Goal: Information Seeking & Learning: Learn about a topic

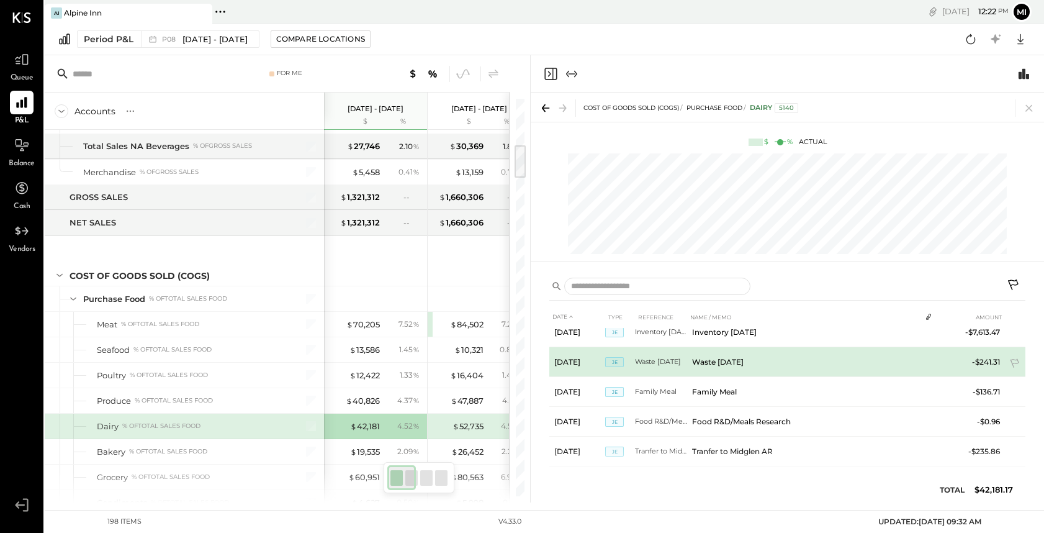
scroll to position [2045, 0]
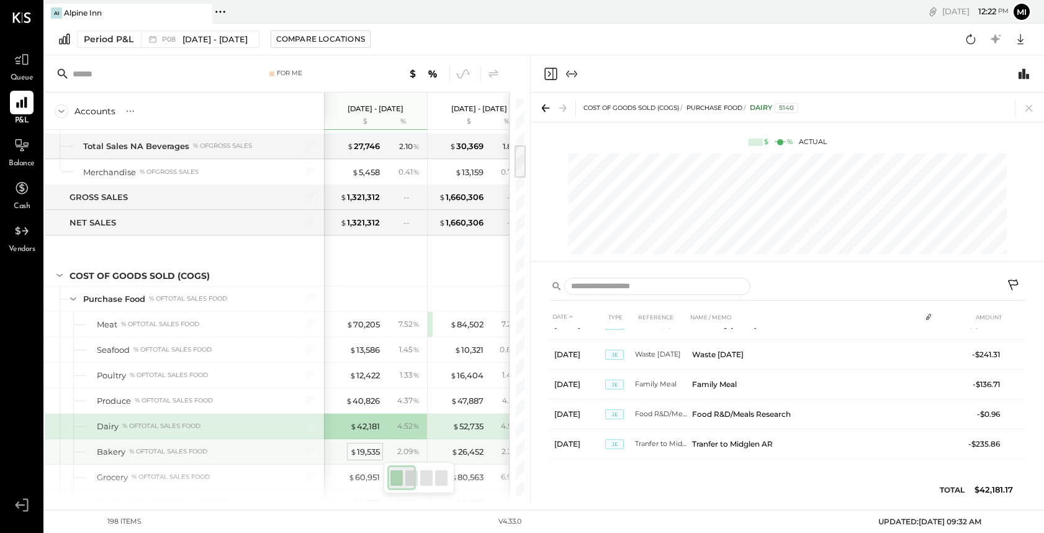
click at [355, 448] on span "$" at bounding box center [353, 451] width 7 height 10
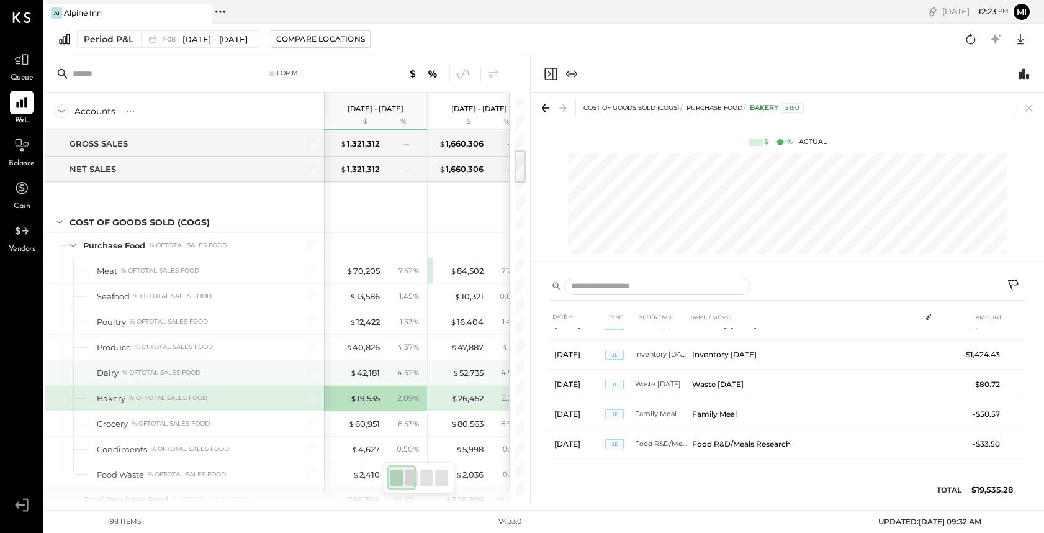
scroll to position [585, 0]
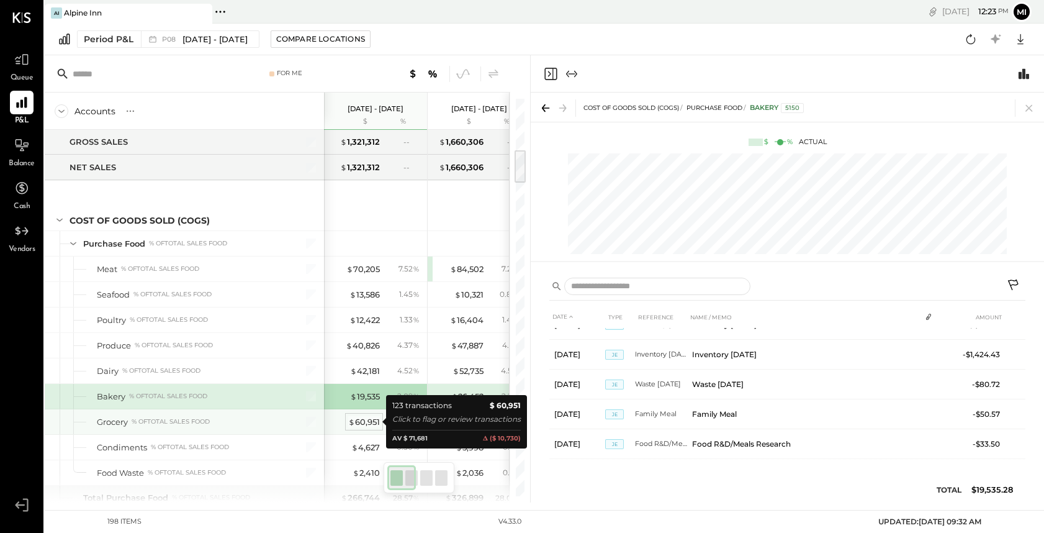
click at [363, 422] on div "$ 60,951" at bounding box center [364, 422] width 32 height 12
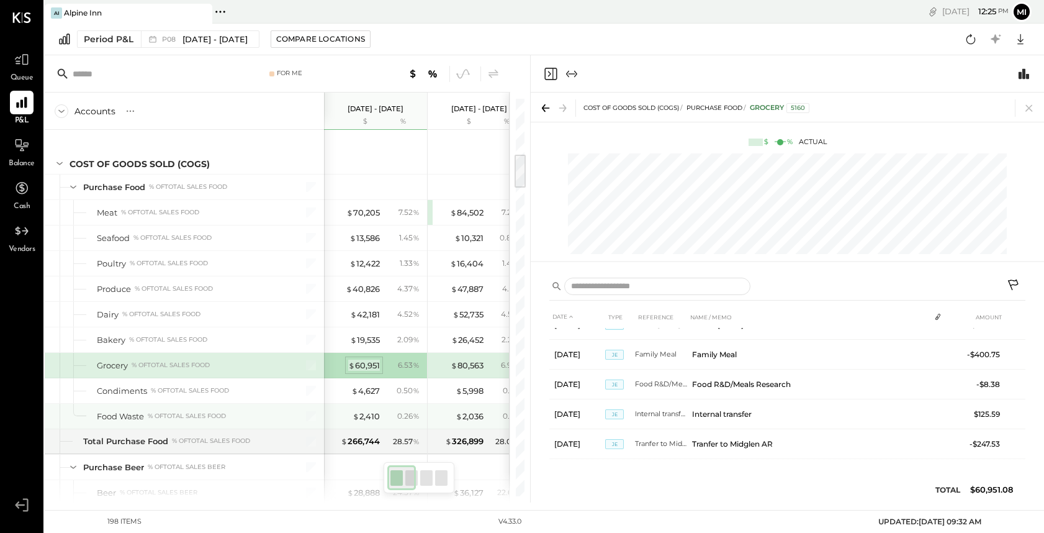
scroll to position [642, 0]
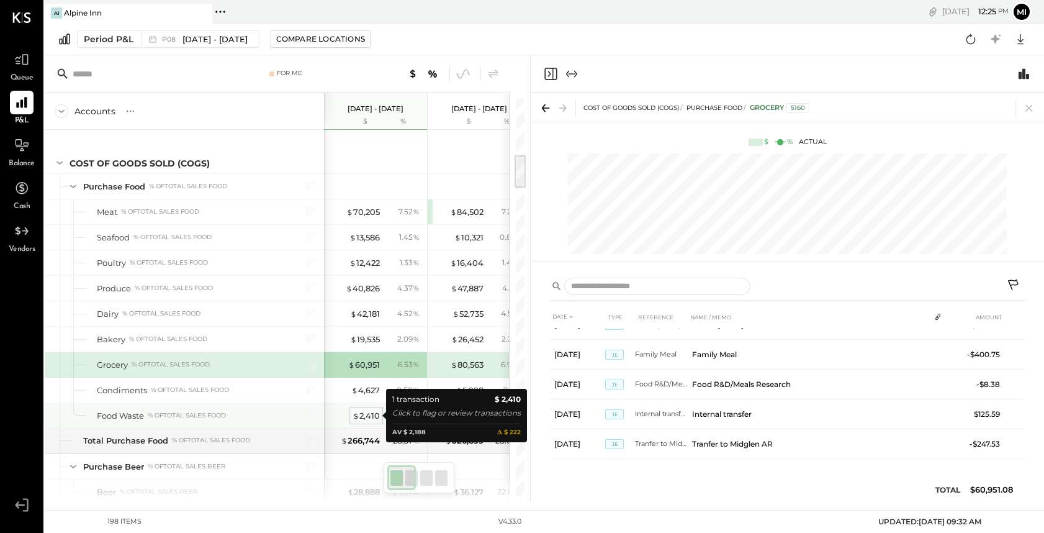
click at [368, 419] on div "$ 2,410" at bounding box center [366, 416] width 27 height 12
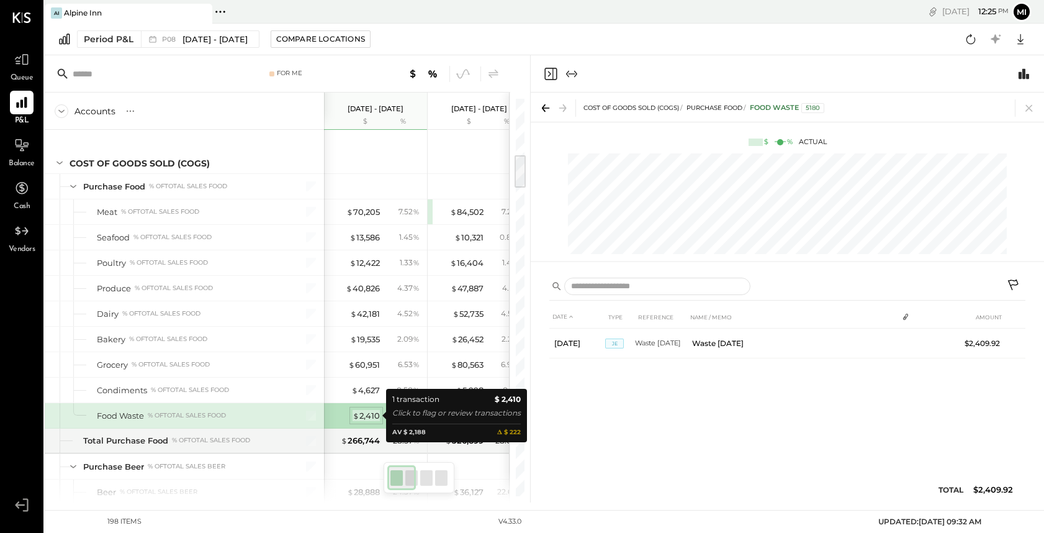
scroll to position [0, 0]
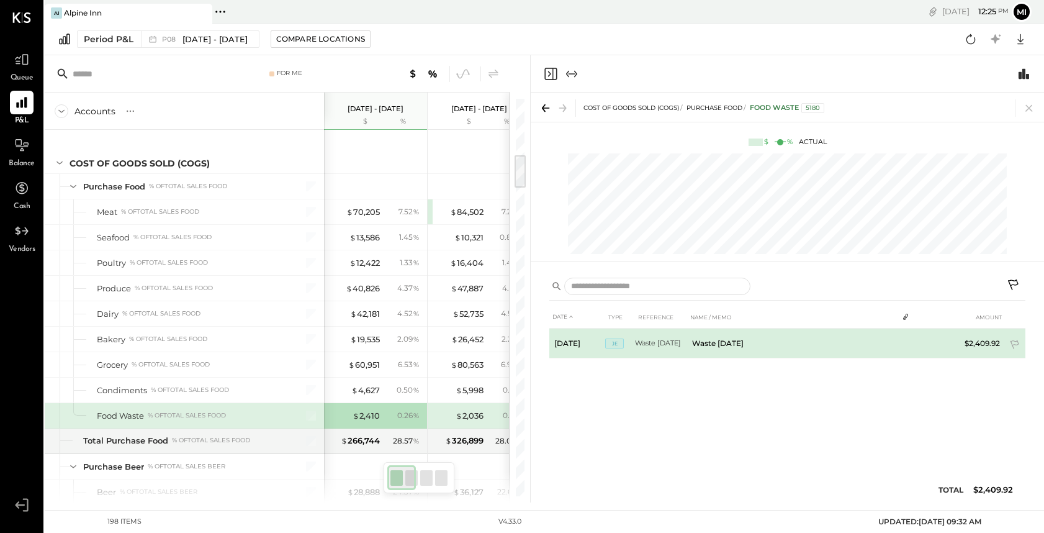
click at [615, 346] on span "JE" at bounding box center [614, 343] width 19 height 10
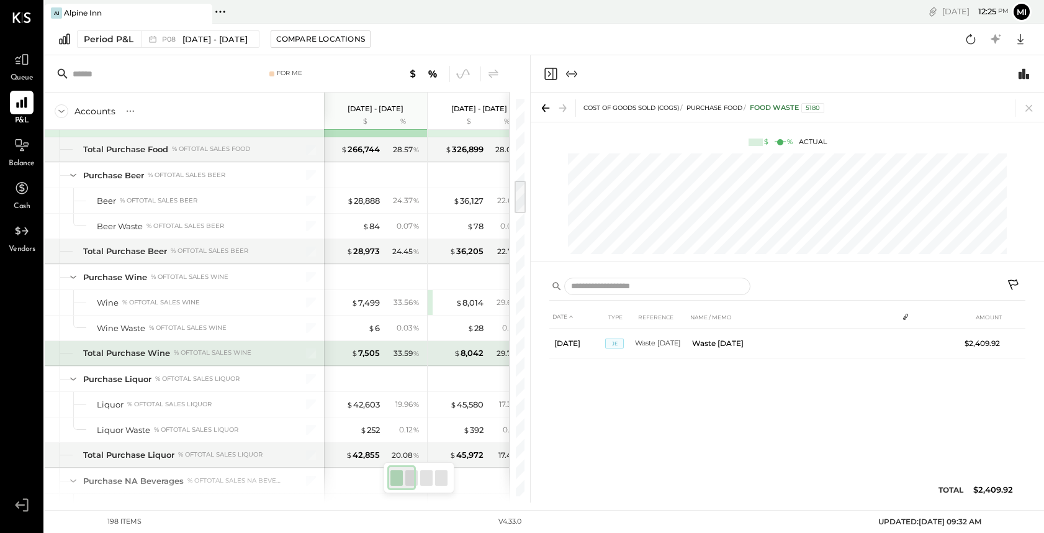
scroll to position [934, 0]
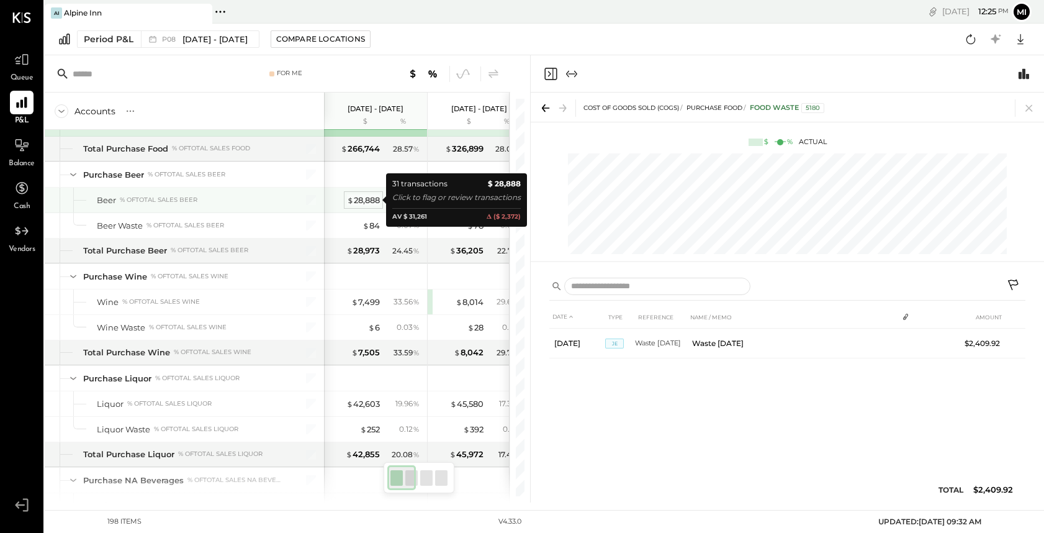
click at [363, 197] on div "$ 28,888" at bounding box center [363, 200] width 33 height 12
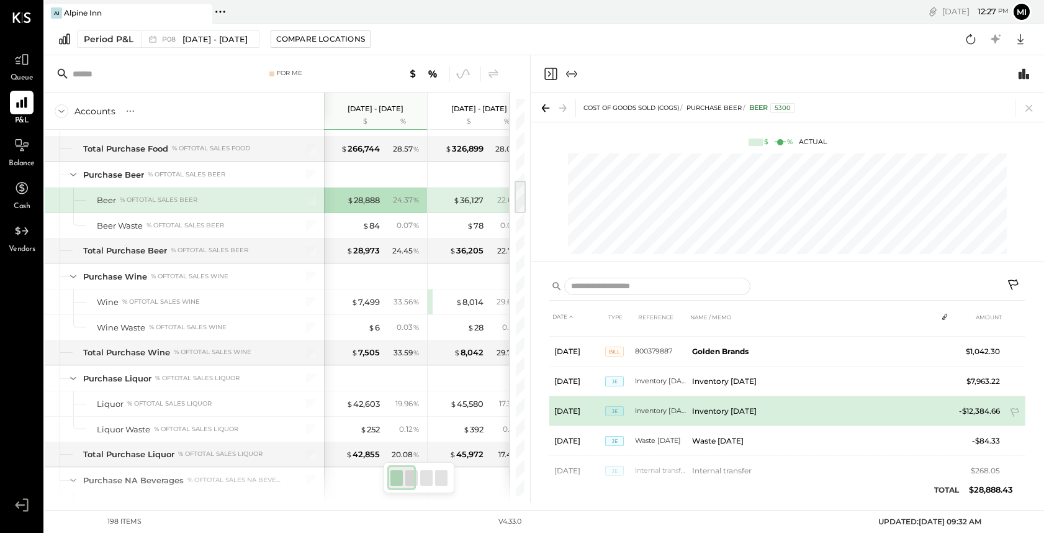
scroll to position [795, 0]
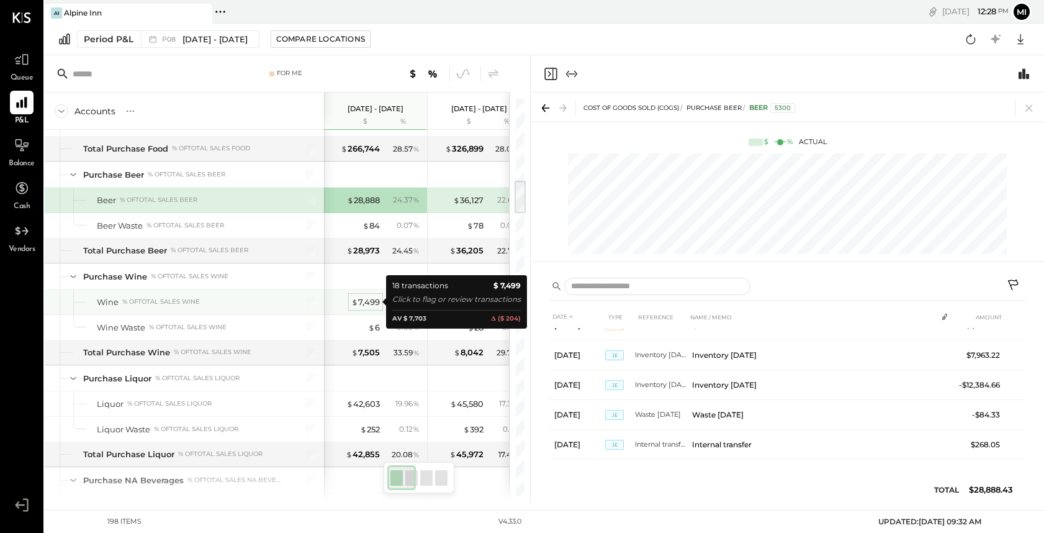
click at [369, 302] on div "$ 7,499" at bounding box center [365, 302] width 29 height 12
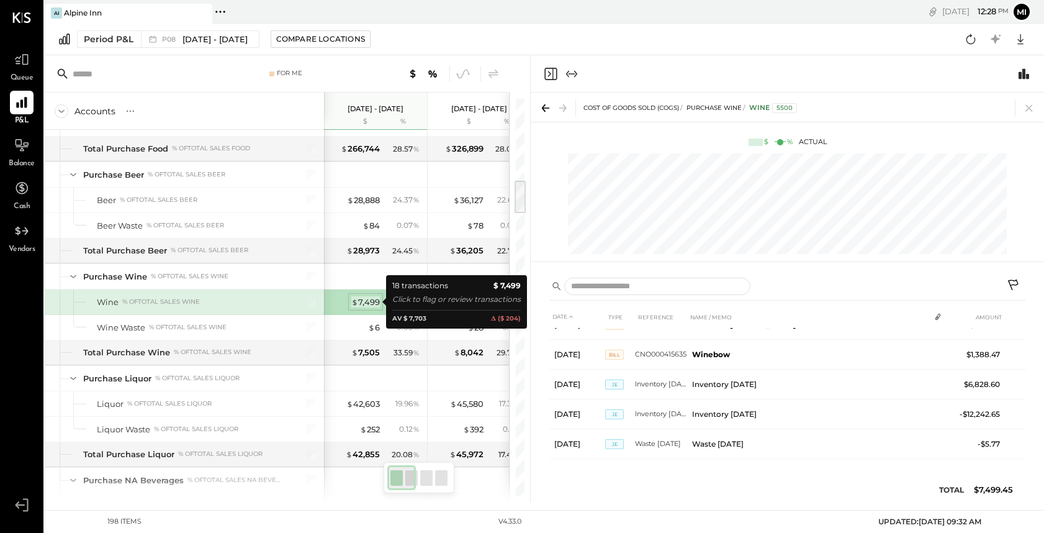
scroll to position [406, 0]
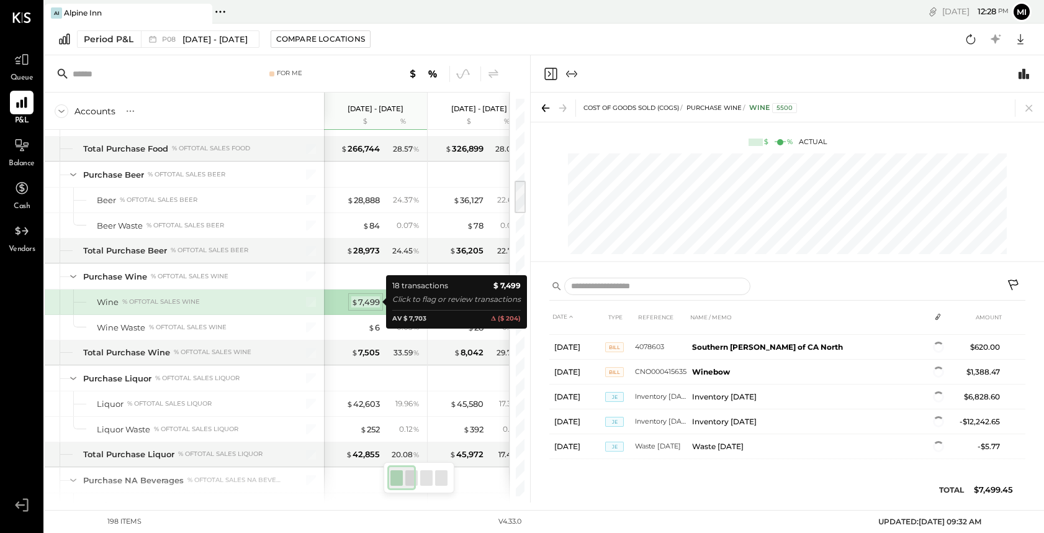
scroll to position [406, 0]
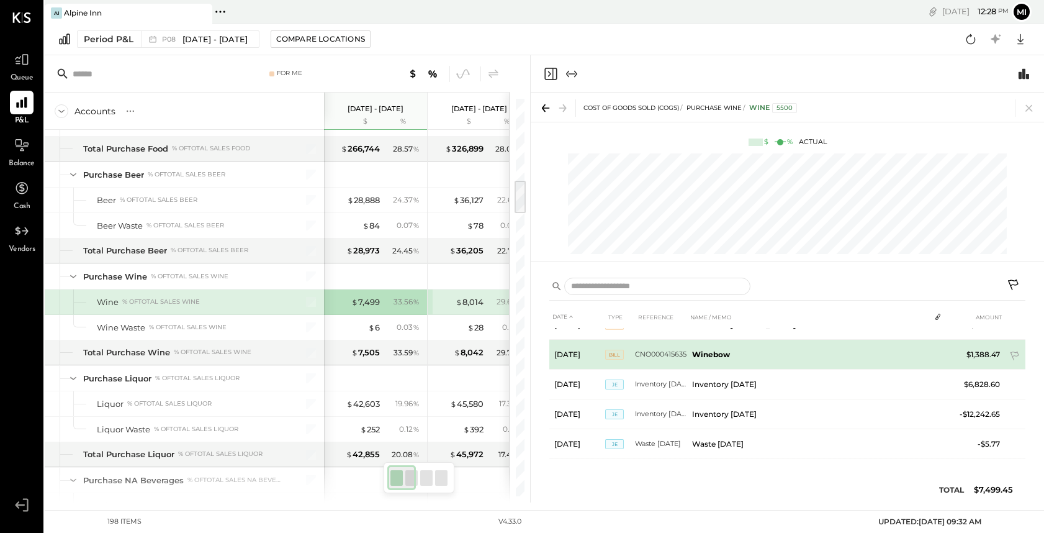
click at [612, 355] on span "Bill" at bounding box center [614, 355] width 19 height 10
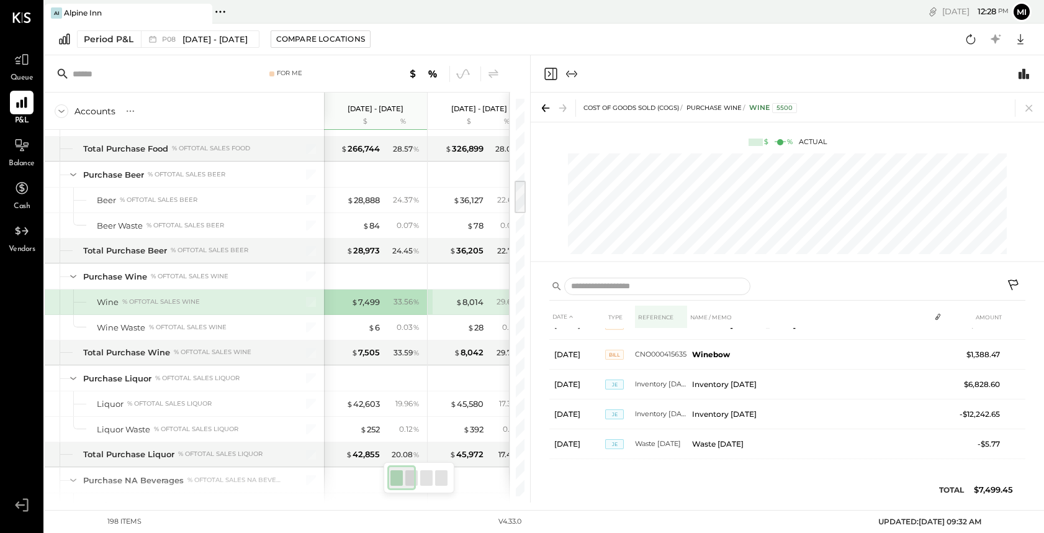
click at [661, 317] on th "REFERENCE" at bounding box center [661, 317] width 52 height 23
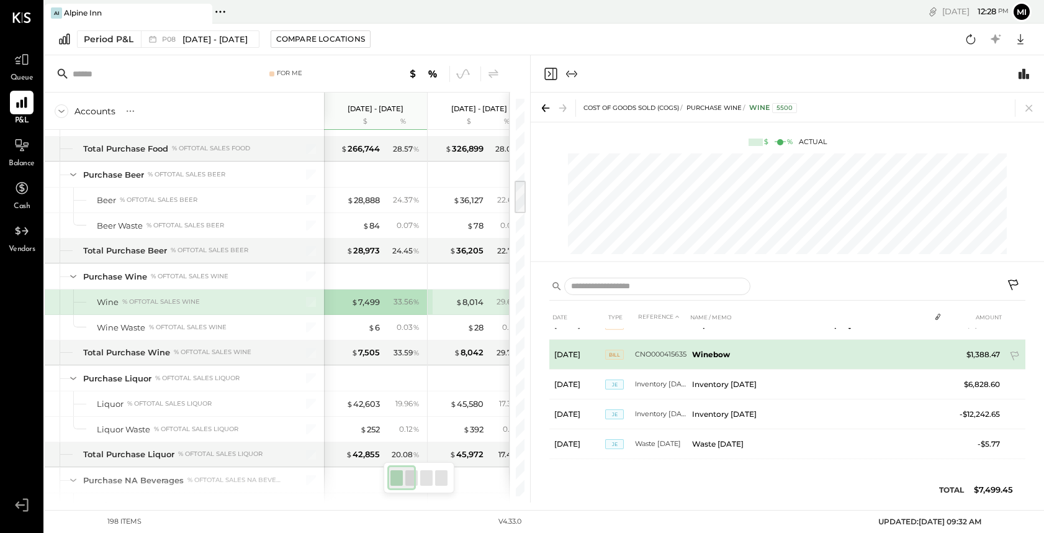
click at [616, 351] on span "Bill" at bounding box center [614, 355] width 19 height 10
click at [578, 351] on td "[DATE]" at bounding box center [578, 355] width 56 height 30
click at [611, 351] on span "Bill" at bounding box center [614, 355] width 19 height 10
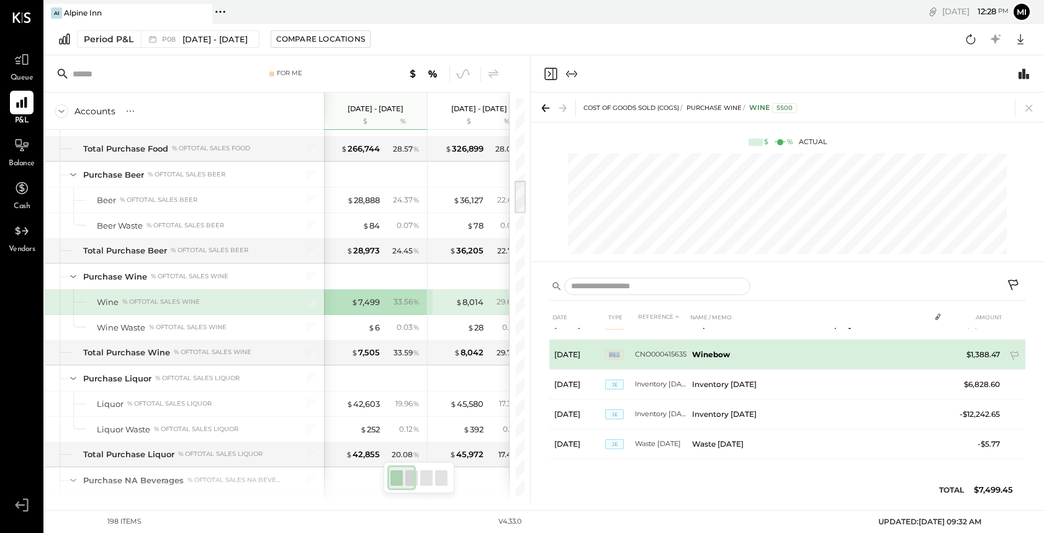
click at [611, 351] on span "Bill" at bounding box center [614, 355] width 19 height 10
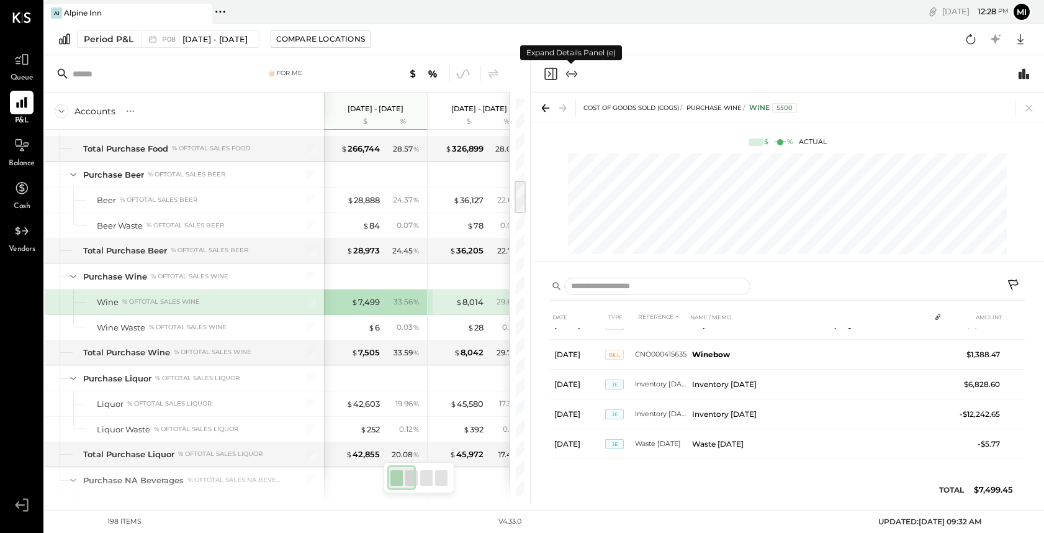
click at [570, 76] on icon "Expand panel (e)" at bounding box center [571, 73] width 15 height 15
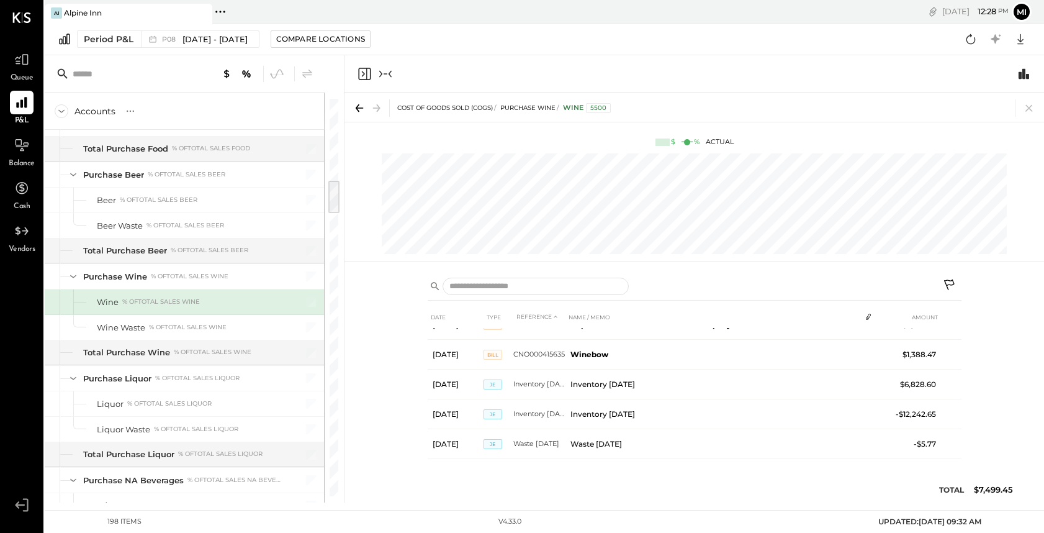
click at [391, 72] on icon "Collapse panel (e)" at bounding box center [385, 73] width 15 height 15
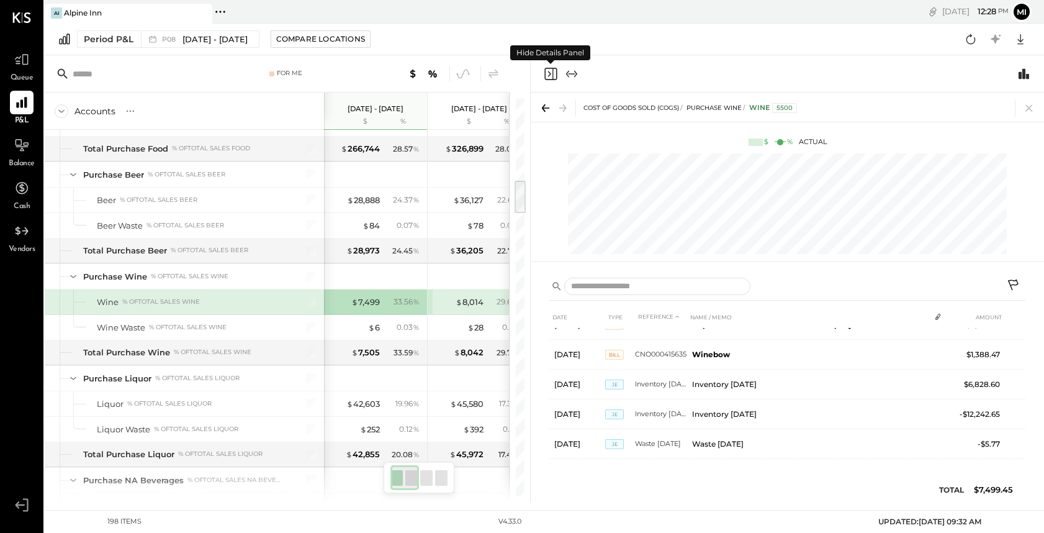
click at [549, 70] on icon "Close panel" at bounding box center [550, 73] width 15 height 15
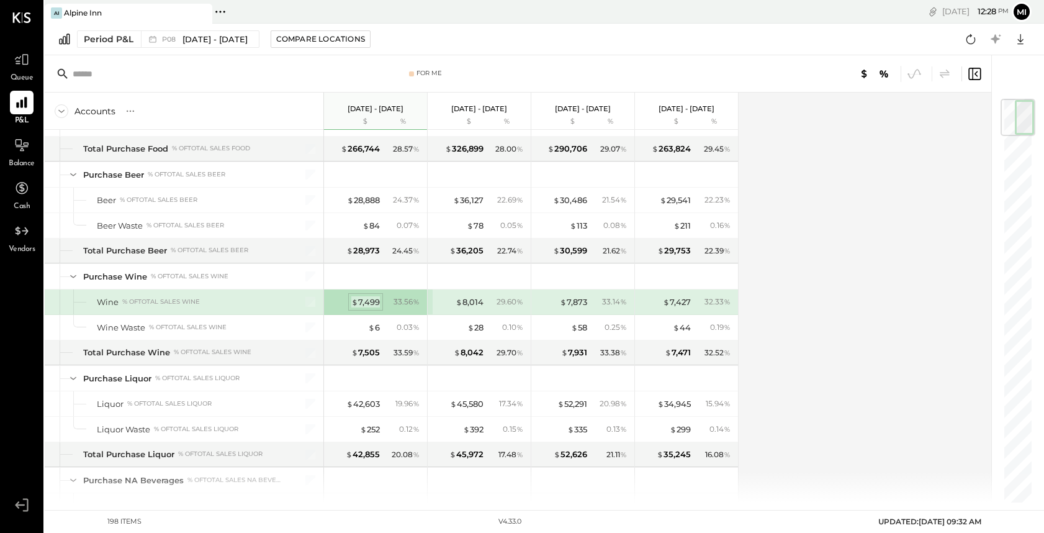
click at [366, 299] on div "$ 7,499" at bounding box center [365, 302] width 29 height 12
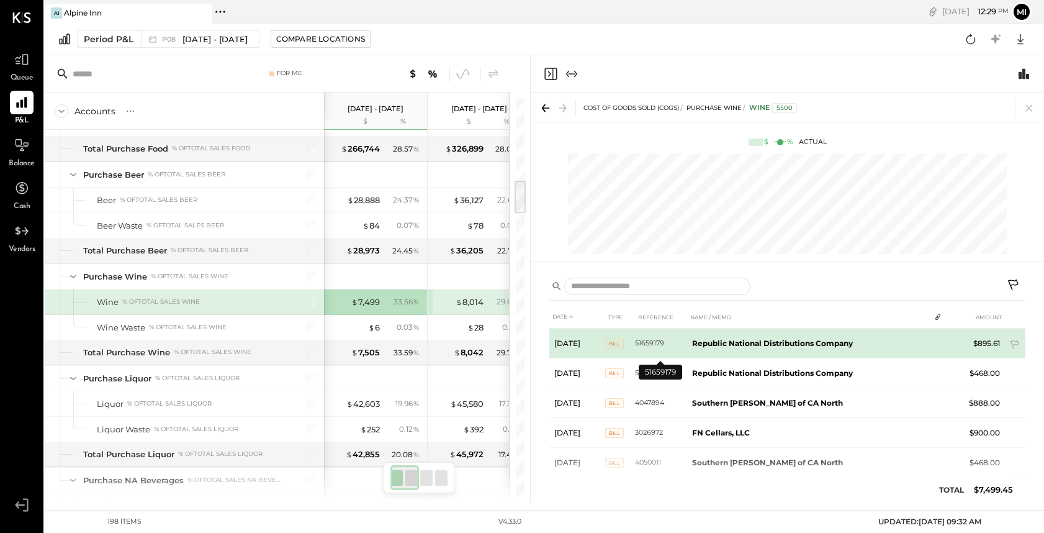
click at [656, 345] on td "51659179" at bounding box center [661, 343] width 52 height 30
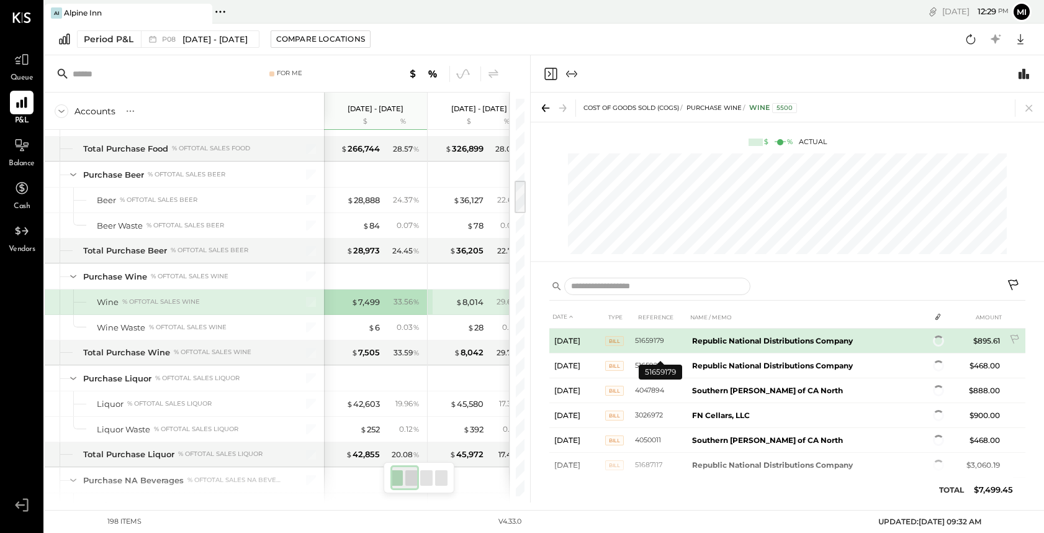
click at [656, 345] on td "51659179" at bounding box center [661, 340] width 52 height 25
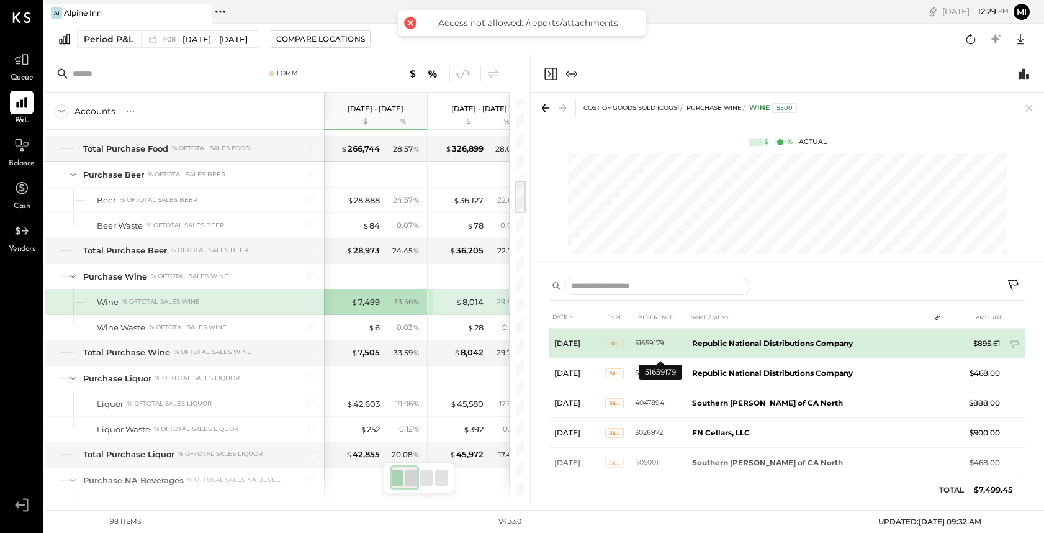
click at [656, 345] on td "51659179" at bounding box center [661, 343] width 52 height 30
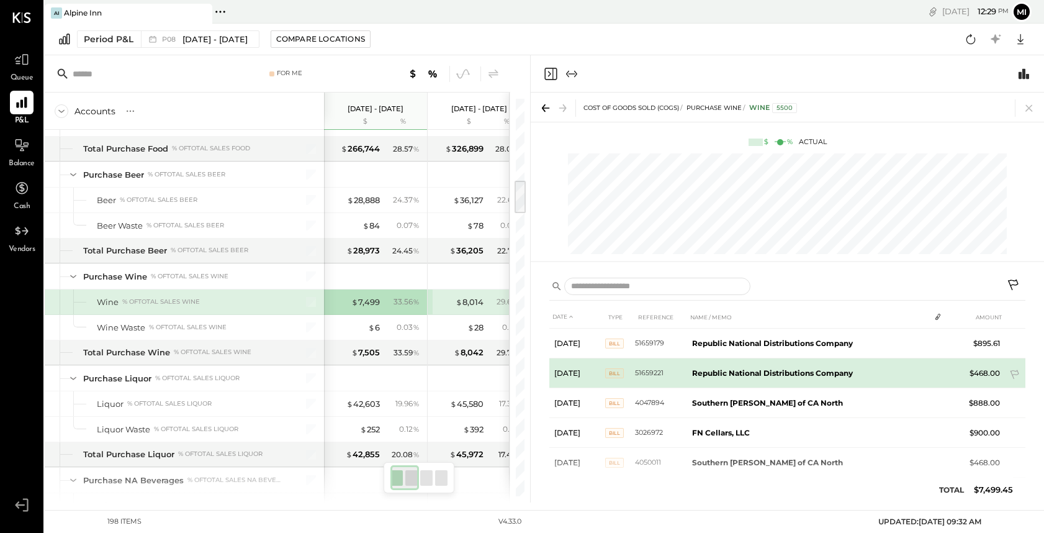
click at [648, 373] on td "51659221" at bounding box center [661, 373] width 52 height 30
click at [621, 371] on span "Bill" at bounding box center [614, 373] width 19 height 10
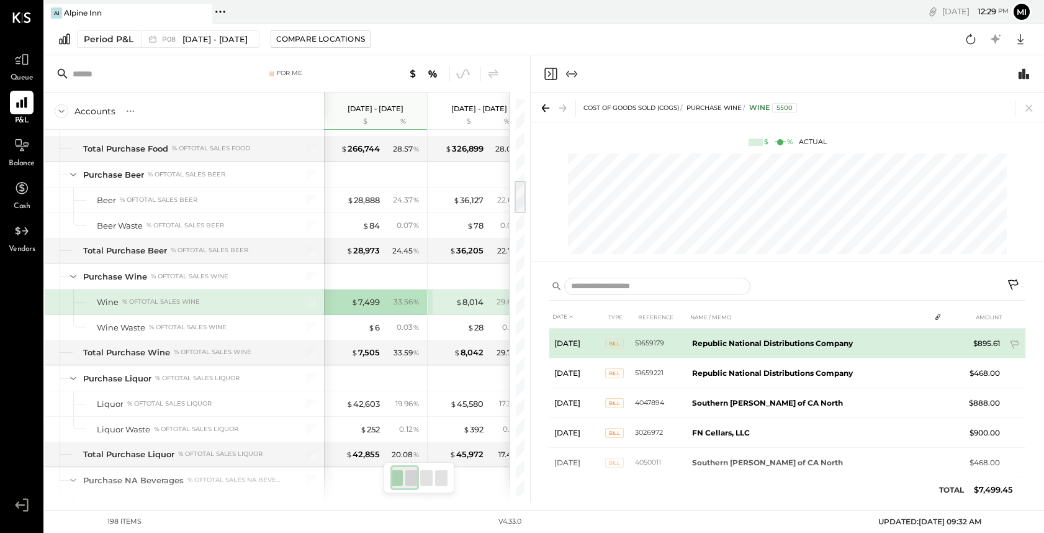
click at [657, 346] on td "51659179" at bounding box center [661, 343] width 52 height 30
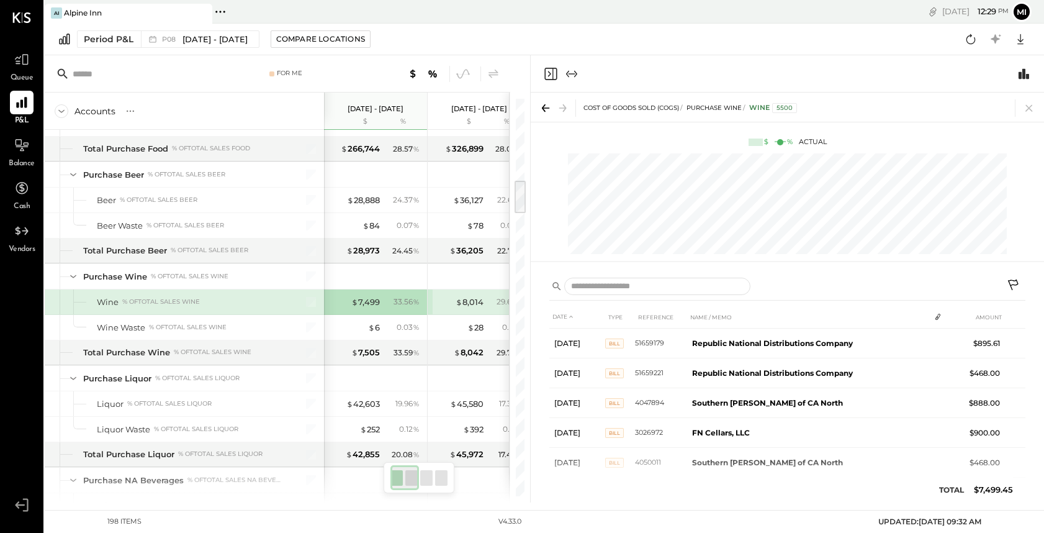
click at [939, 320] on icon at bounding box center [938, 317] width 10 height 10
click at [938, 315] on icon at bounding box center [938, 317] width 5 height 6
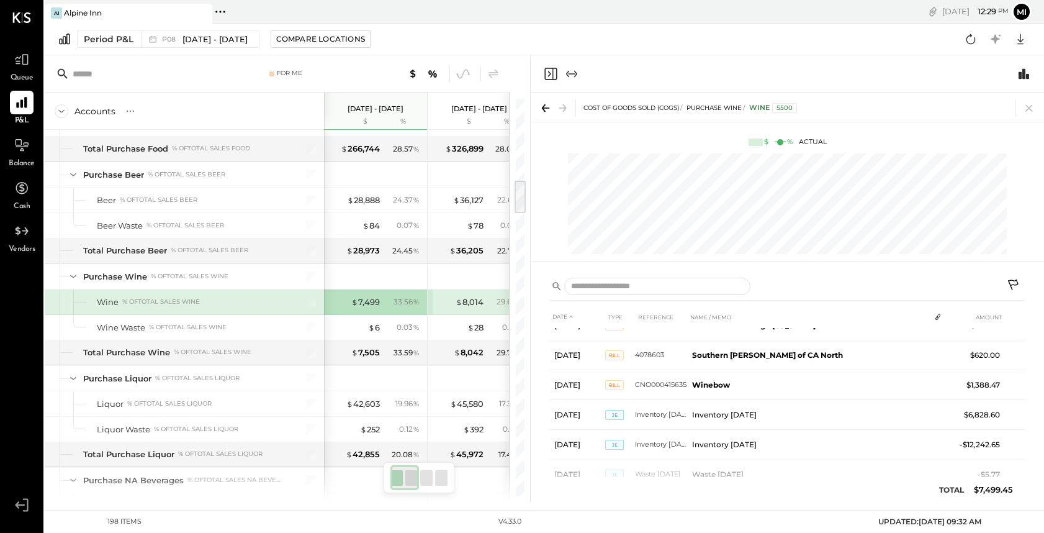
scroll to position [406, 0]
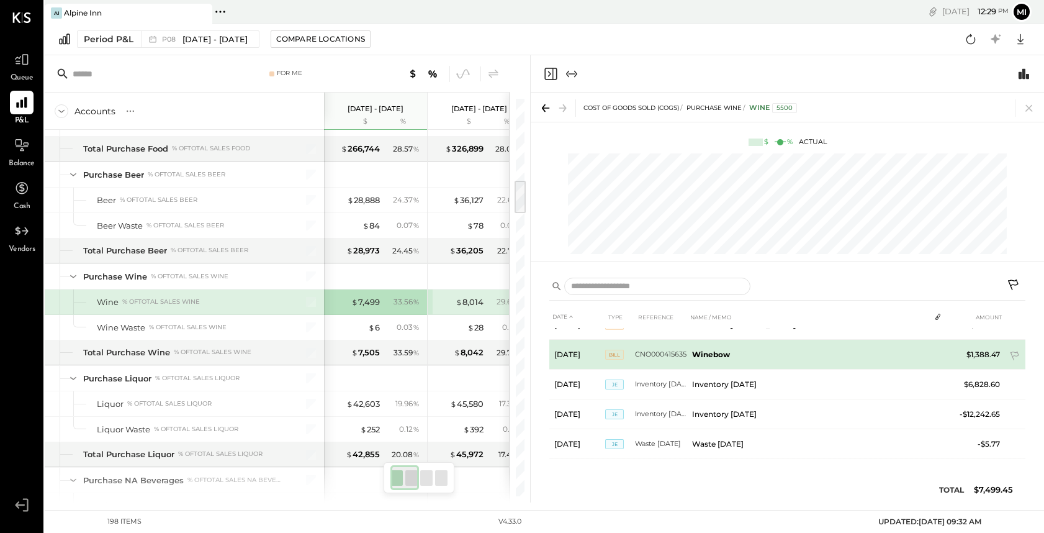
click at [609, 356] on span "Bill" at bounding box center [614, 355] width 19 height 10
click at [613, 355] on span "Bill" at bounding box center [614, 355] width 19 height 10
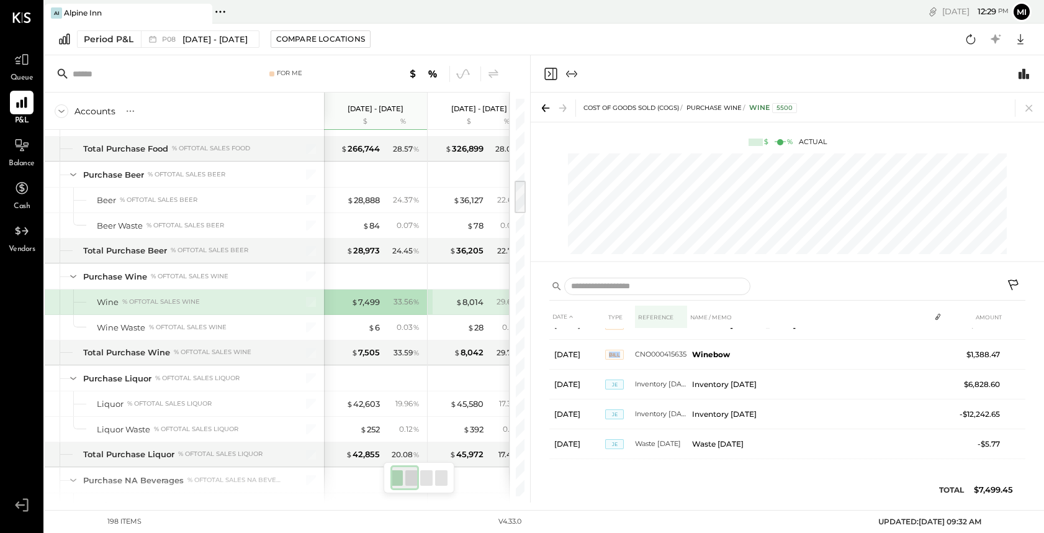
click at [665, 321] on th "REFERENCE" at bounding box center [661, 317] width 52 height 23
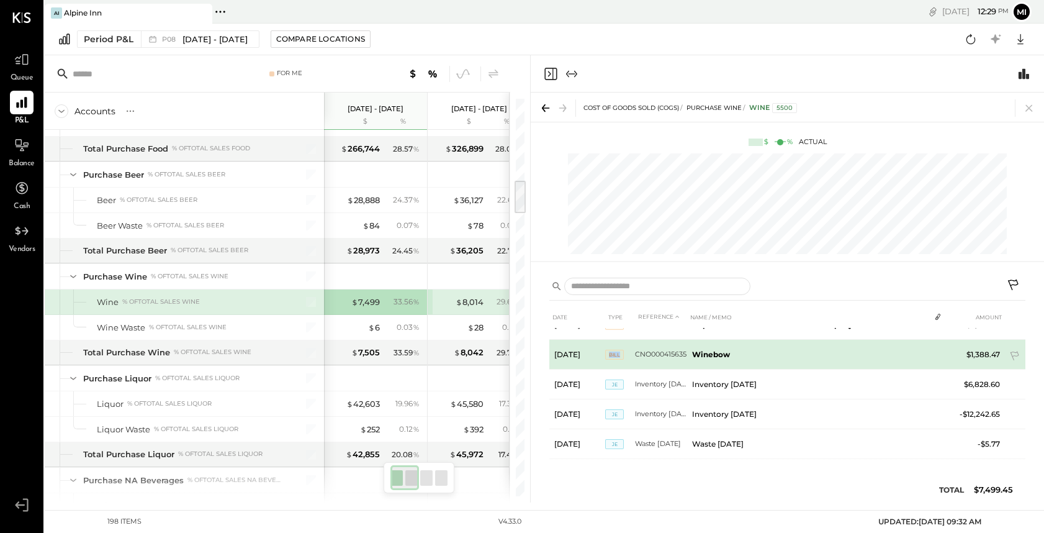
click at [613, 354] on span "Bill" at bounding box center [614, 355] width 19 height 10
click at [581, 354] on td "[DATE]" at bounding box center [578, 355] width 56 height 30
click at [613, 353] on span "Bill" at bounding box center [614, 355] width 19 height 10
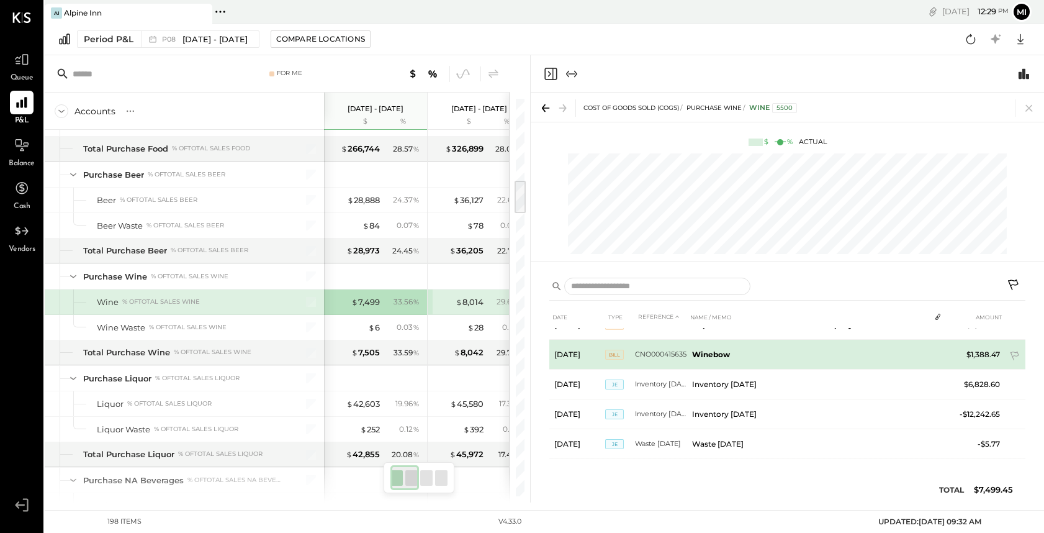
click at [613, 353] on span "Bill" at bounding box center [614, 355] width 19 height 10
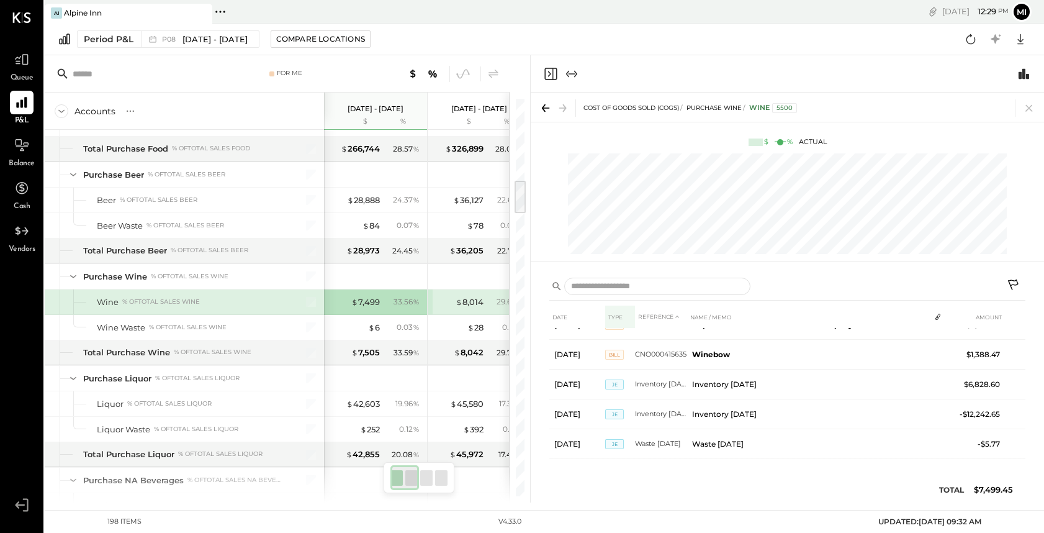
click at [618, 313] on th "TYPE" at bounding box center [620, 317] width 30 height 23
click at [615, 318] on th "TYPE" at bounding box center [620, 317] width 30 height 23
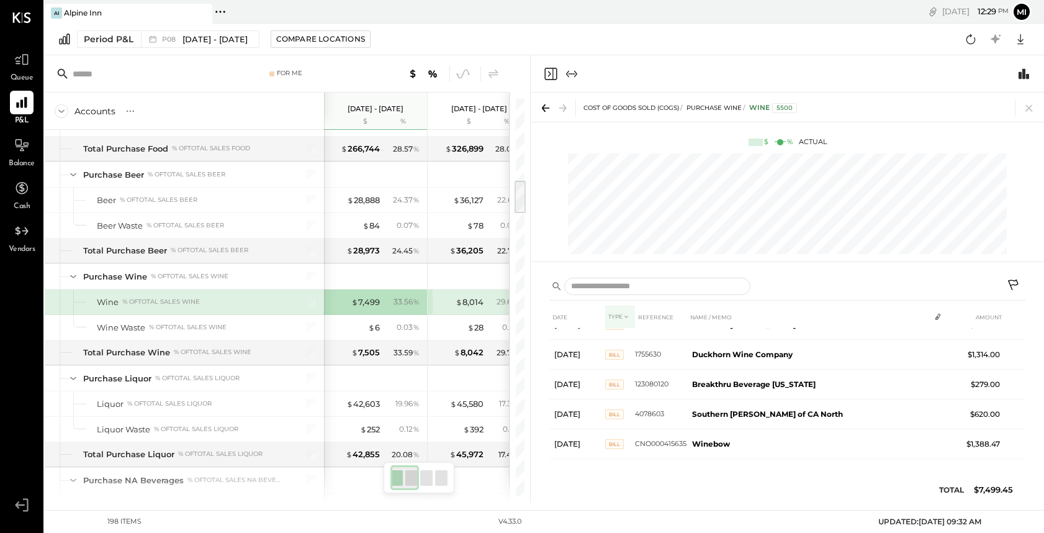
click at [615, 318] on th "TYPE" at bounding box center [620, 317] width 30 height 23
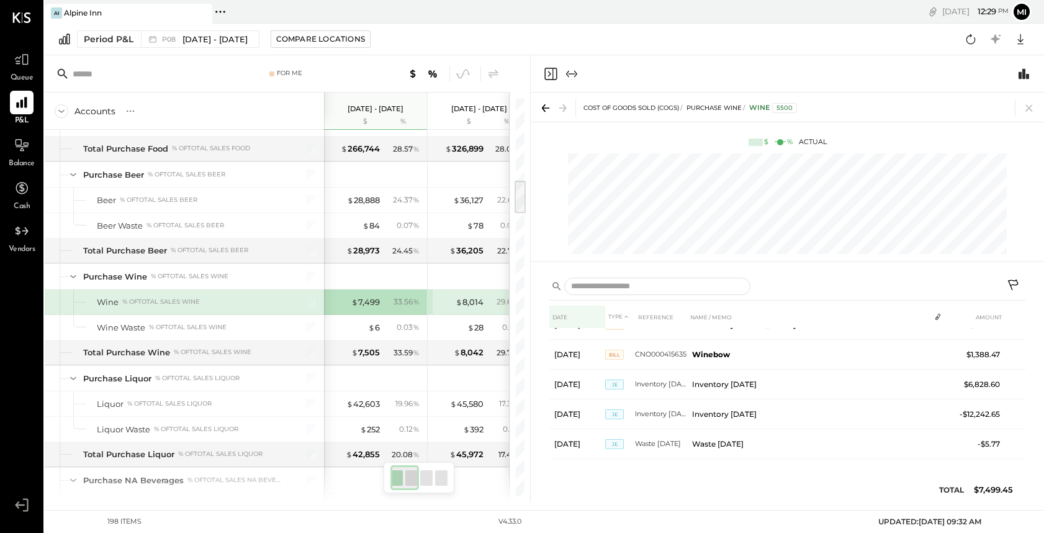
click at [558, 319] on th "DATE" at bounding box center [578, 317] width 56 height 23
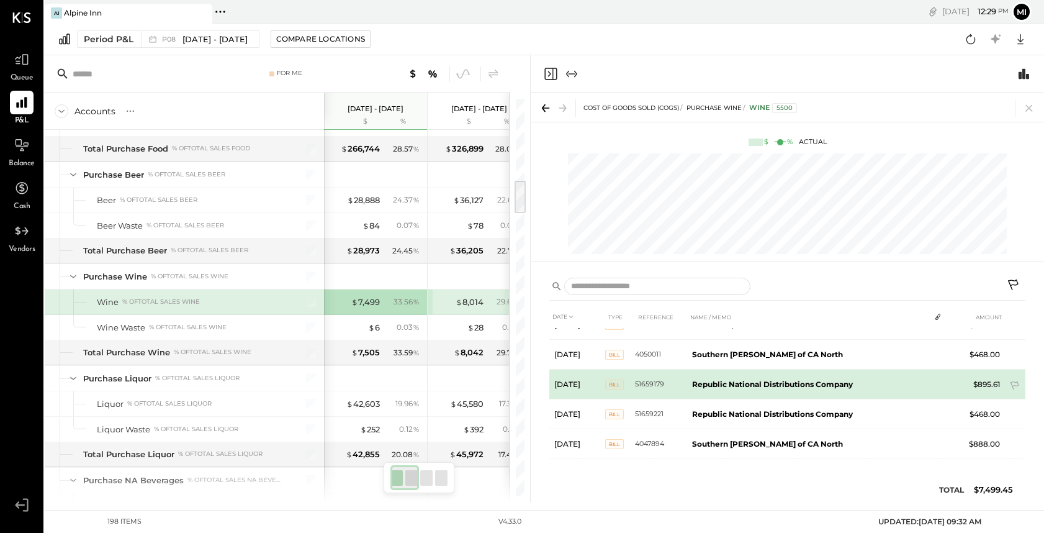
click at [615, 386] on span "Bill" at bounding box center [614, 384] width 19 height 10
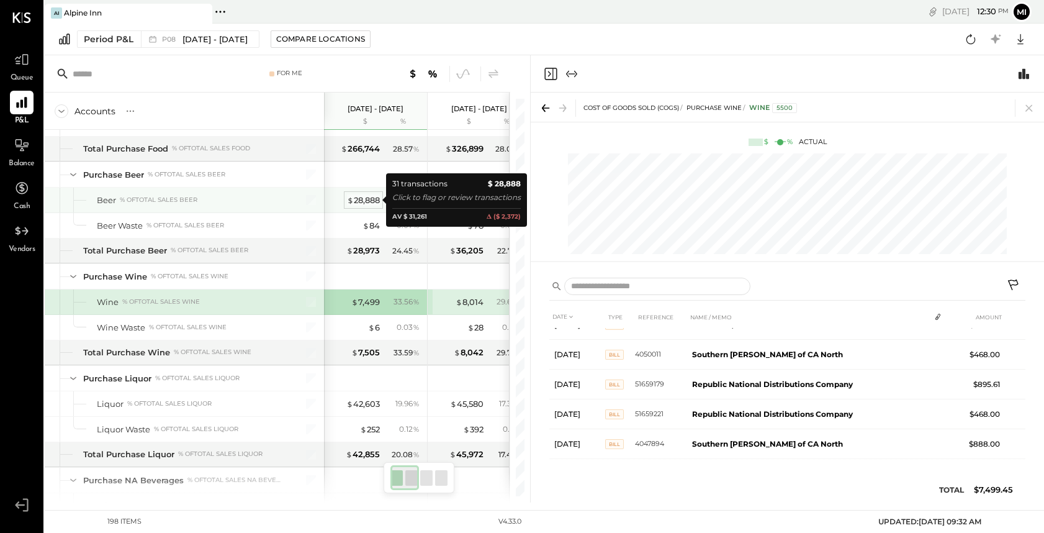
click at [364, 198] on div "$ 28,888" at bounding box center [363, 200] width 33 height 12
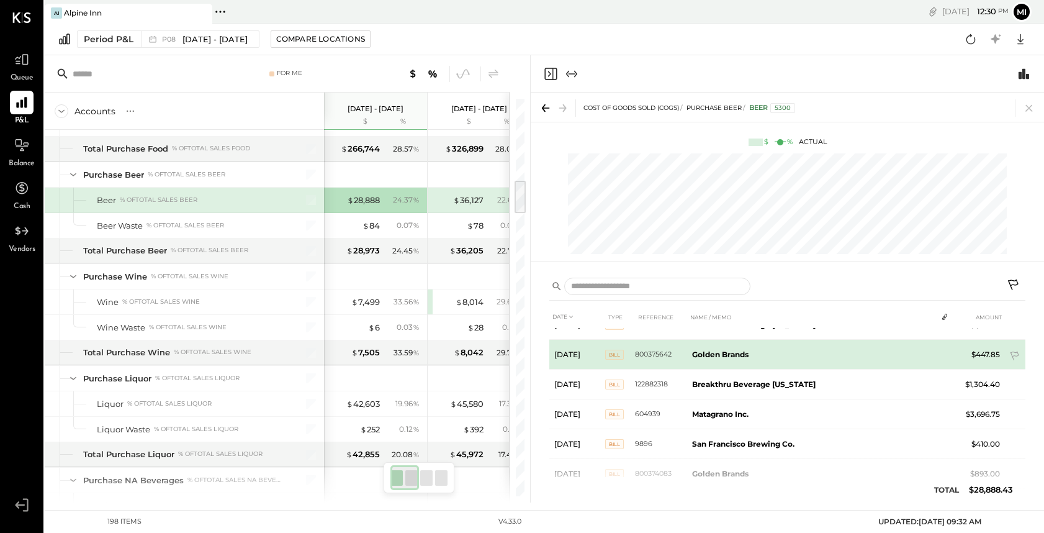
click at [613, 353] on span "Bill" at bounding box center [614, 355] width 19 height 10
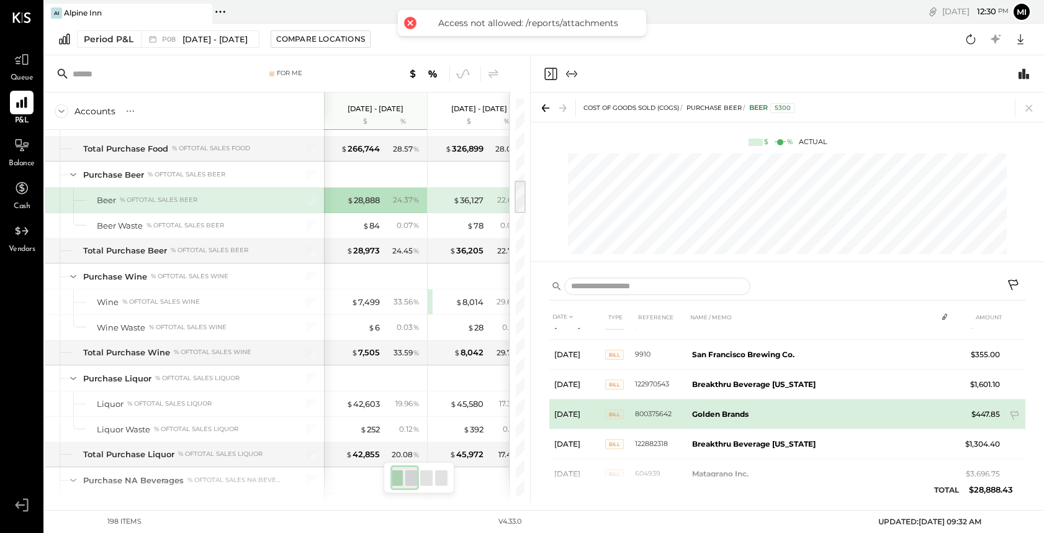
scroll to position [406, 0]
click at [613, 412] on span "Bill" at bounding box center [614, 414] width 19 height 10
click at [614, 412] on span "Bill" at bounding box center [614, 414] width 19 height 10
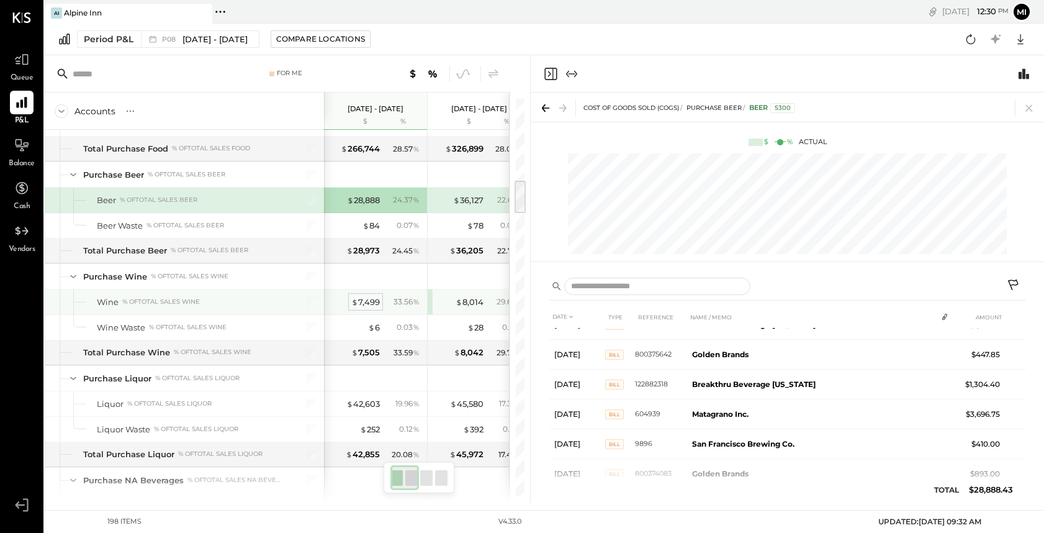
click at [371, 306] on div "$ 7,499" at bounding box center [365, 302] width 29 height 12
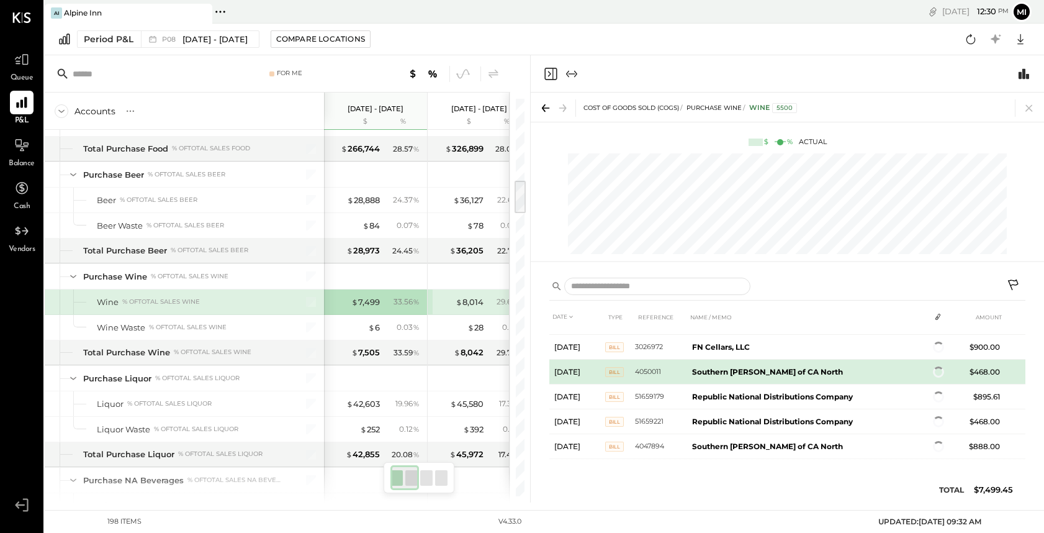
scroll to position [406, 0]
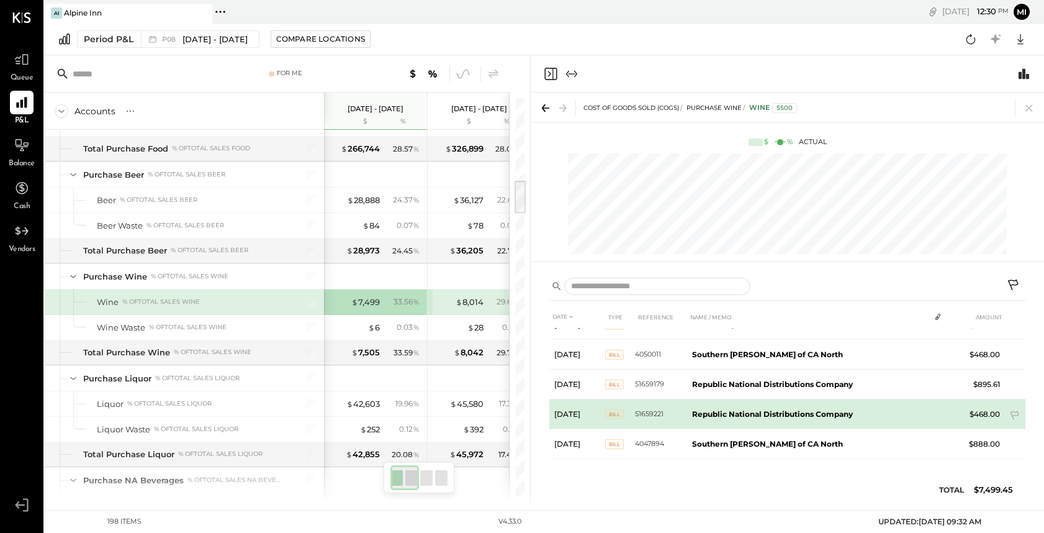
click at [613, 415] on span "Bill" at bounding box center [614, 414] width 19 height 10
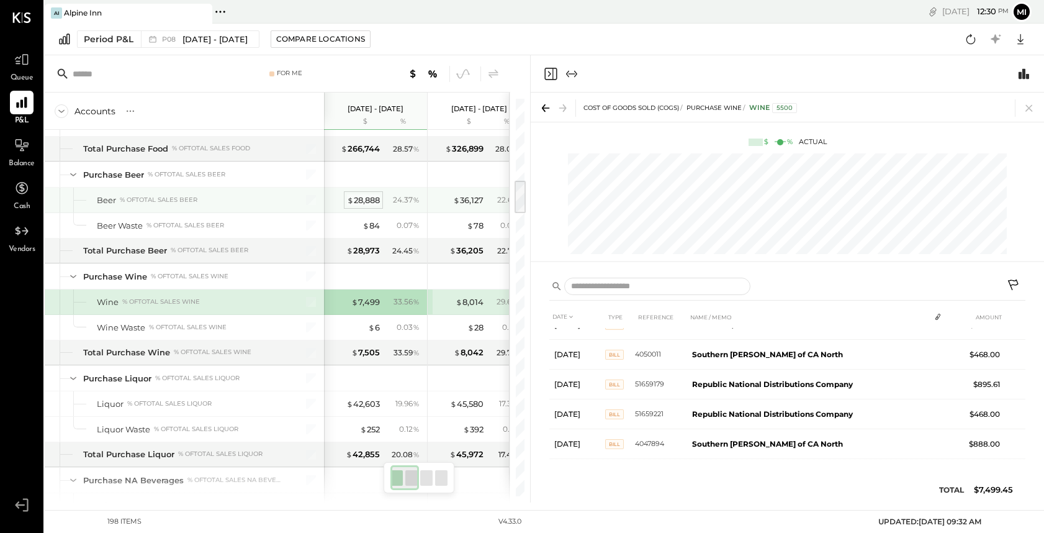
click at [371, 201] on div "$ 28,888" at bounding box center [363, 200] width 33 height 12
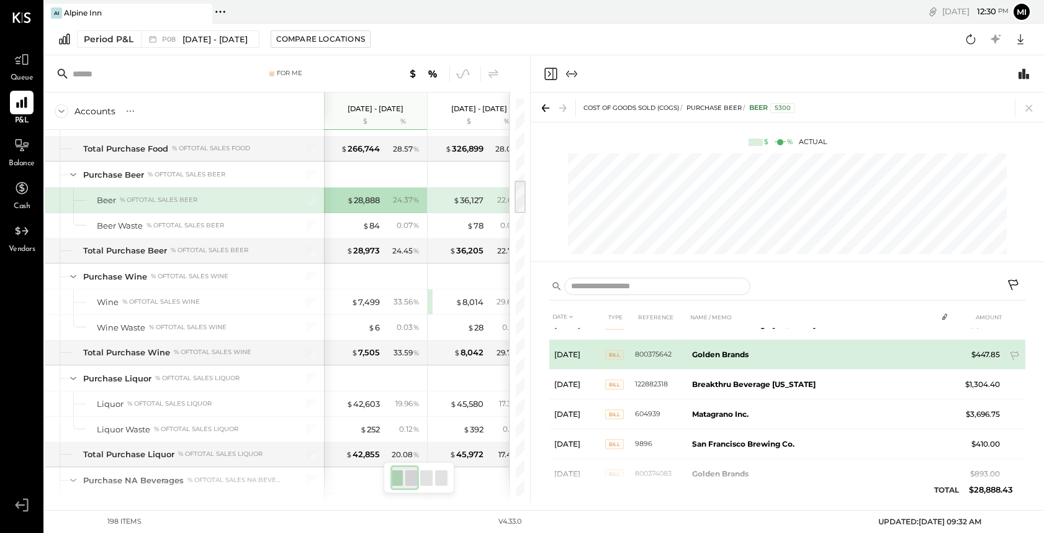
click at [609, 352] on span "Bill" at bounding box center [614, 355] width 19 height 10
click at [609, 352] on td "Bill" at bounding box center [620, 355] width 30 height 30
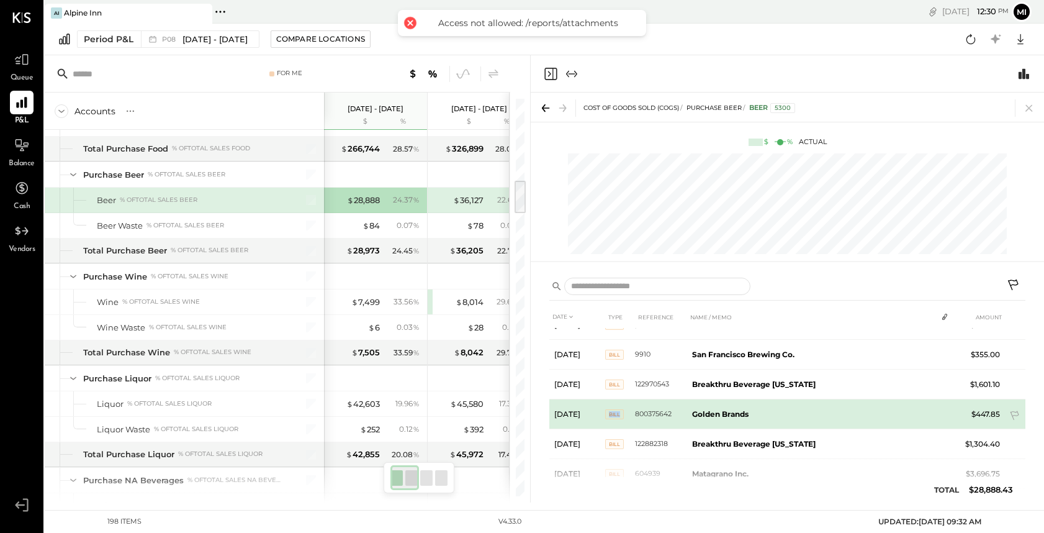
scroll to position [406, 0]
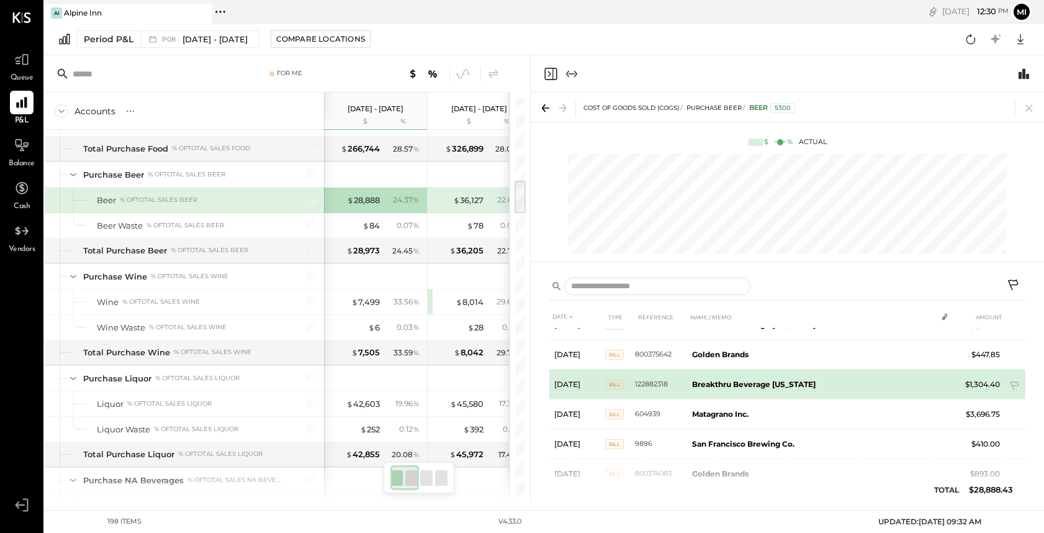
click at [616, 387] on span "Bill" at bounding box center [614, 384] width 19 height 10
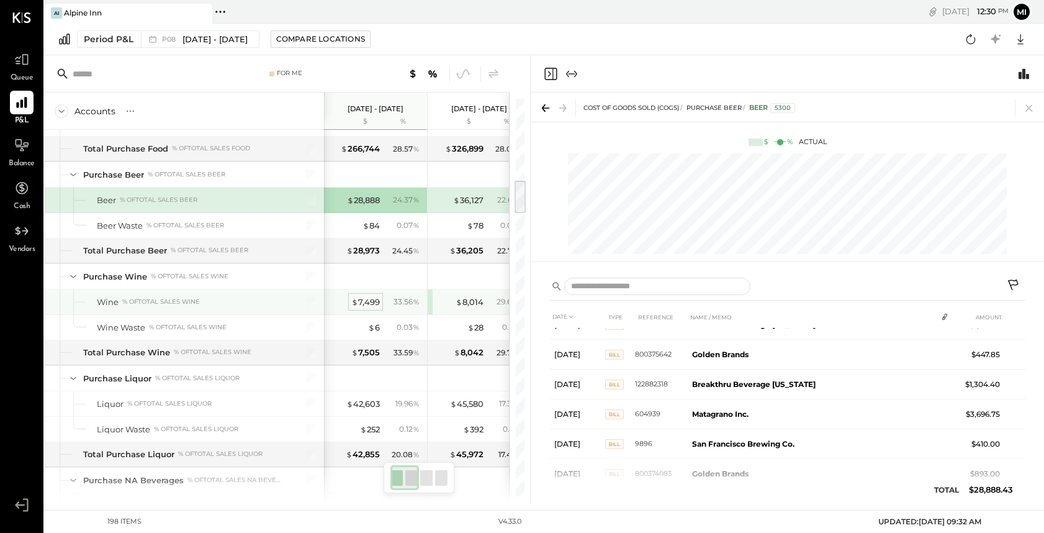
click at [368, 301] on div "$ 7,499" at bounding box center [365, 302] width 29 height 12
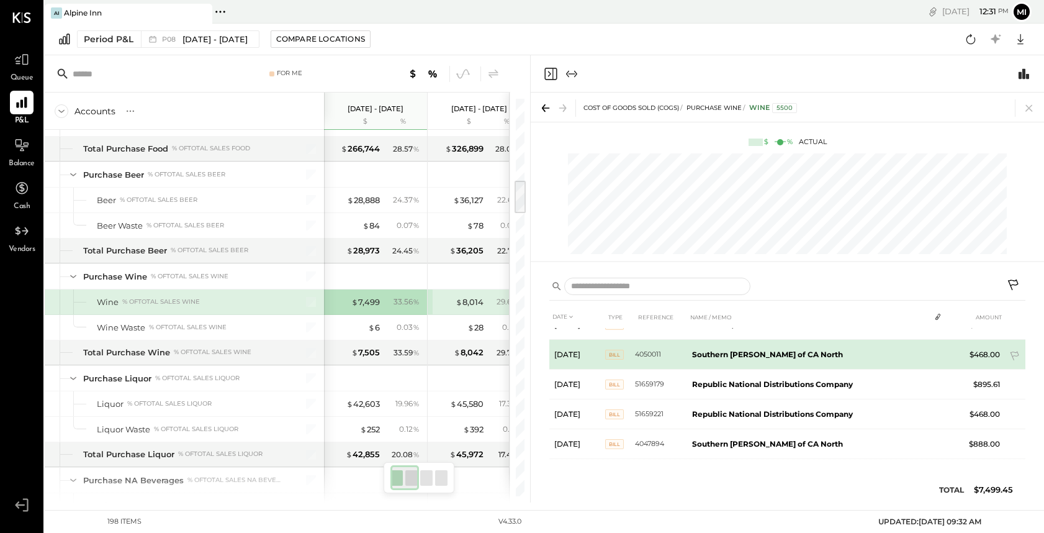
click at [614, 353] on span "Bill" at bounding box center [614, 355] width 19 height 10
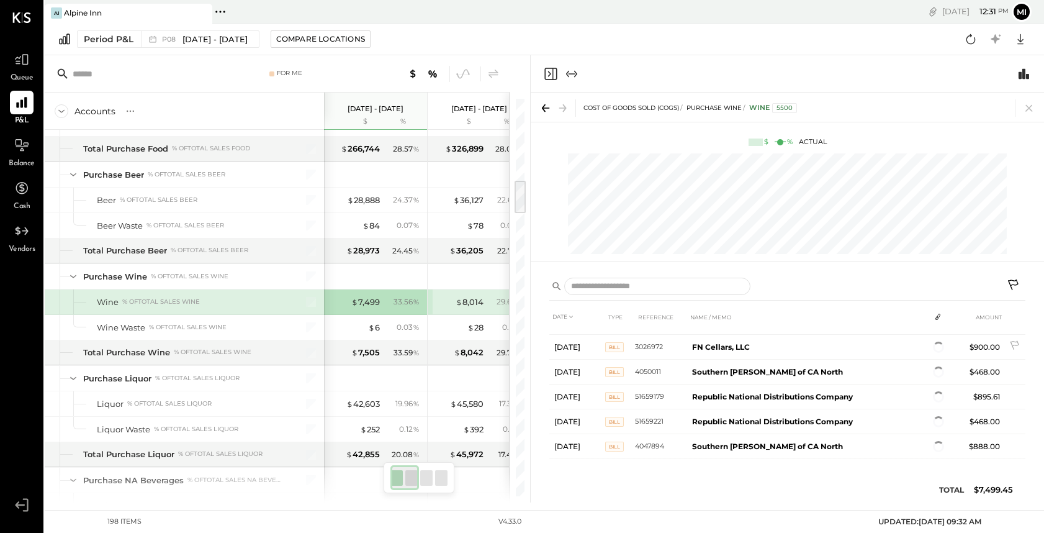
scroll to position [406, 0]
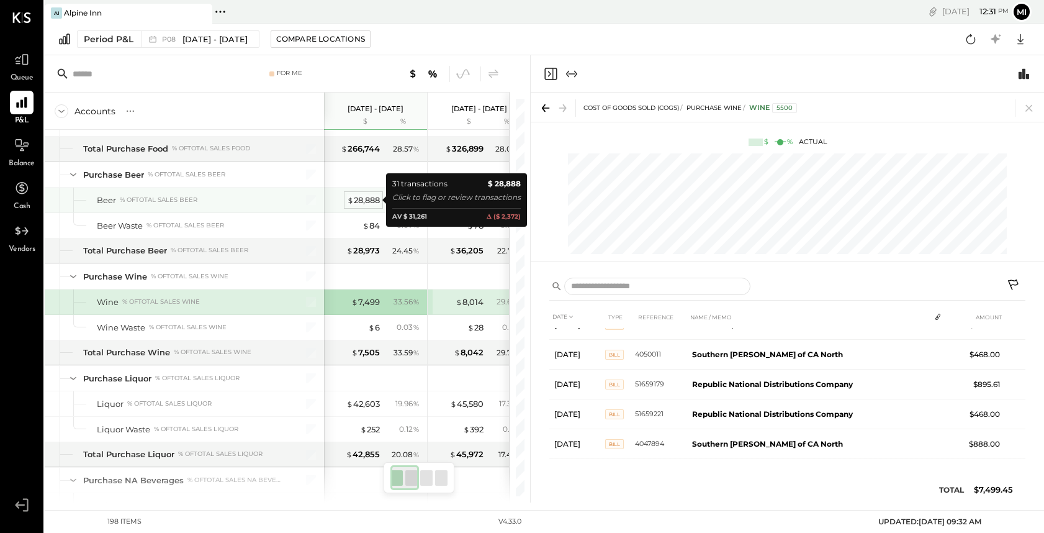
click at [358, 198] on div "$ 28,888" at bounding box center [363, 200] width 33 height 12
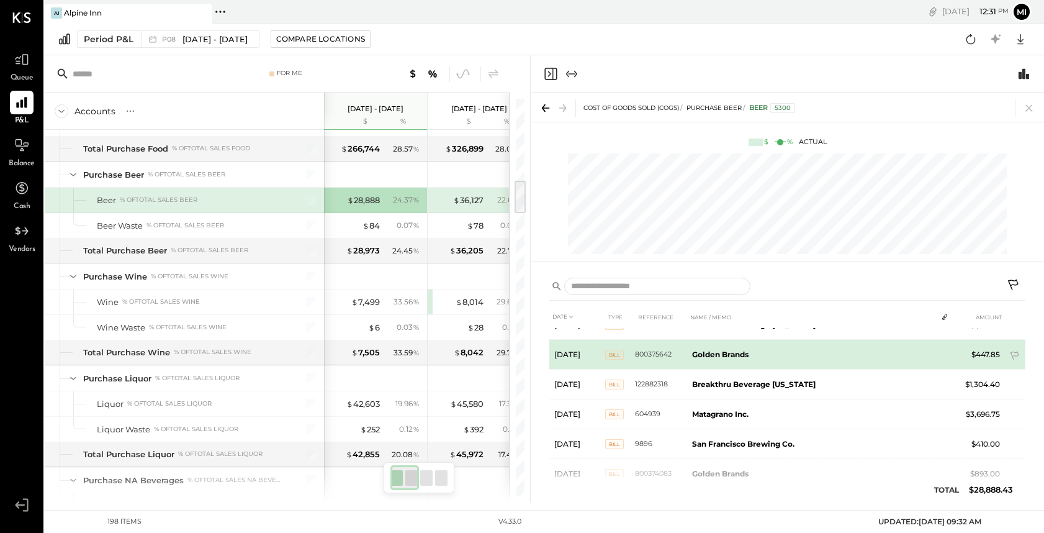
click at [612, 358] on span "Bill" at bounding box center [614, 355] width 19 height 10
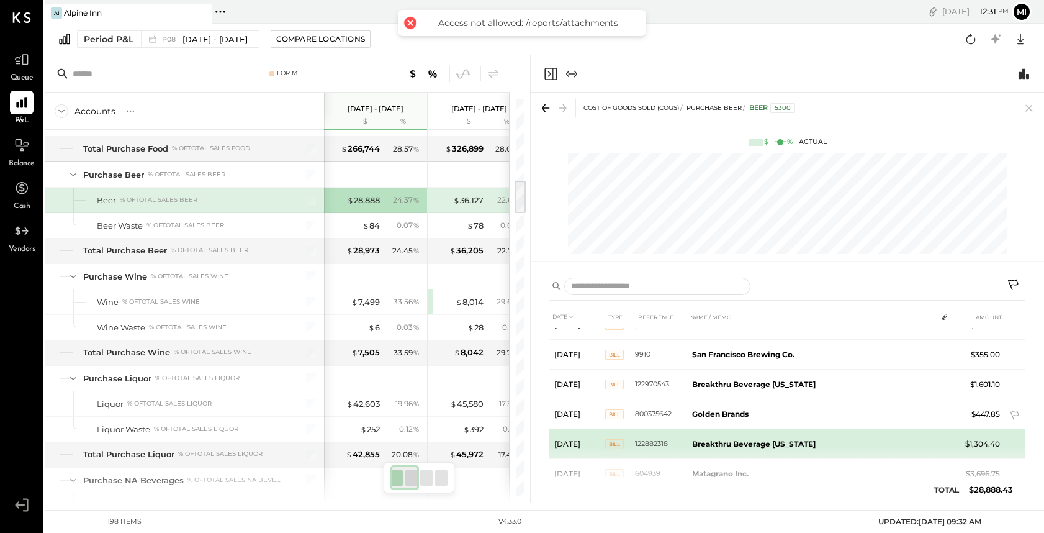
scroll to position [406, 0]
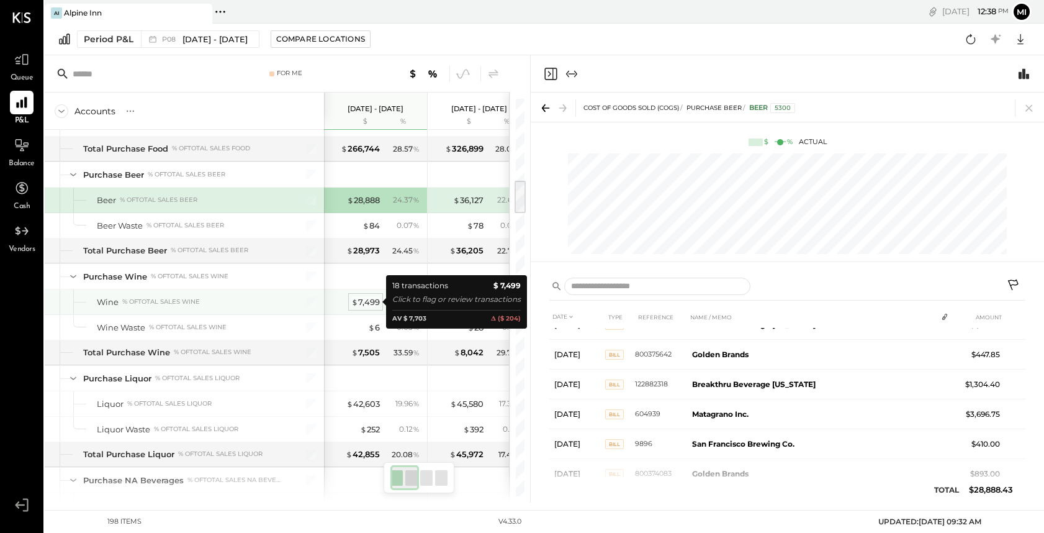
click at [368, 302] on div "$ 7,499" at bounding box center [365, 302] width 29 height 12
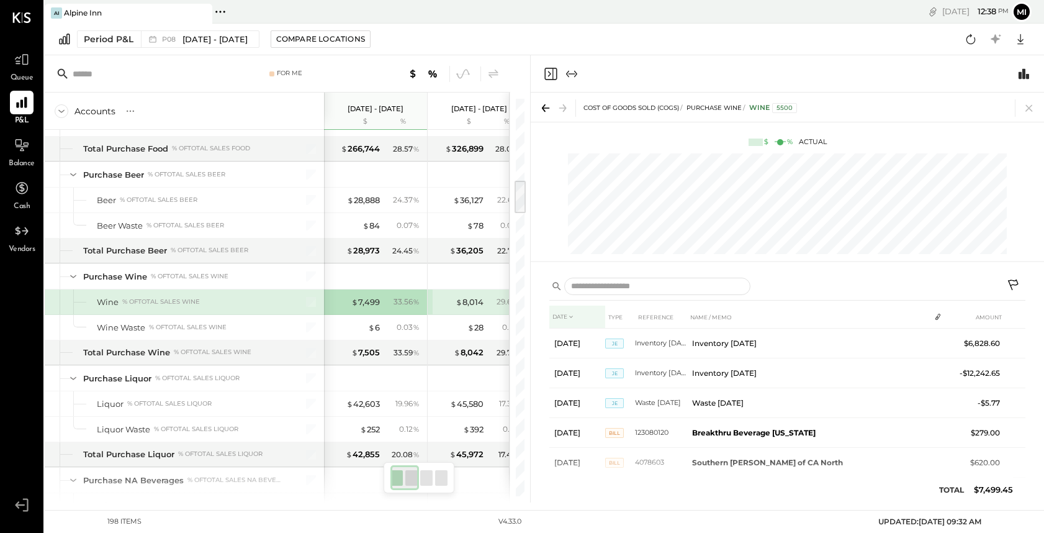
click at [564, 319] on th "DATE" at bounding box center [578, 317] width 56 height 23
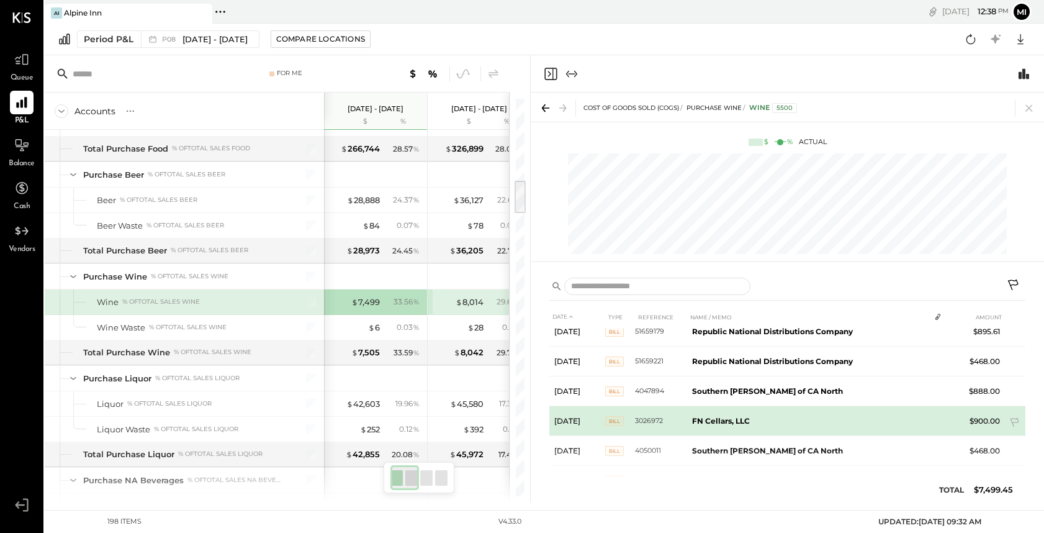
scroll to position [13, 0]
click at [717, 423] on b "FN Cellars, LLC" at bounding box center [721, 419] width 58 height 9
click at [715, 419] on b "FN Cellars, LLC" at bounding box center [721, 419] width 58 height 9
click at [606, 423] on span "Bill" at bounding box center [614, 420] width 19 height 10
click at [787, 420] on td "FN Cellars, LLC" at bounding box center [808, 420] width 243 height 30
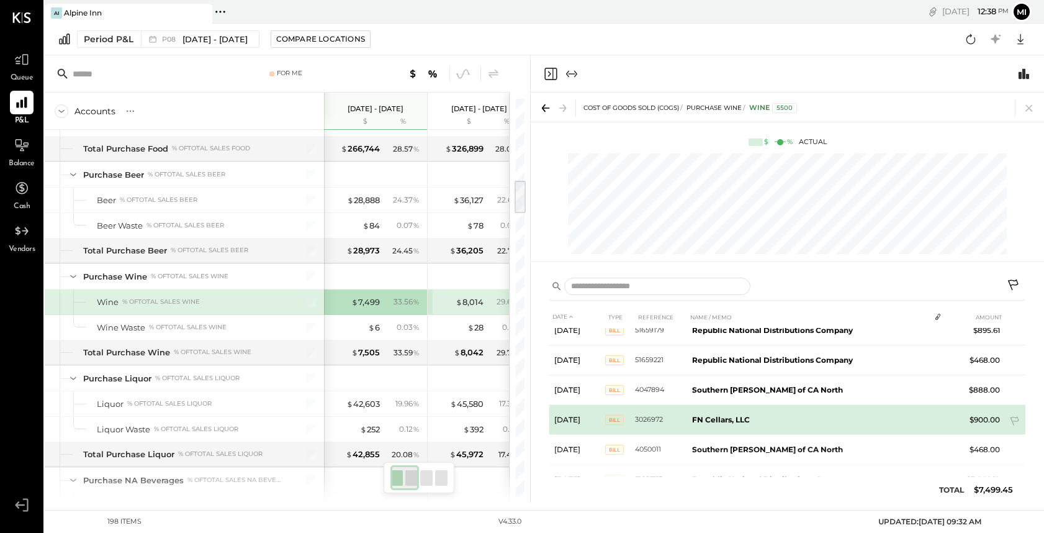
click at [787, 420] on td "FN Cellars, LLC" at bounding box center [808, 420] width 243 height 30
click at [719, 422] on b "FN Cellars, LLC" at bounding box center [721, 419] width 58 height 9
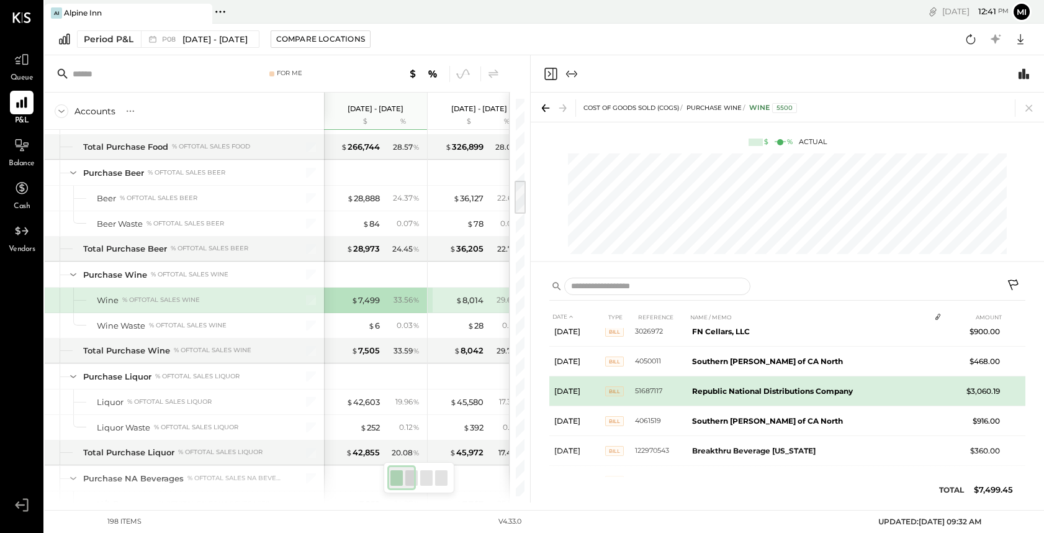
scroll to position [103, 0]
click at [727, 395] on td "Republic National Distributions Company" at bounding box center [808, 389] width 243 height 30
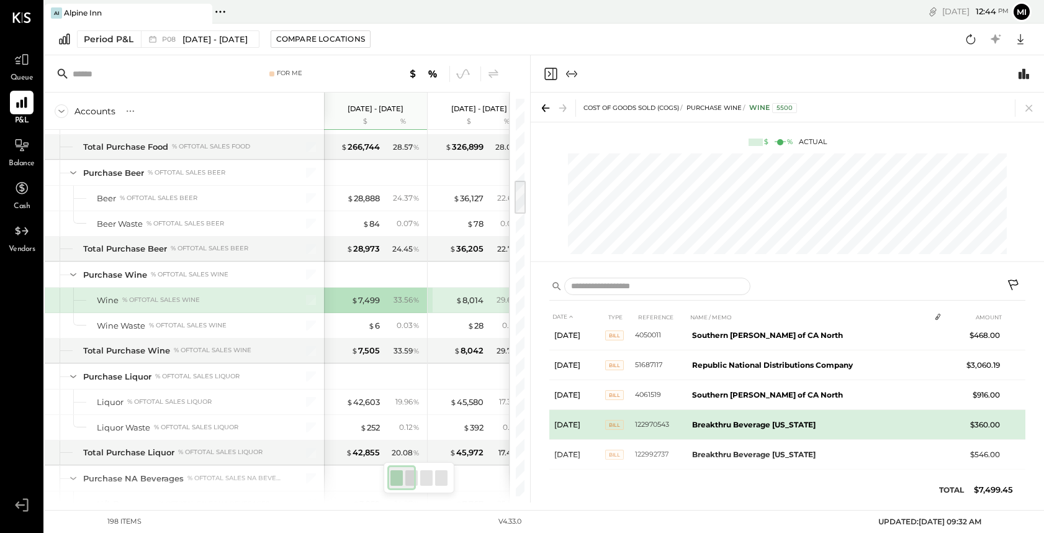
scroll to position [124, 0]
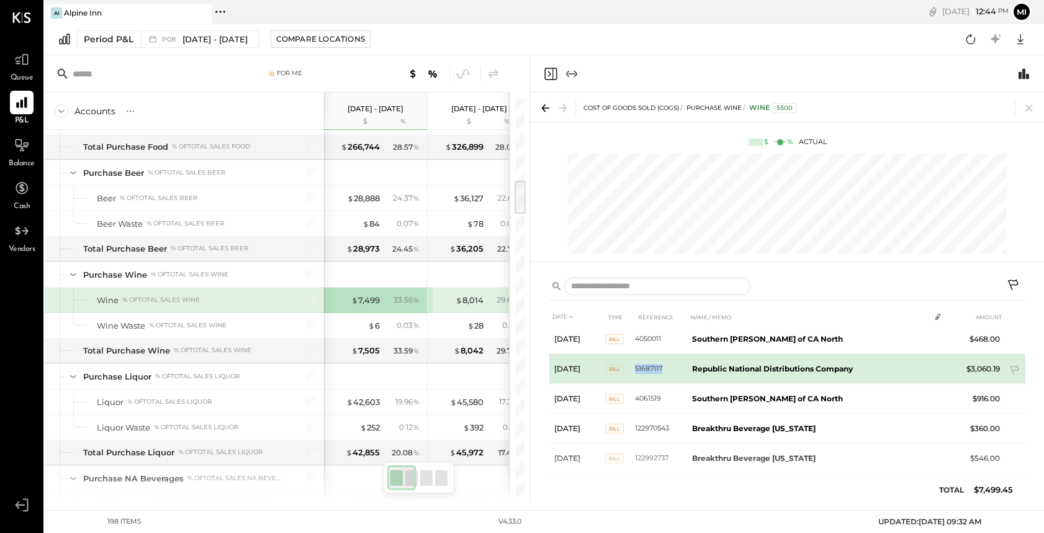
drag, startPoint x: 667, startPoint y: 366, endPoint x: 632, endPoint y: 366, distance: 35.4
click at [632, 366] on tr "Aug 15, 25 Bill 51687117 Republic National Distributions Company $3,060.19" at bounding box center [788, 369] width 476 height 30
copy tr "51687117"
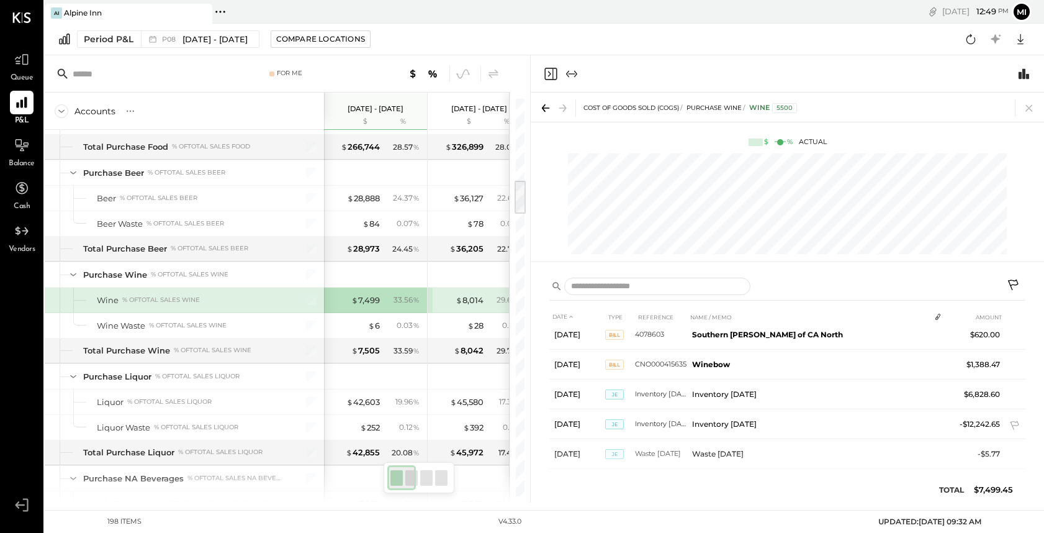
scroll to position [406, 0]
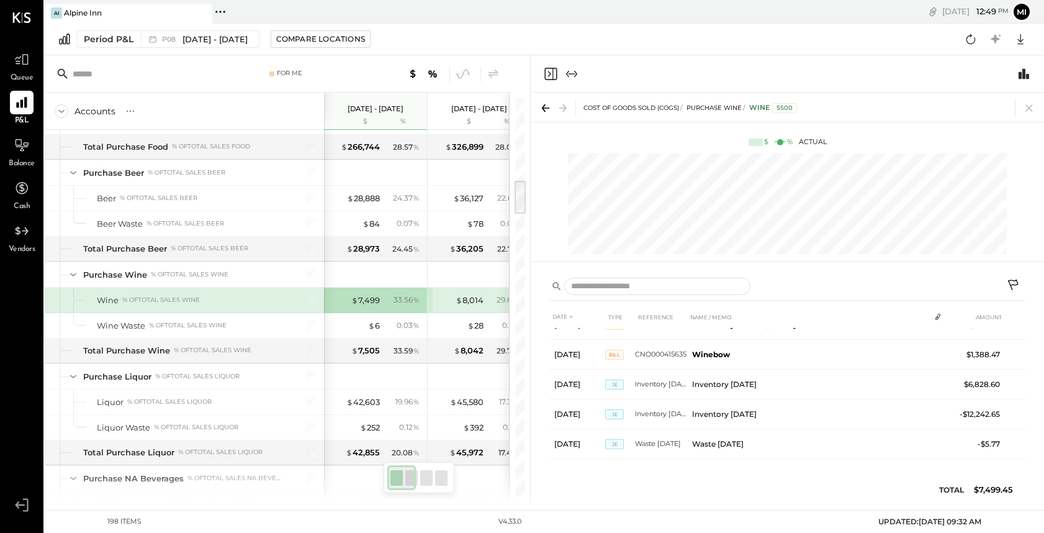
click at [571, 74] on icon "Expand panel (e)" at bounding box center [571, 73] width 7 height 1
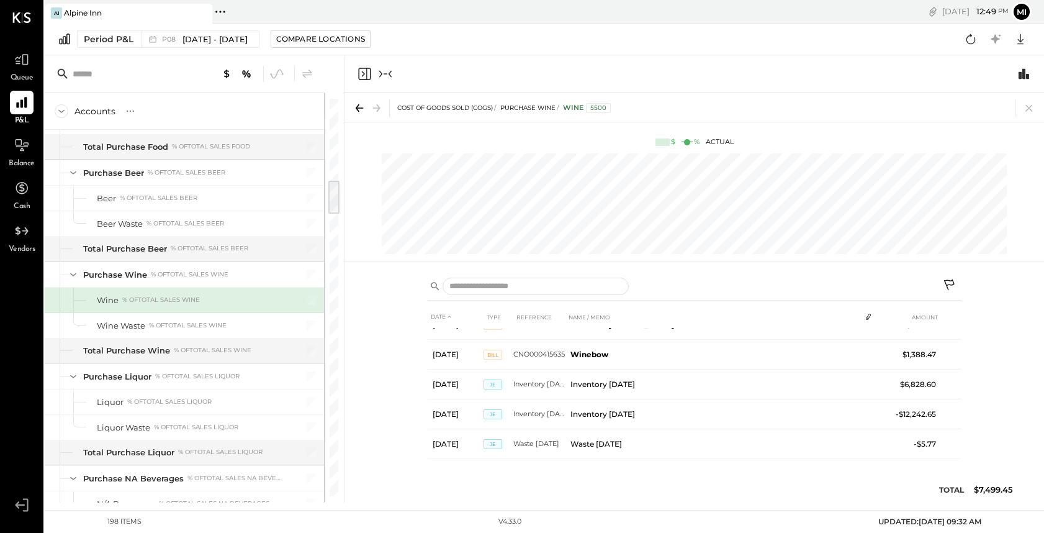
click at [381, 76] on icon "Collapse panel (e)" at bounding box center [385, 73] width 15 height 15
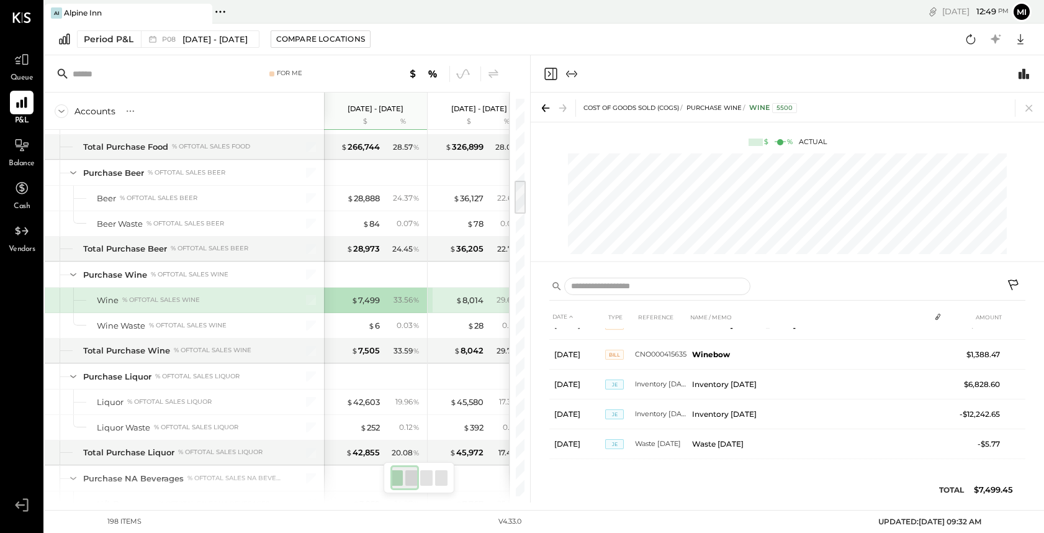
click at [546, 76] on icon "Close panel" at bounding box center [550, 73] width 15 height 15
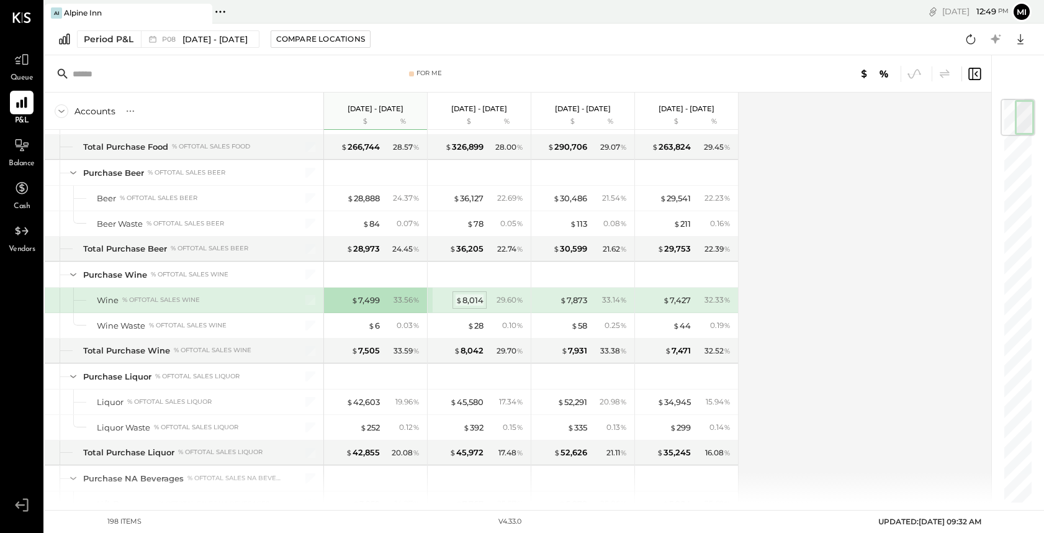
click at [468, 301] on div "$ 8,014" at bounding box center [470, 300] width 28 height 12
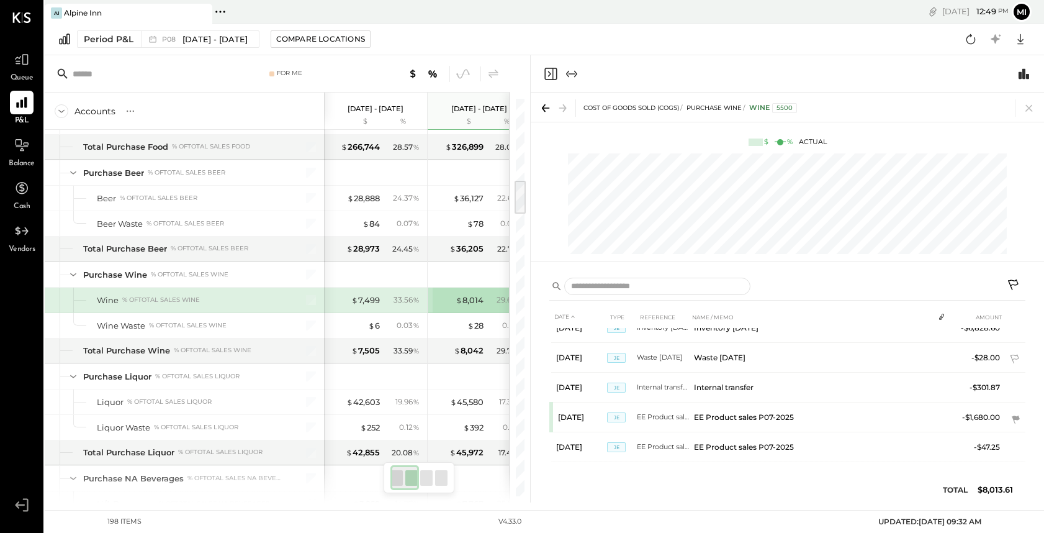
scroll to position [436, 0]
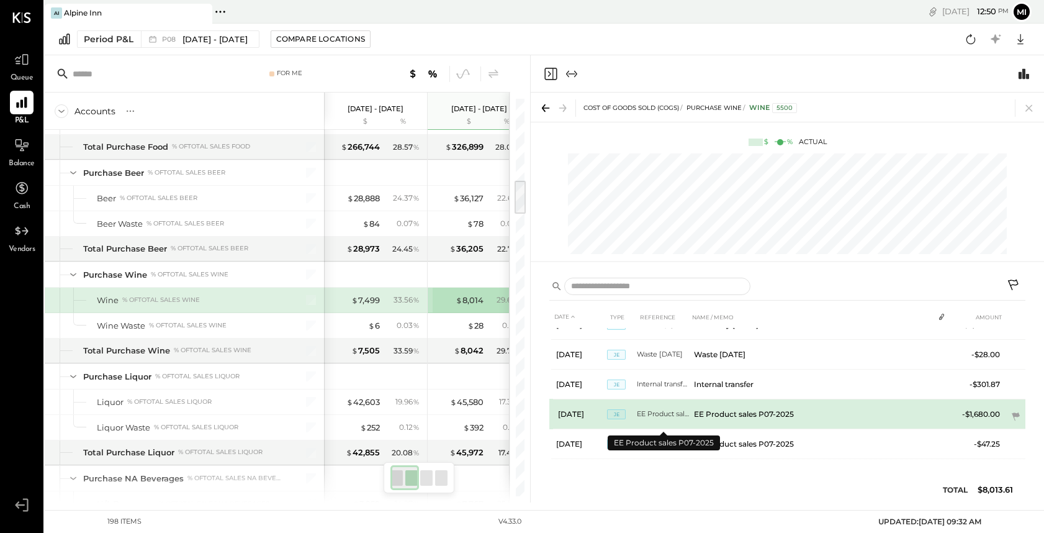
click at [639, 412] on td "EE Product sales P07-2025" at bounding box center [663, 414] width 52 height 30
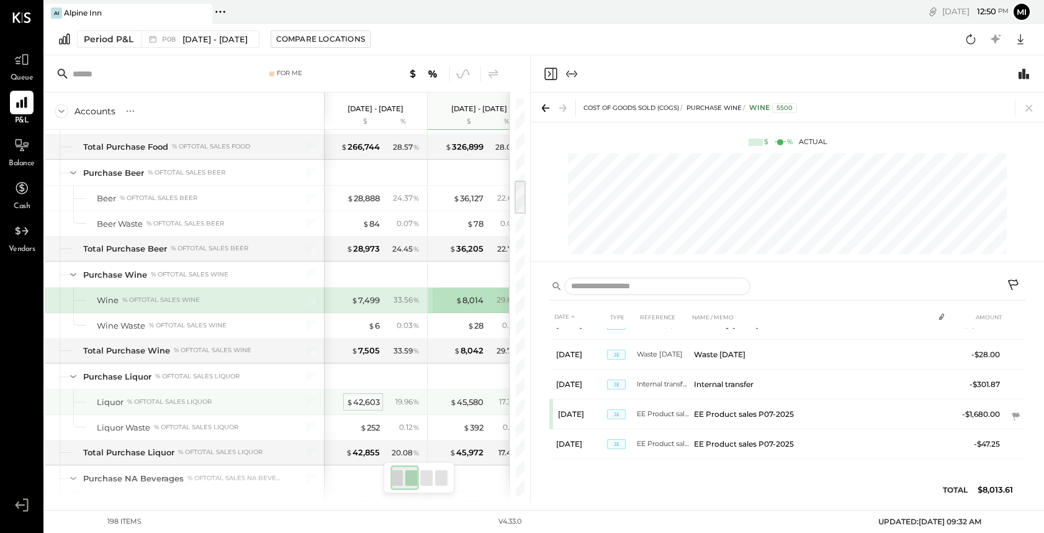
click at [373, 403] on div "$ 42,603" at bounding box center [363, 402] width 34 height 12
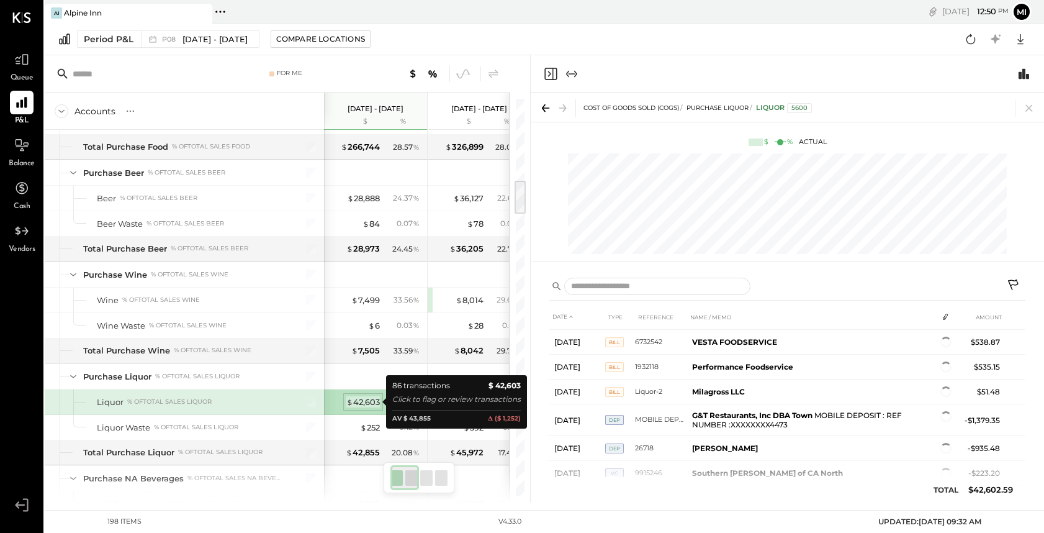
scroll to position [436, 0]
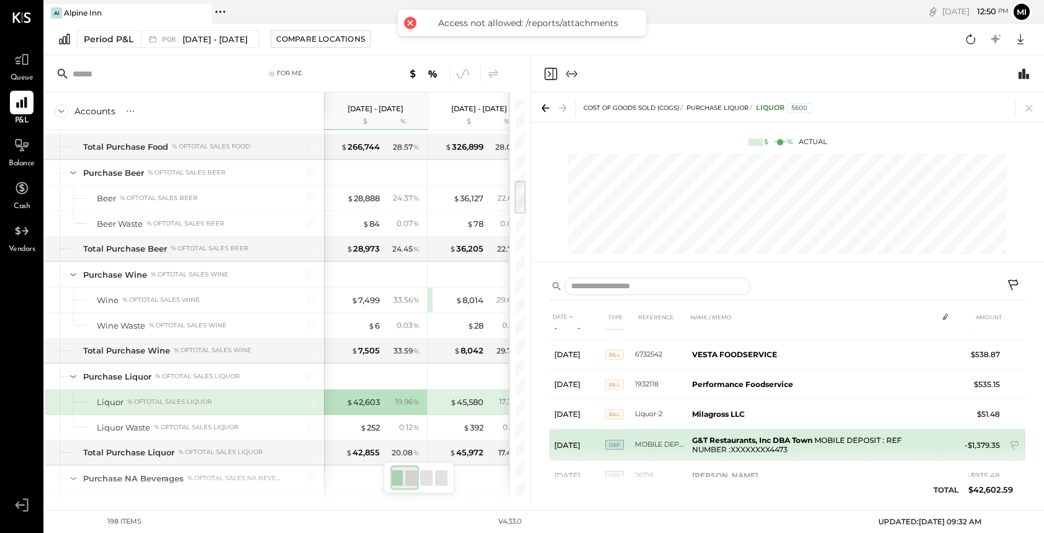
click at [644, 443] on td "MOBILE DEPOSIT : REF NUMBER :XXXXXXXX4473" at bounding box center [661, 445] width 52 height 32
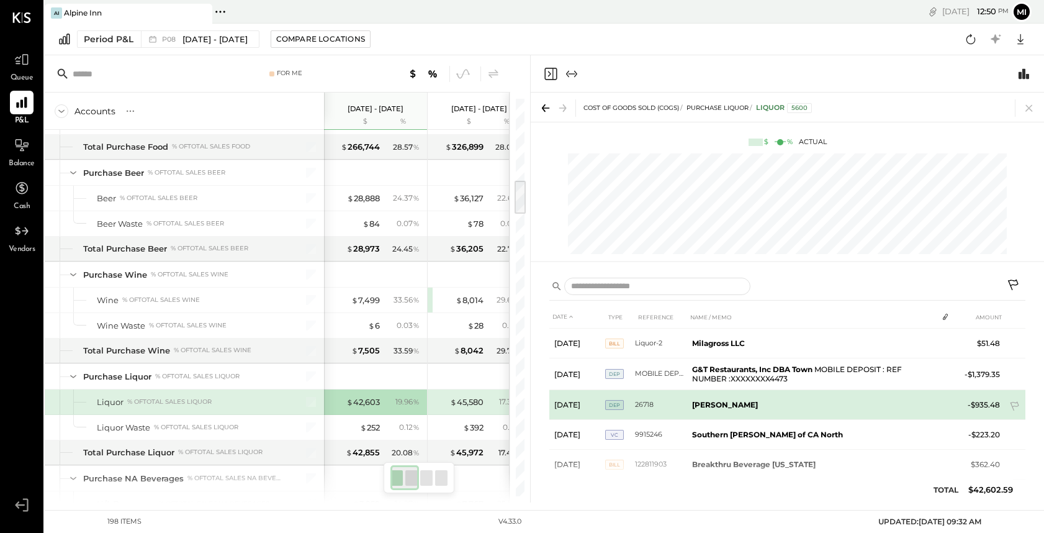
scroll to position [509, 0]
click at [716, 407] on td "[PERSON_NAME]" at bounding box center [812, 403] width 250 height 30
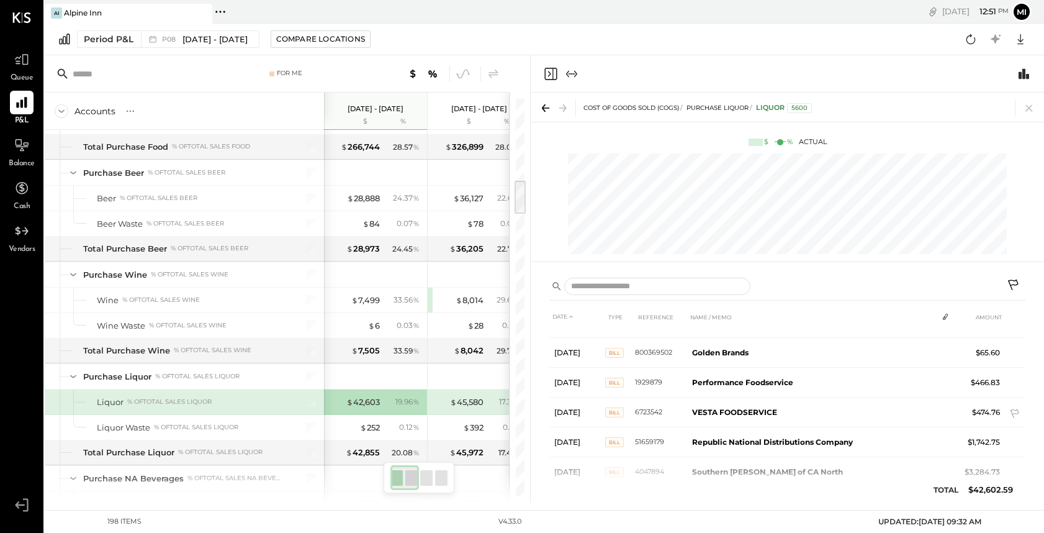
scroll to position [0, 0]
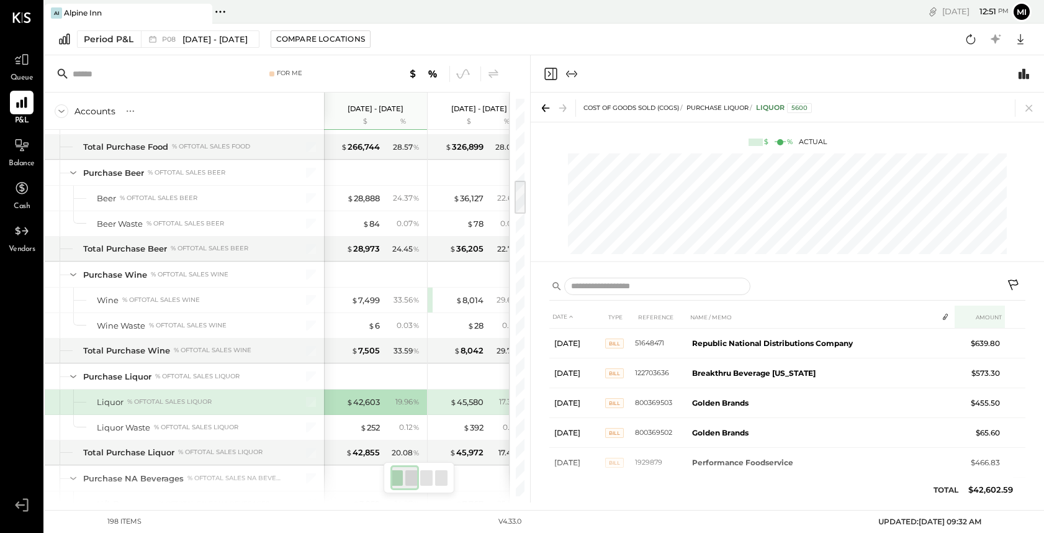
click at [979, 317] on th "AMOUNT" at bounding box center [980, 317] width 50 height 23
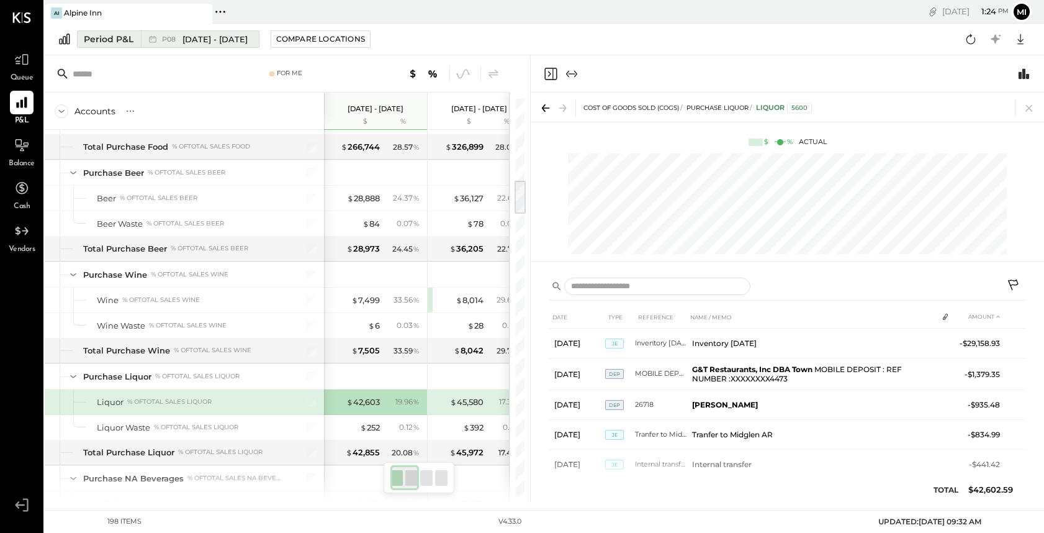
click at [177, 42] on span "P08" at bounding box center [170, 39] width 17 height 7
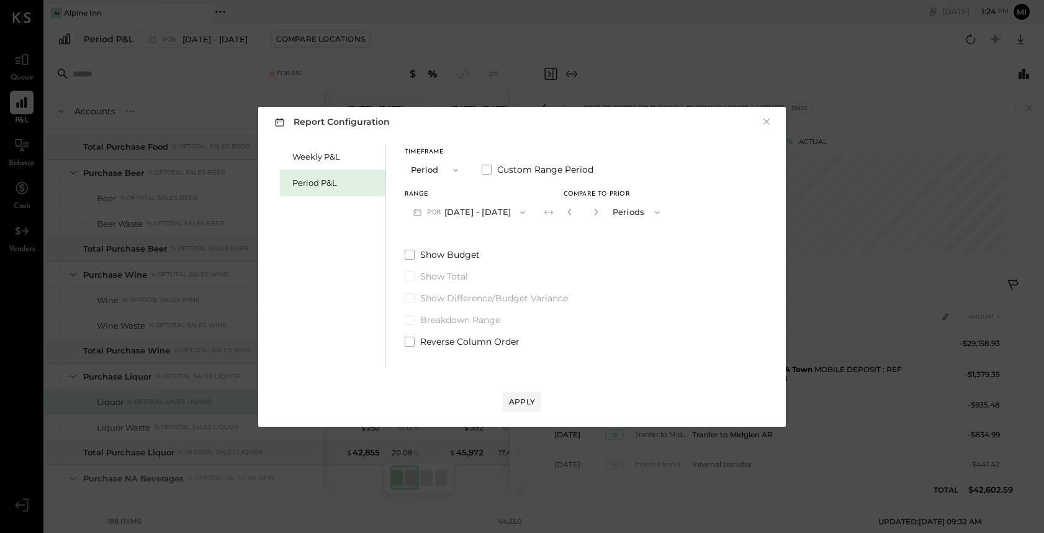
click at [520, 212] on icon "button" at bounding box center [523, 212] width 10 height 10
click at [460, 180] on button "Period" at bounding box center [436, 169] width 62 height 23
click at [503, 201] on button "P08 Aug 4 - 31, 2025" at bounding box center [469, 212] width 129 height 23
click at [497, 190] on div "Timeframe Period Custom Range Period Range P08 Aug 4 - 31, 2025 Compare to Prio…" at bounding box center [537, 186] width 264 height 75
click at [767, 118] on button "×" at bounding box center [766, 121] width 11 height 12
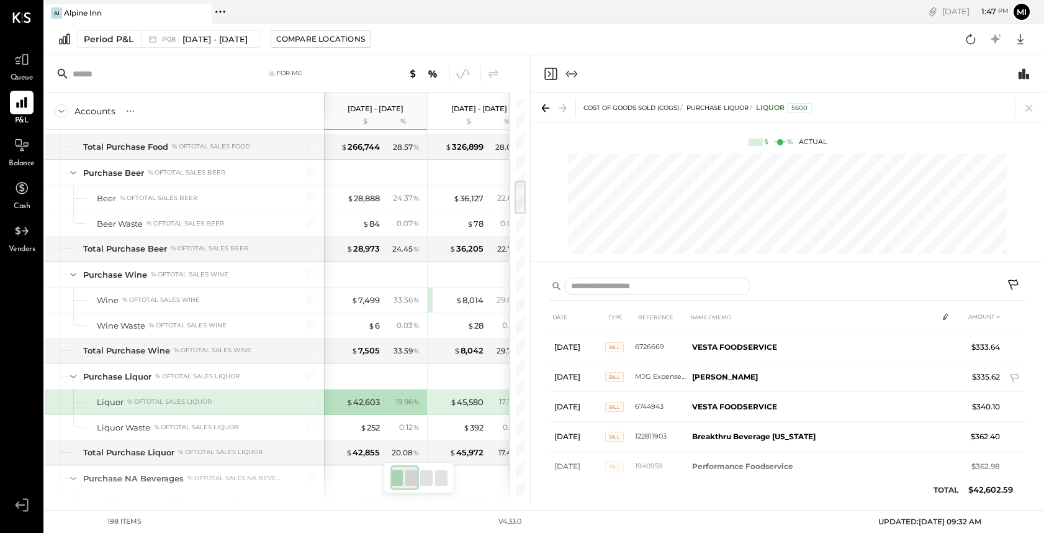
scroll to position [1192, 0]
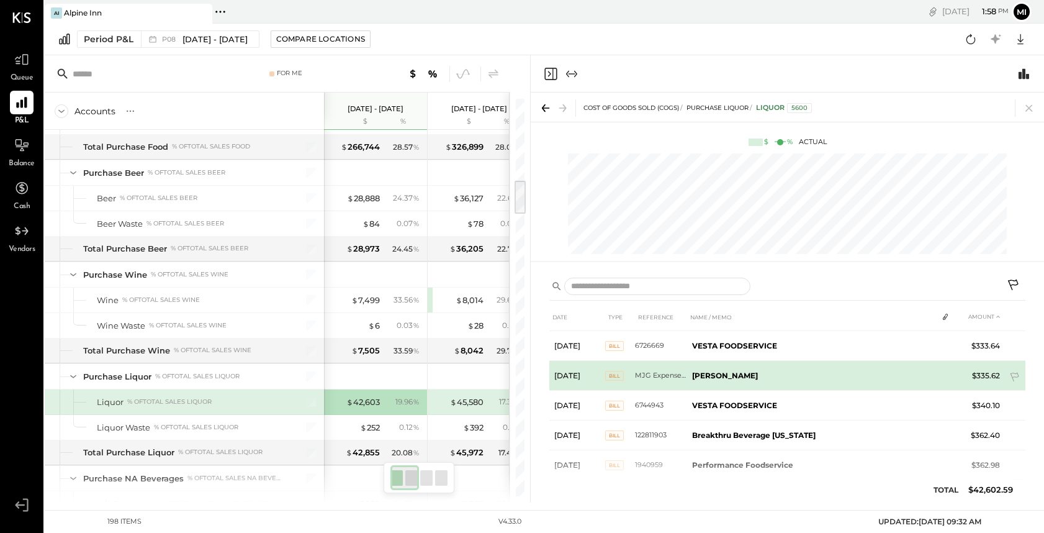
click at [617, 374] on span "Bill" at bounding box center [614, 376] width 19 height 10
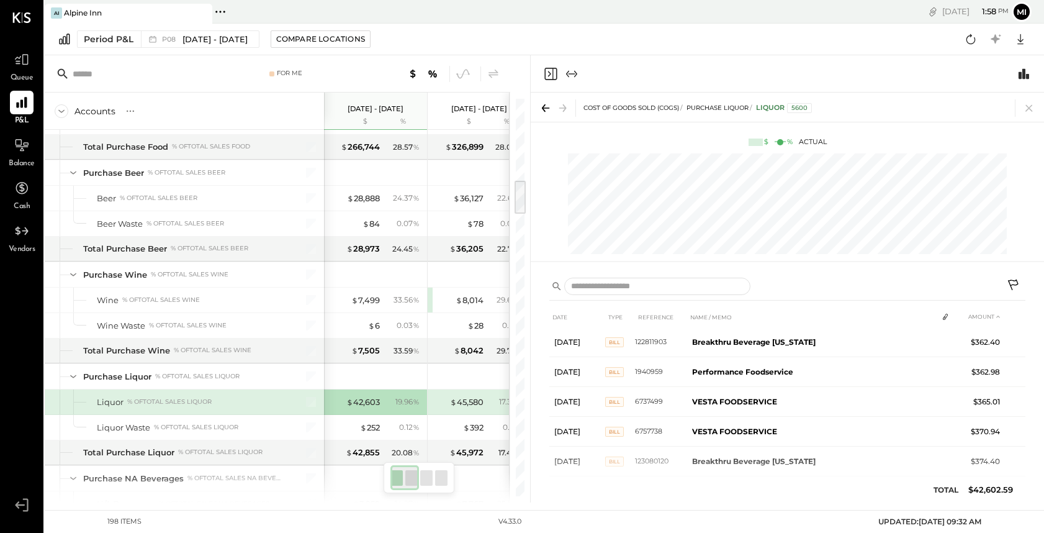
scroll to position [1286, 0]
click at [20, 151] on icon at bounding box center [22, 144] width 14 height 13
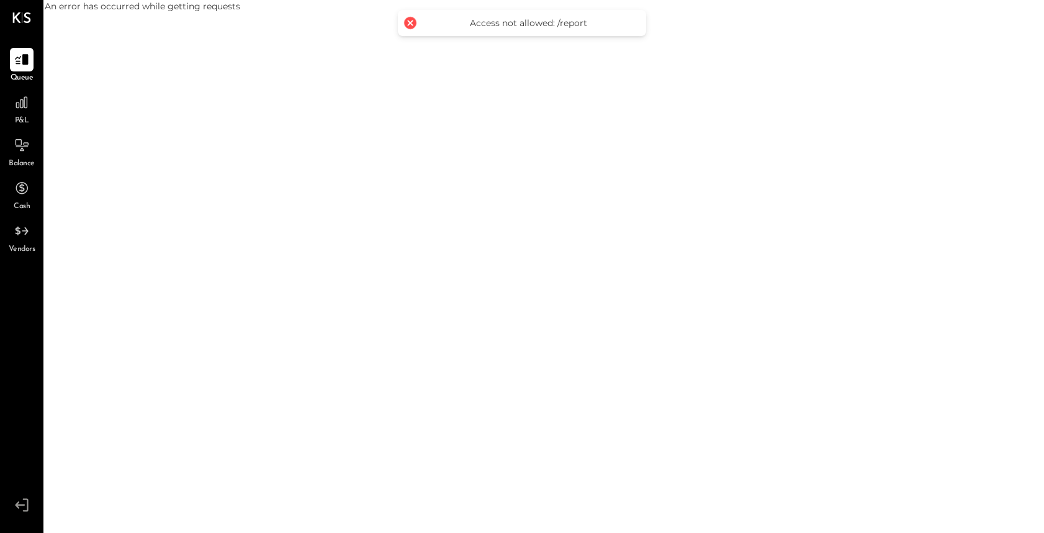
click at [405, 22] on div at bounding box center [410, 22] width 17 height 17
click at [412, 23] on div at bounding box center [410, 22] width 17 height 17
click at [21, 157] on div "Balance" at bounding box center [22, 152] width 26 height 36
click at [23, 152] on icon at bounding box center [22, 145] width 16 height 16
click at [408, 24] on div at bounding box center [410, 22] width 17 height 17
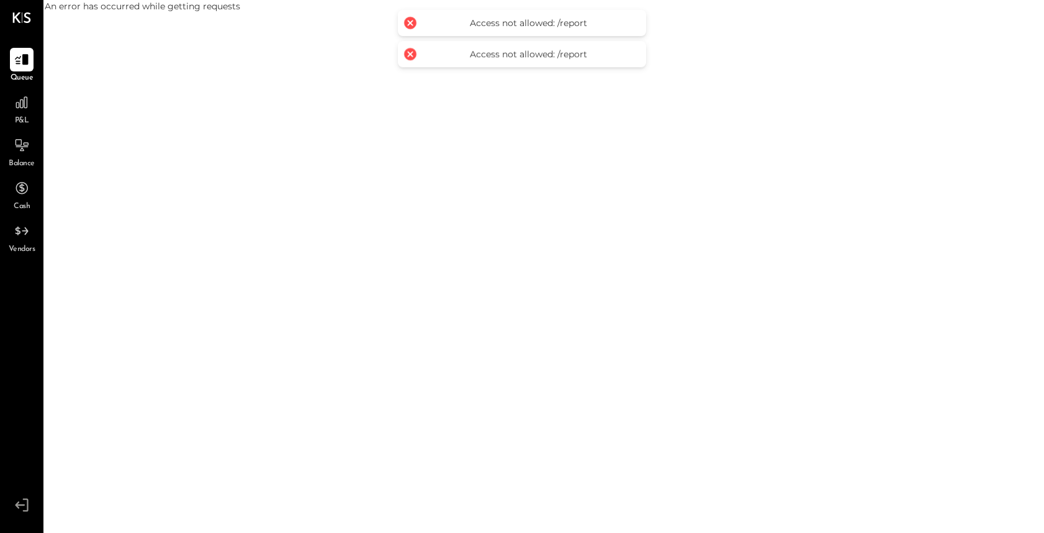
click at [410, 21] on div at bounding box center [410, 22] width 17 height 17
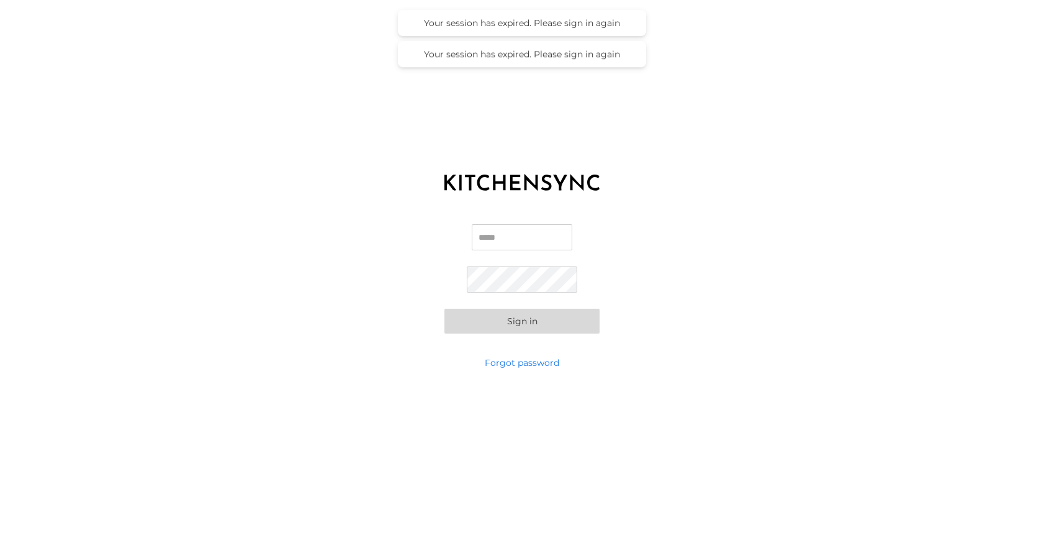
type input "**********"
click at [526, 320] on button "Sign in" at bounding box center [522, 321] width 155 height 25
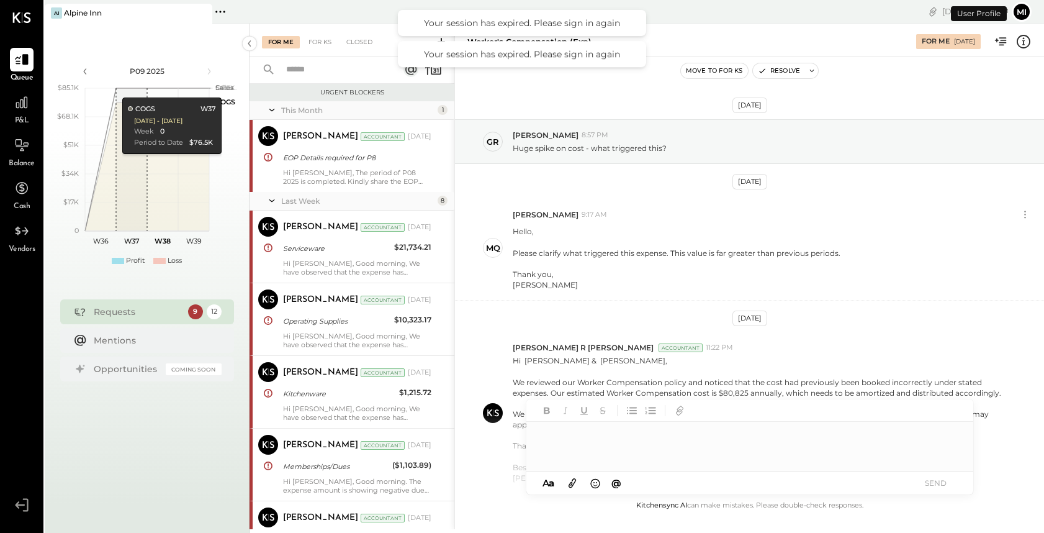
scroll to position [599, 0]
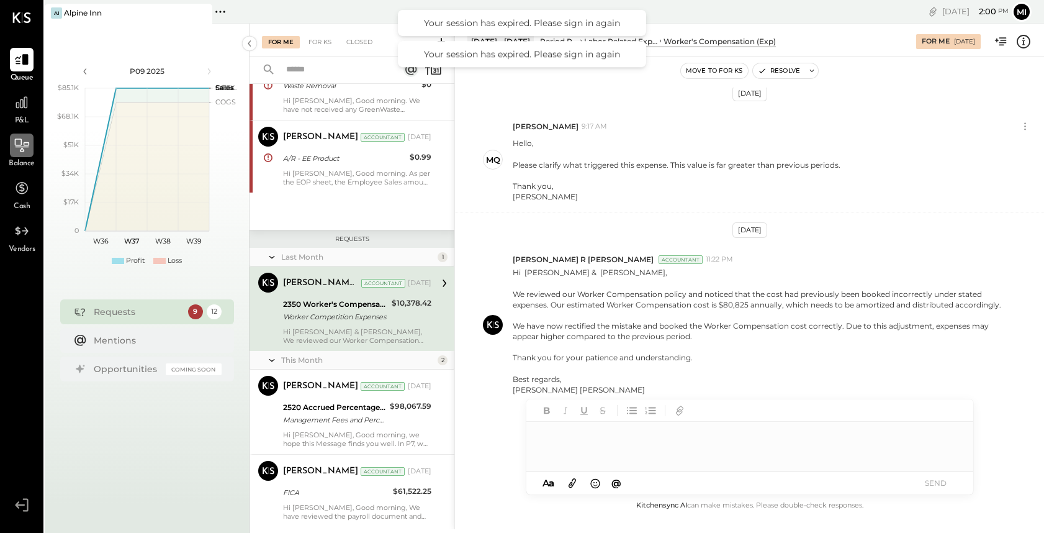
click at [17, 151] on icon at bounding box center [22, 145] width 16 height 16
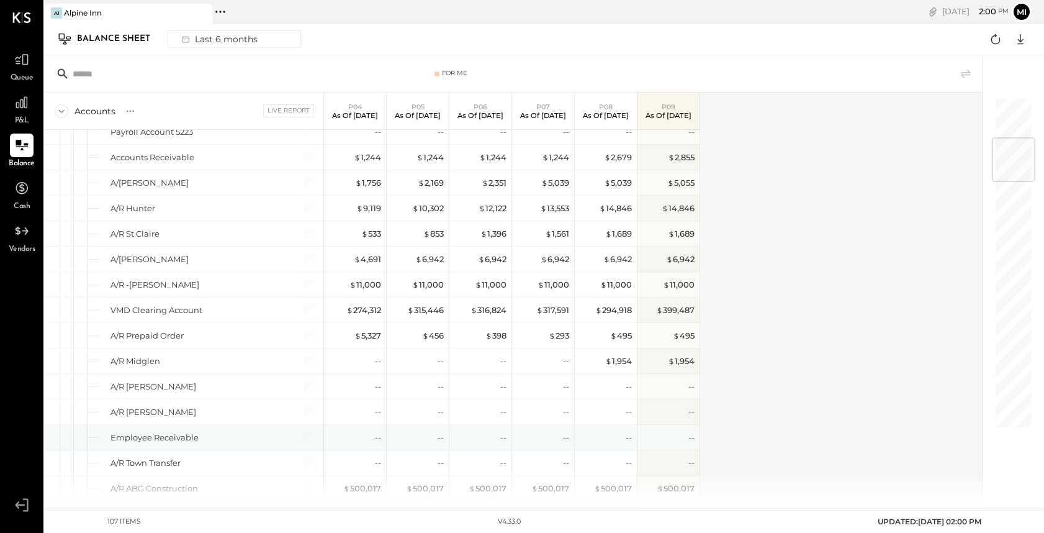
scroll to position [346, 0]
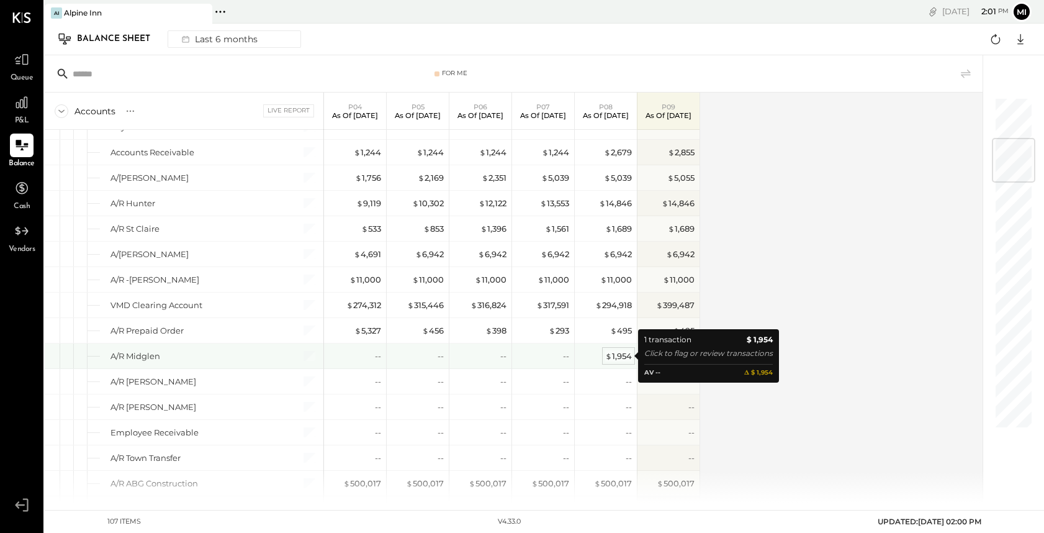
click at [622, 356] on div "$ 1,954" at bounding box center [618, 356] width 27 height 12
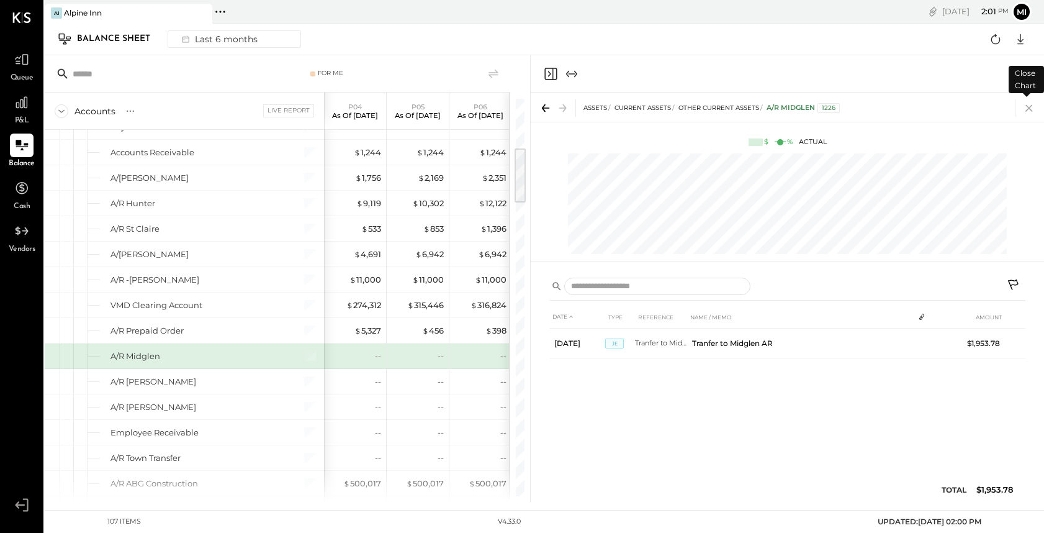
click at [1029, 112] on icon at bounding box center [1029, 107] width 17 height 17
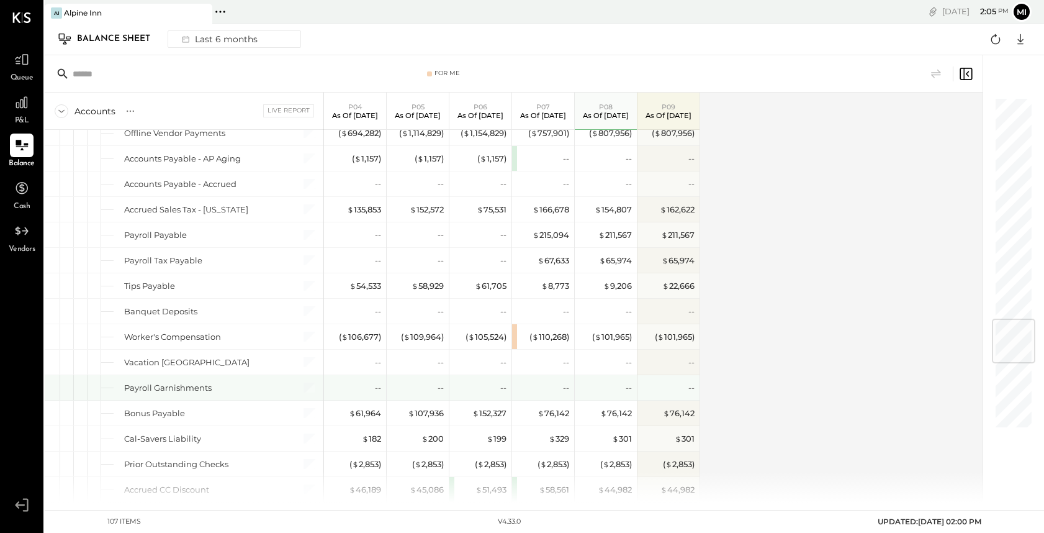
scroll to position [1849, 0]
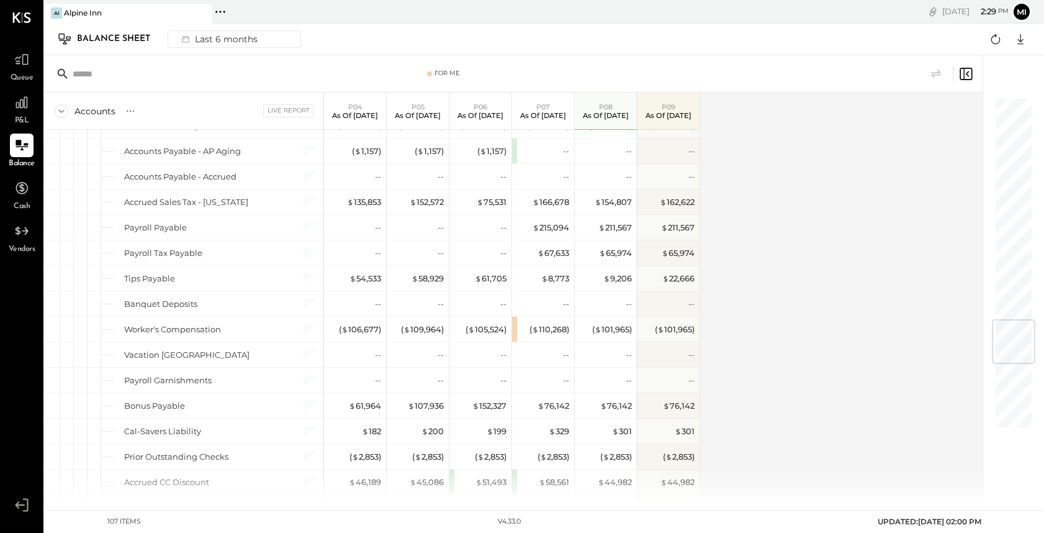
click at [29, 116] on span "P&L" at bounding box center [22, 120] width 14 height 11
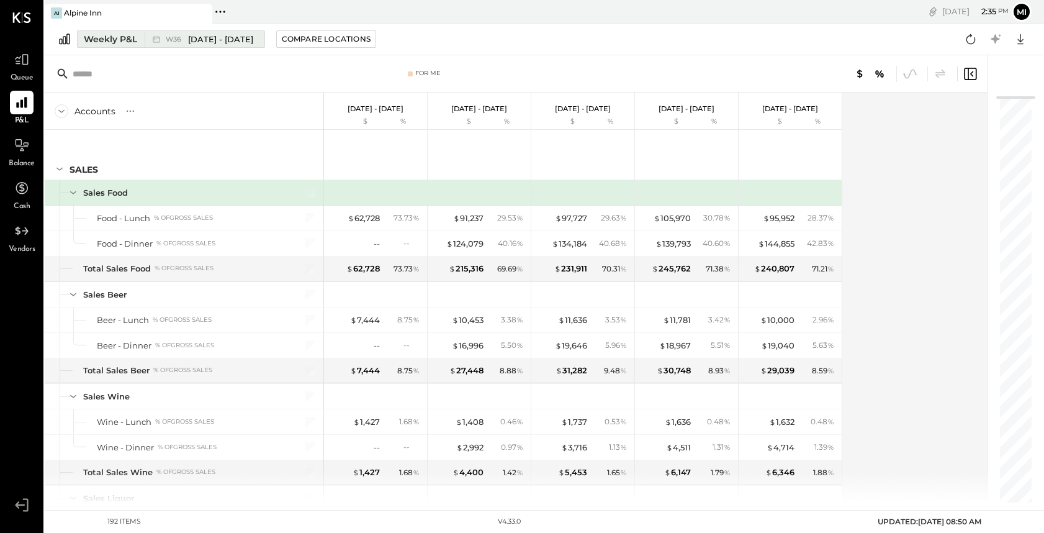
click at [103, 42] on div "Weekly P&L" at bounding box center [110, 39] width 53 height 12
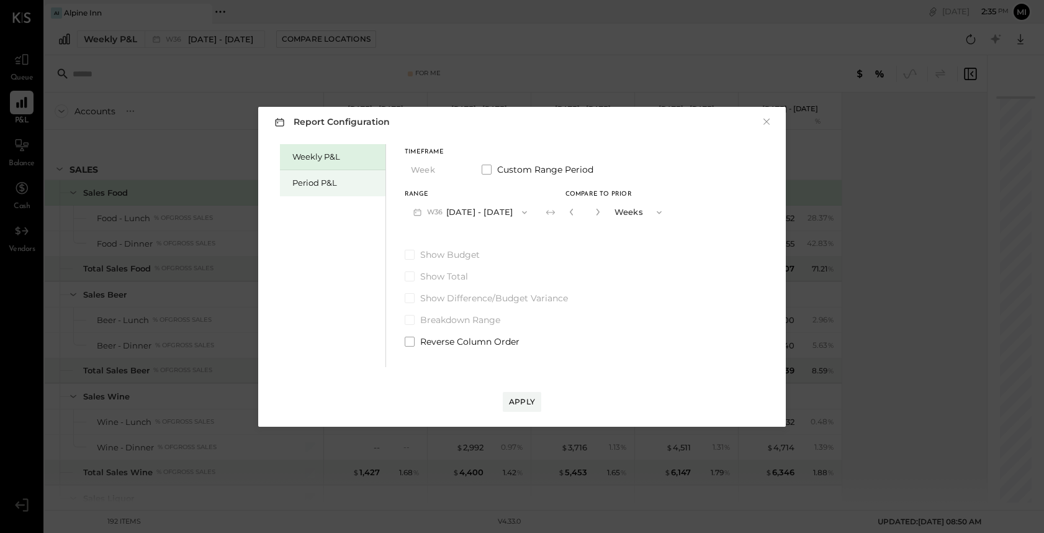
click at [342, 185] on div "Period P&L" at bounding box center [335, 183] width 87 height 12
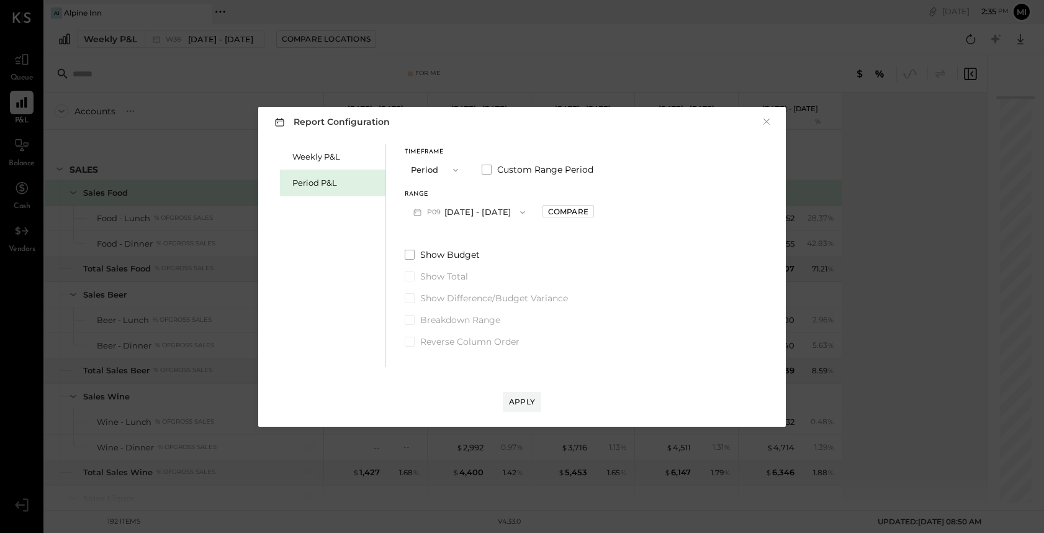
click at [491, 213] on button "P09 [DATE] - [DATE]" at bounding box center [469, 212] width 129 height 23
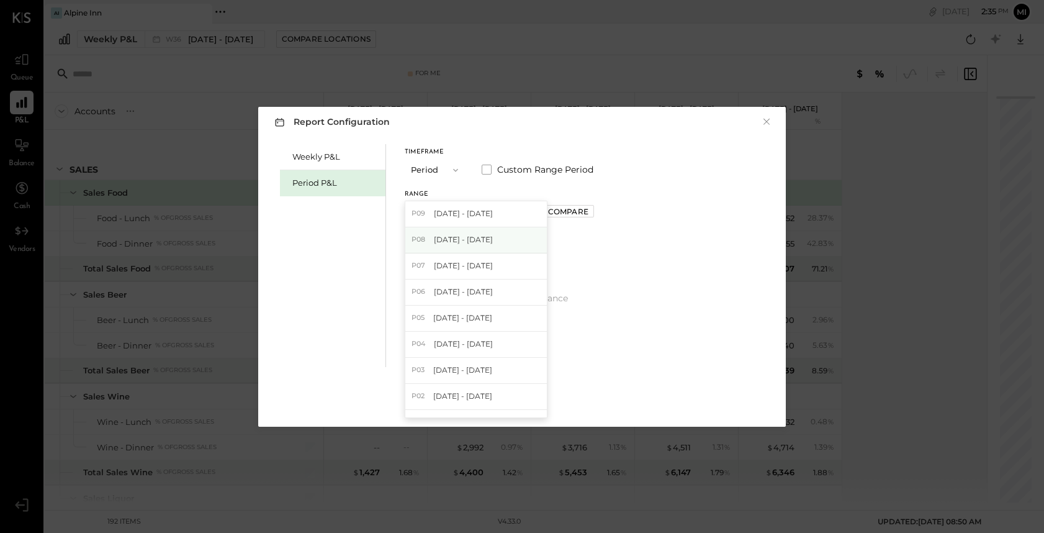
click at [471, 243] on span "[DATE] - [DATE]" at bounding box center [463, 239] width 59 height 11
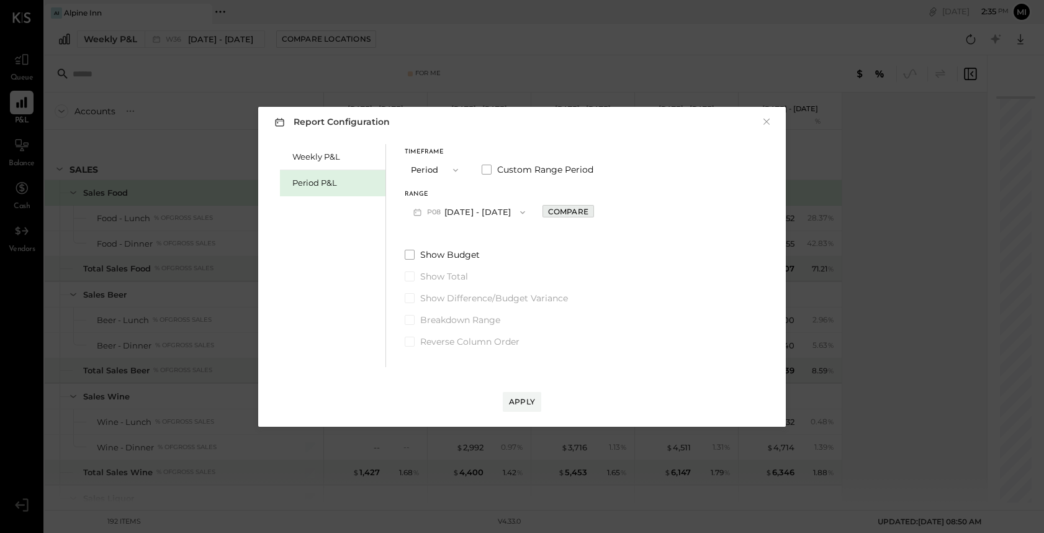
click at [559, 212] on div "Compare" at bounding box center [568, 211] width 40 height 11
click at [594, 214] on icon "button" at bounding box center [595, 211] width 7 height 7
type input "*"
click at [523, 401] on div "Apply" at bounding box center [522, 401] width 26 height 11
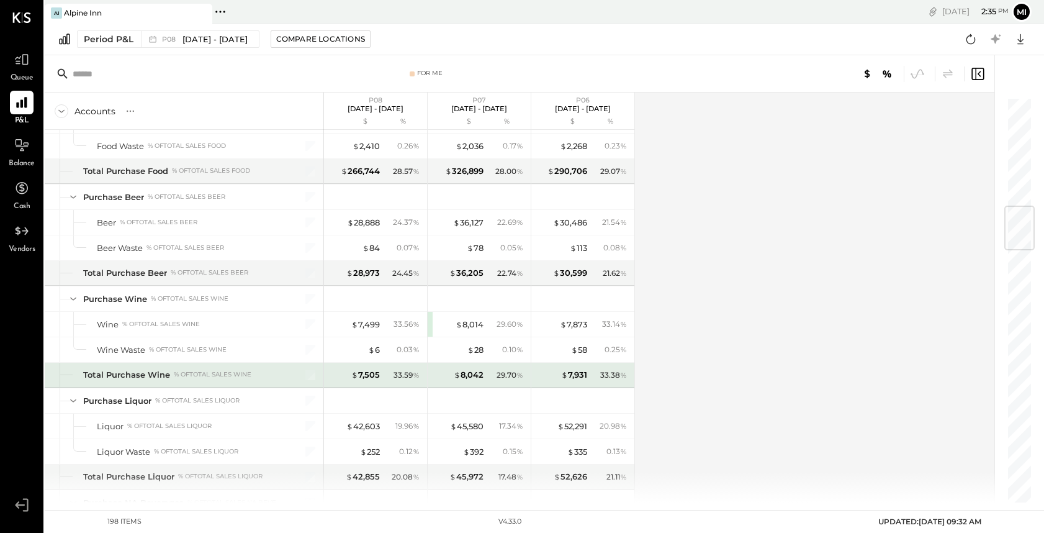
scroll to position [915, 0]
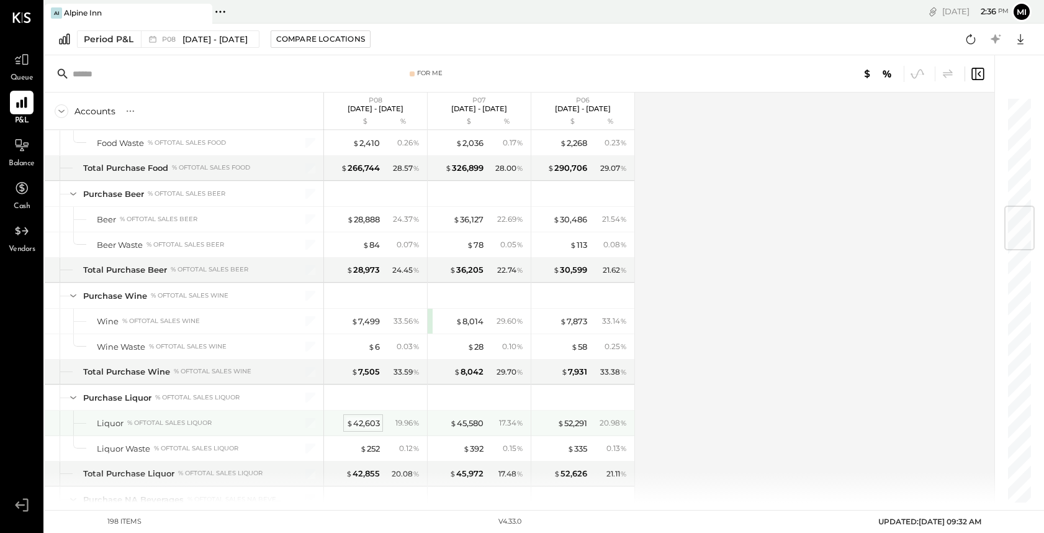
click at [360, 423] on div "$ 42,603" at bounding box center [363, 423] width 34 height 12
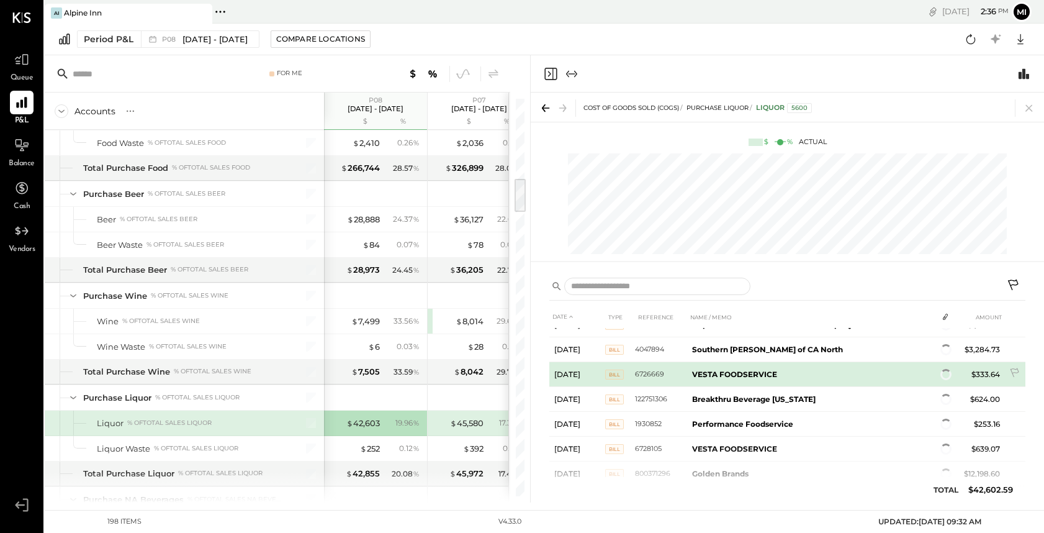
scroll to position [171, 0]
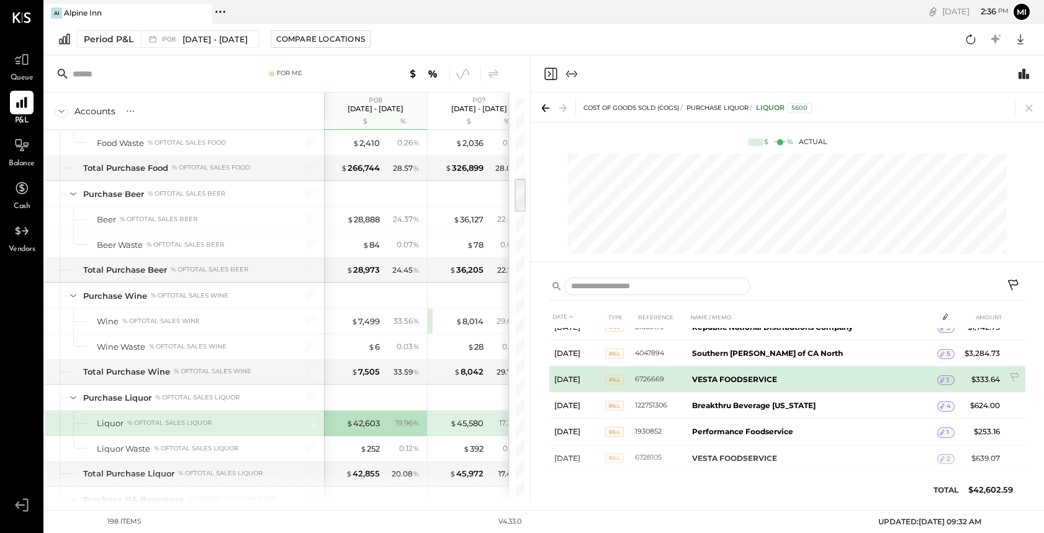
click at [727, 378] on b "VESTA FOODSERVICE" at bounding box center [734, 378] width 85 height 9
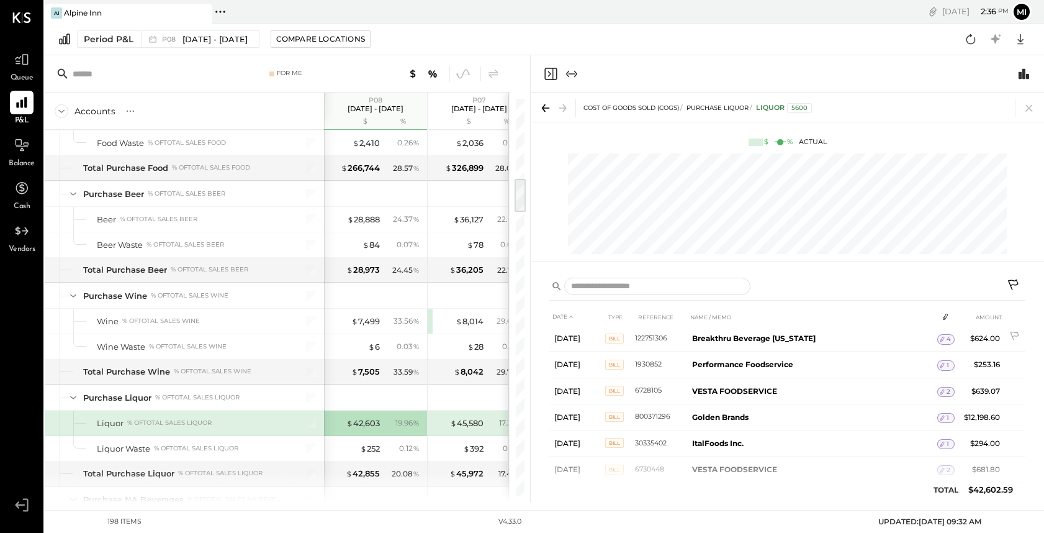
scroll to position [254, 0]
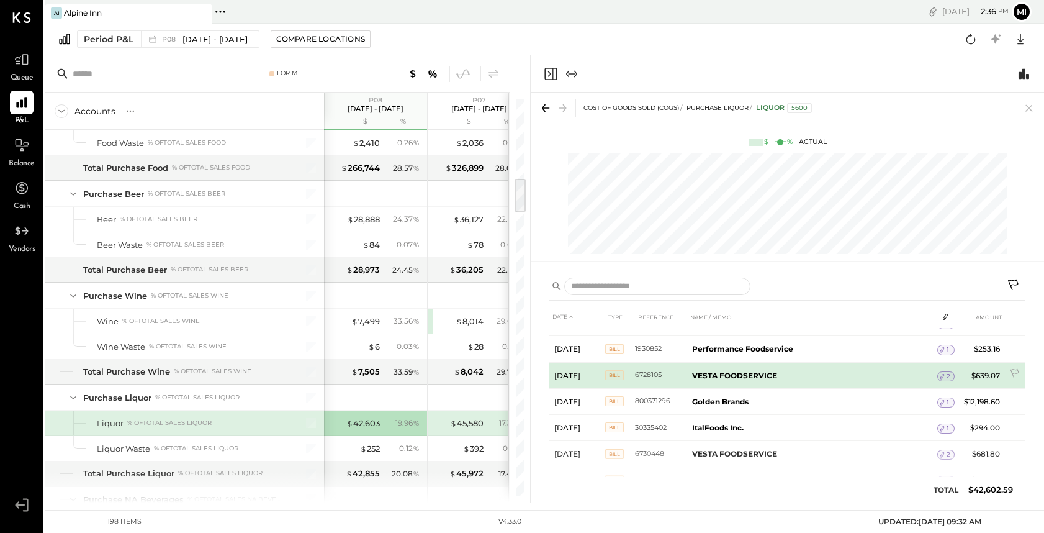
click at [941, 375] on icon at bounding box center [943, 376] width 4 height 6
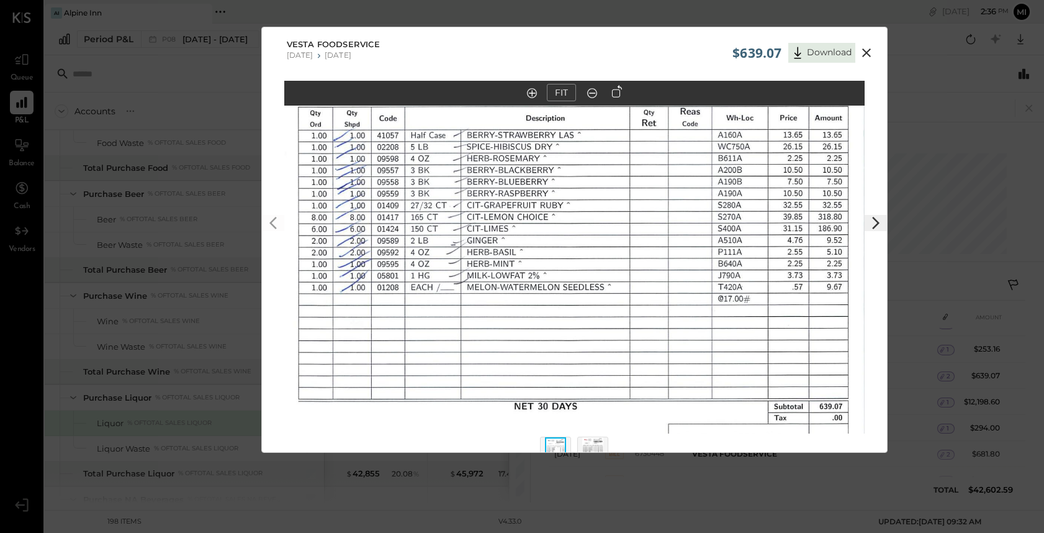
click at [861, 50] on icon at bounding box center [866, 52] width 15 height 15
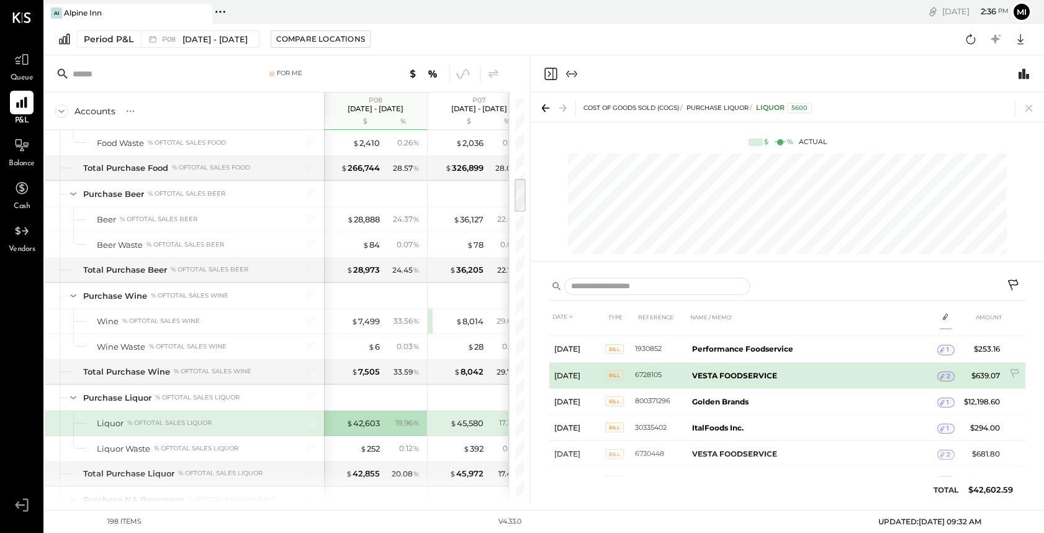
click at [612, 376] on span "Bill" at bounding box center [614, 375] width 19 height 10
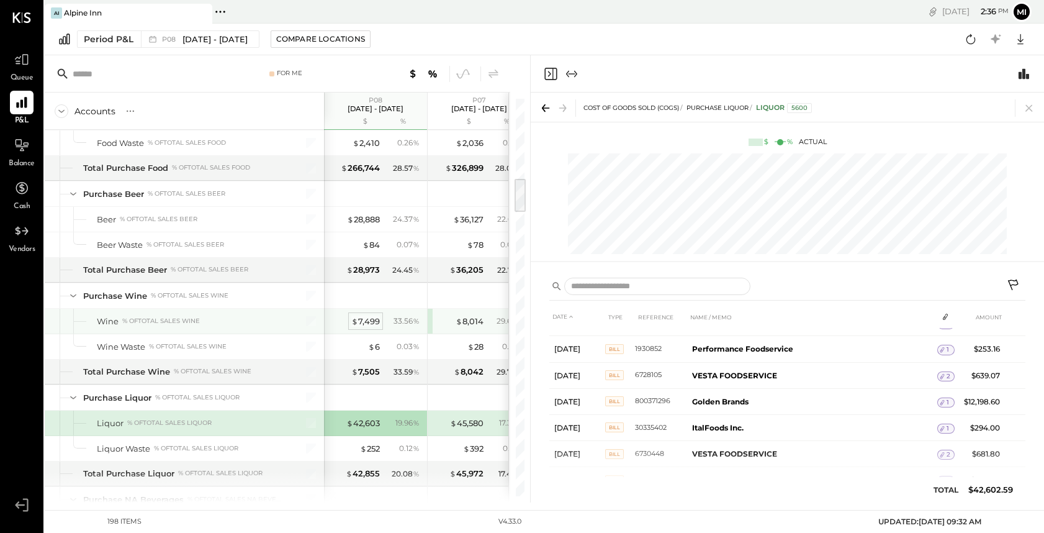
click at [369, 323] on div "$ 7,499" at bounding box center [365, 321] width 29 height 12
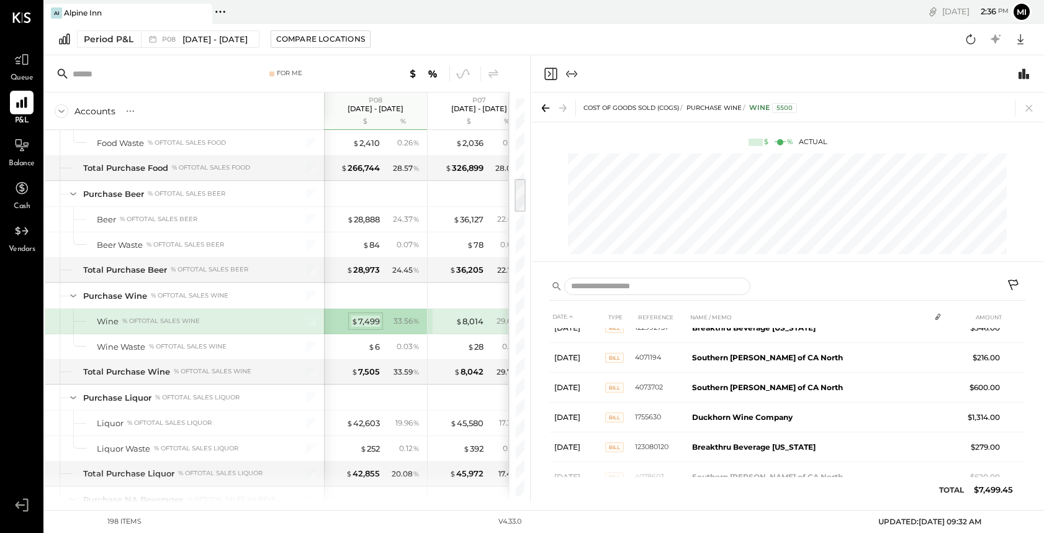
scroll to position [283, 0]
click at [938, 316] on icon at bounding box center [938, 317] width 10 height 10
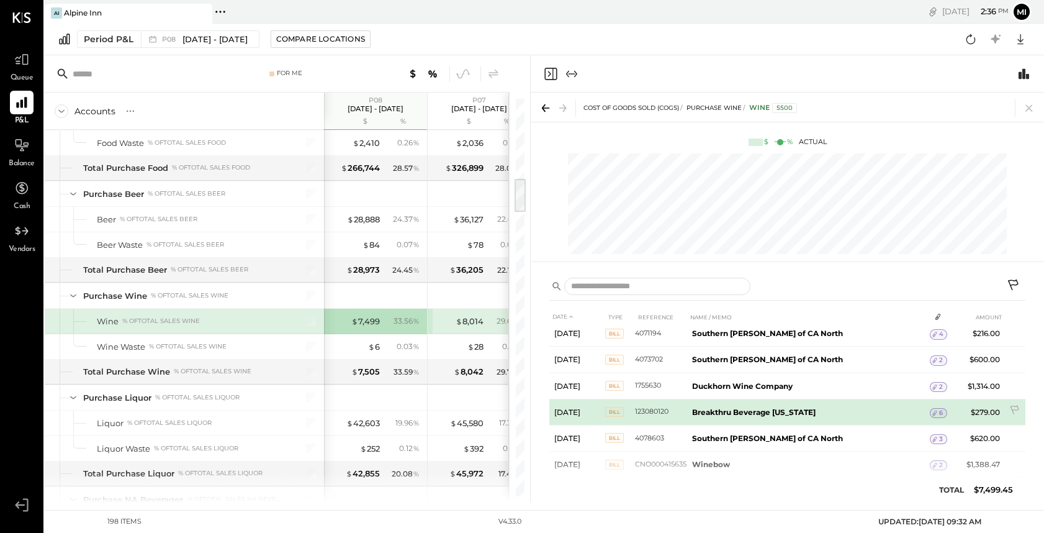
scroll to position [254, 0]
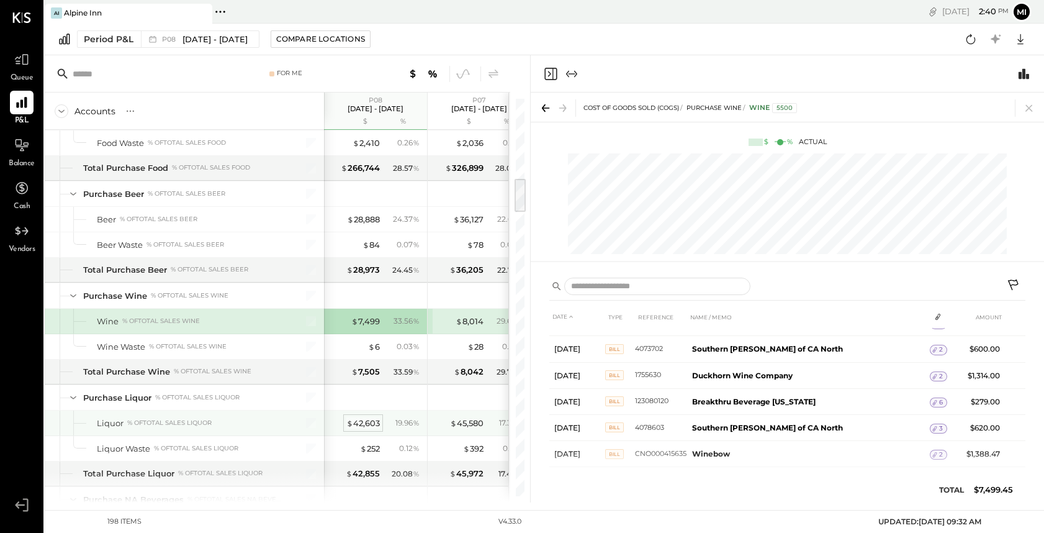
click at [366, 420] on div "$ 42,603" at bounding box center [363, 423] width 34 height 12
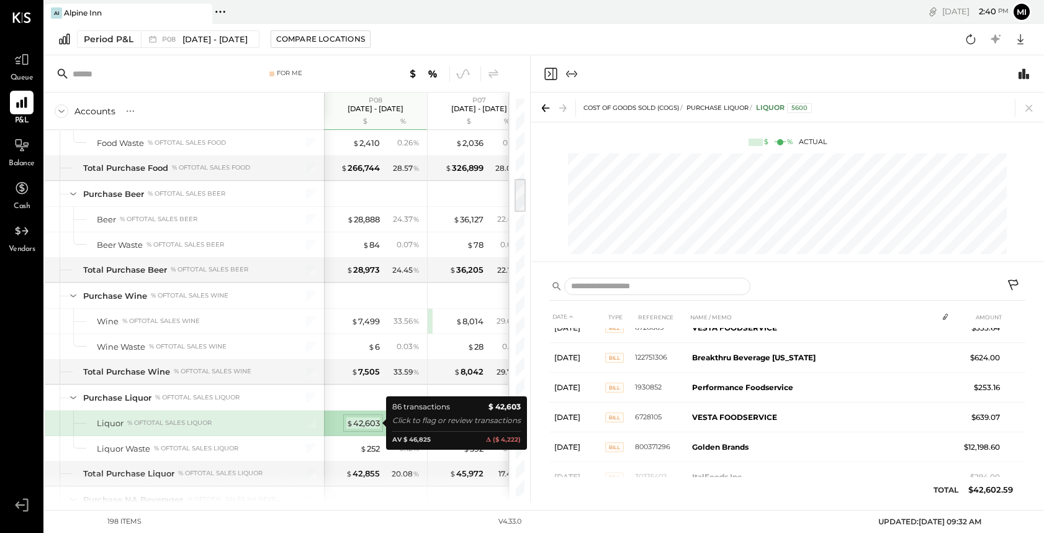
scroll to position [283, 0]
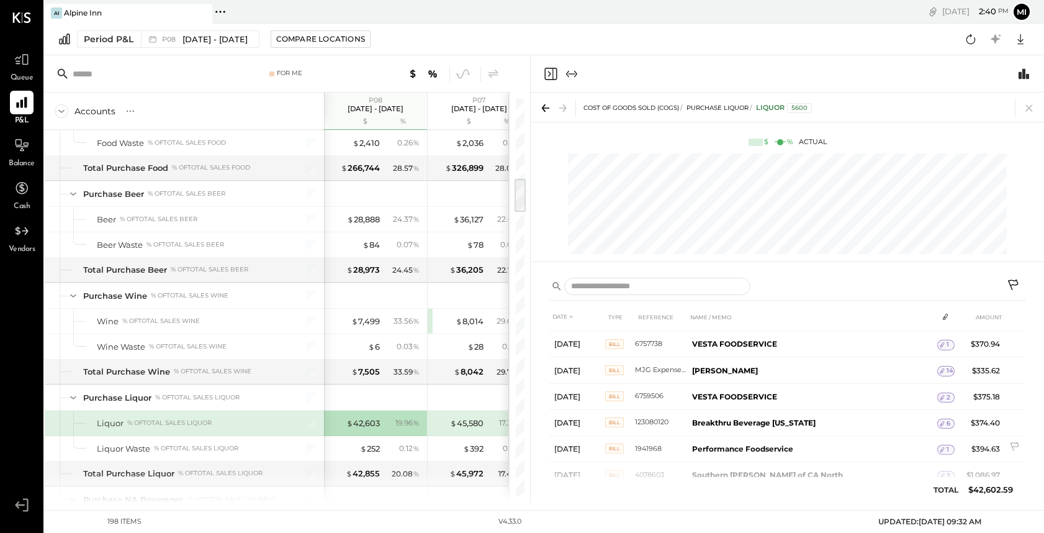
scroll to position [1793, 0]
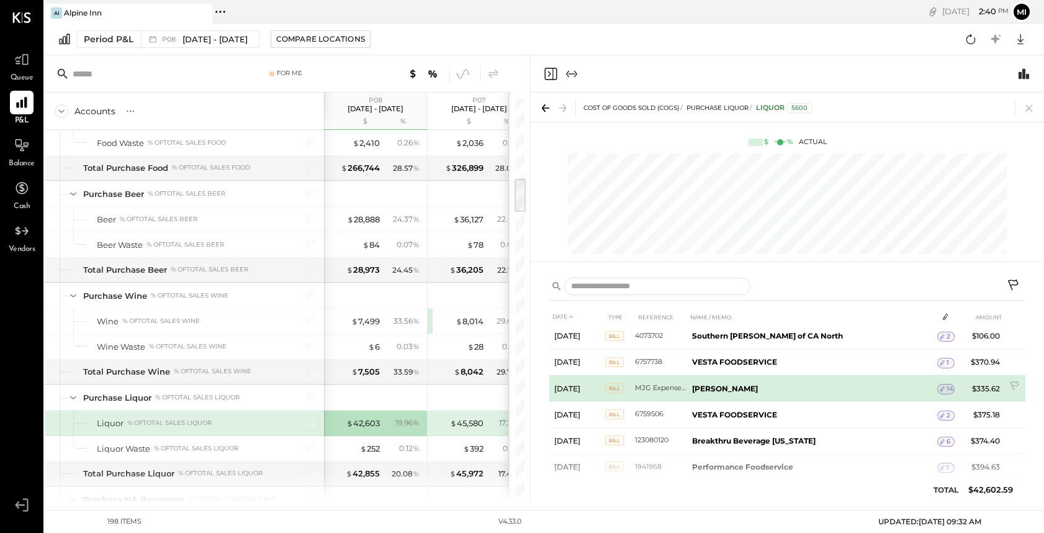
click at [950, 389] on span "14" at bounding box center [950, 388] width 7 height 9
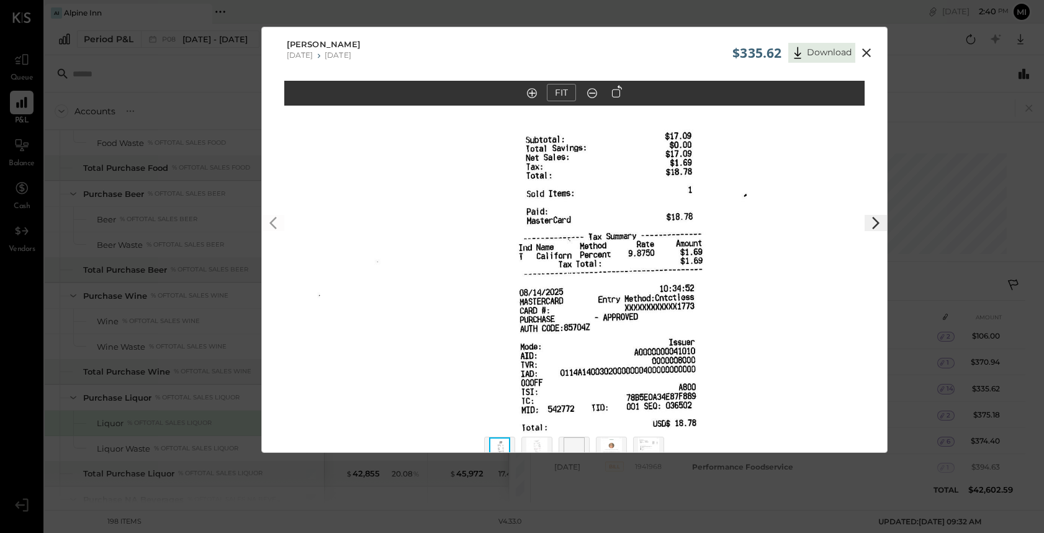
click at [874, 223] on icon at bounding box center [876, 222] width 15 height 15
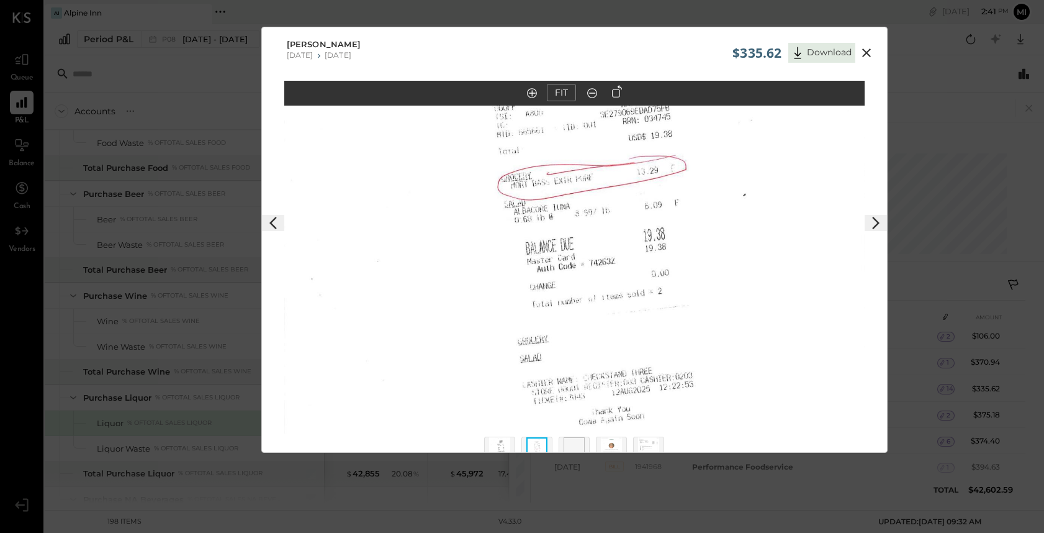
click at [874, 223] on icon at bounding box center [876, 222] width 15 height 15
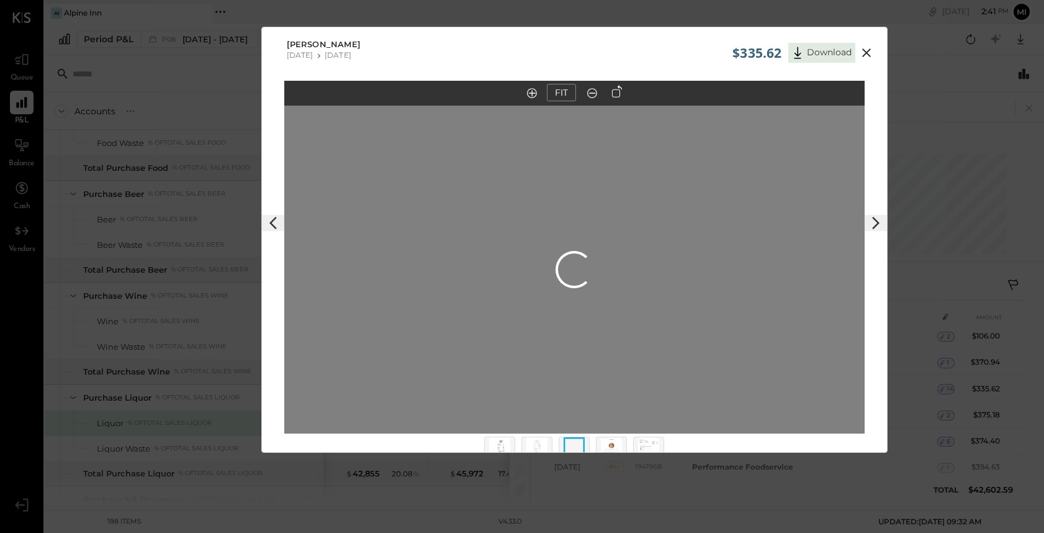
click at [874, 223] on icon at bounding box center [876, 222] width 15 height 15
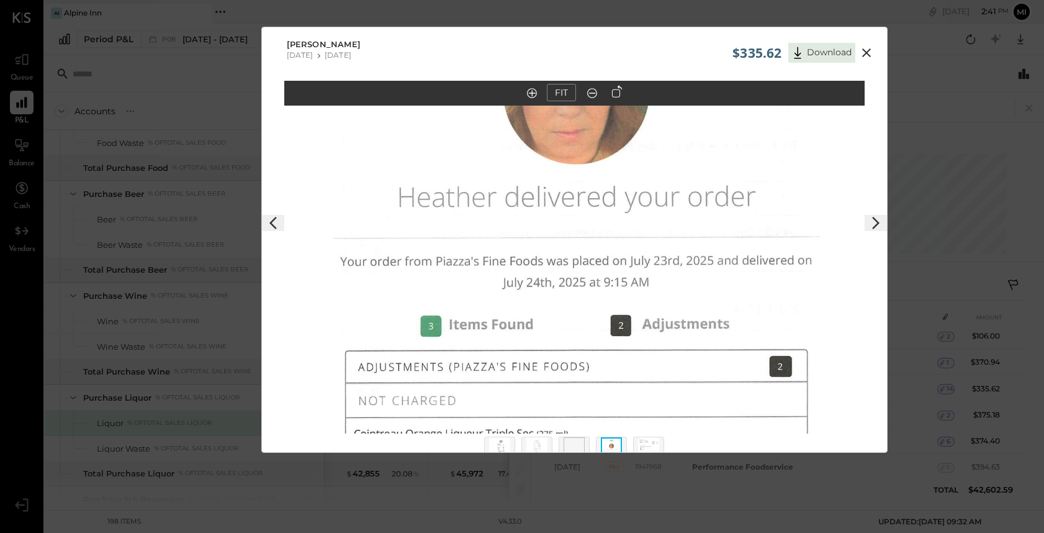
click at [874, 223] on icon at bounding box center [876, 222] width 15 height 15
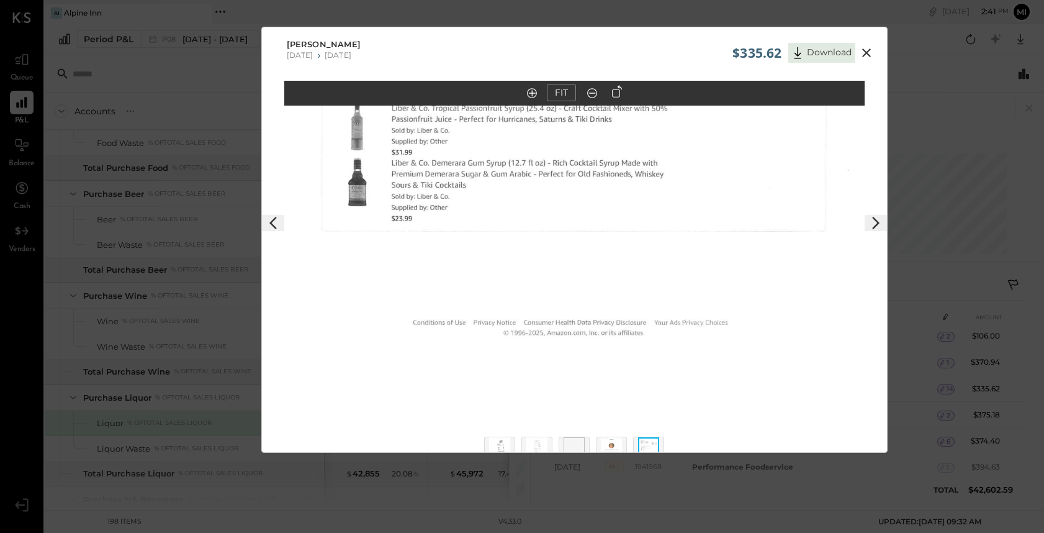
click at [874, 223] on icon at bounding box center [876, 222] width 15 height 15
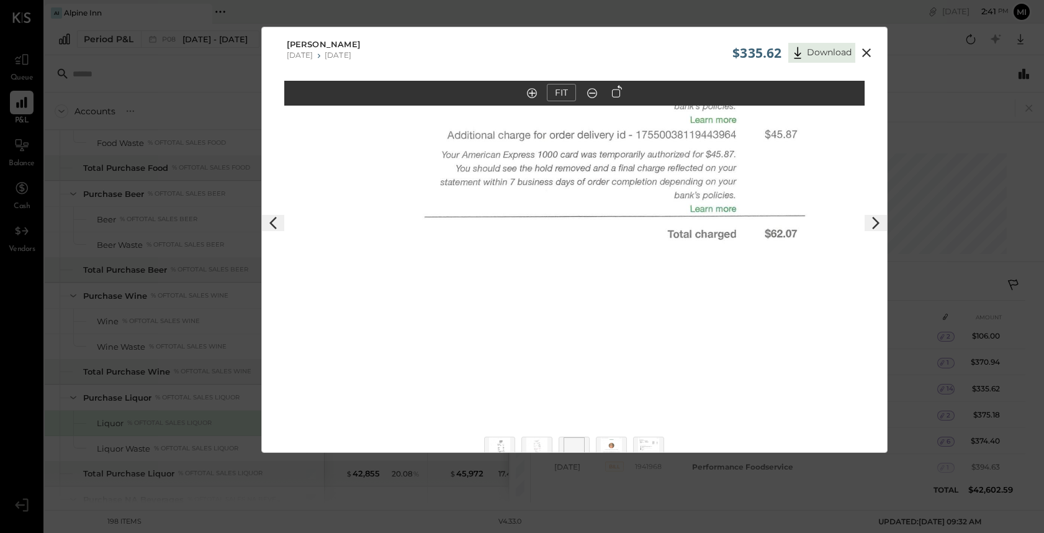
click at [874, 223] on icon at bounding box center [876, 222] width 15 height 15
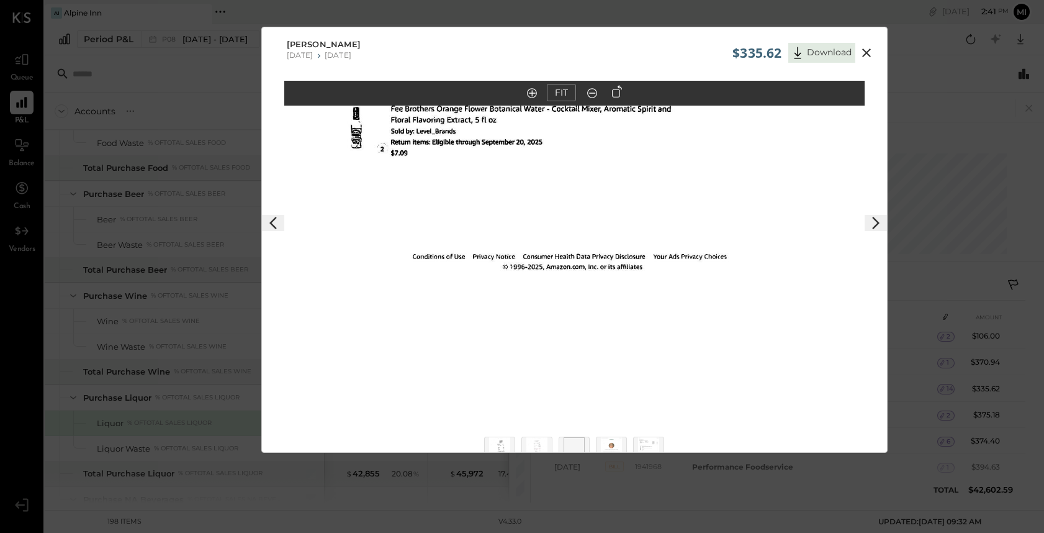
click at [874, 223] on icon at bounding box center [876, 222] width 15 height 15
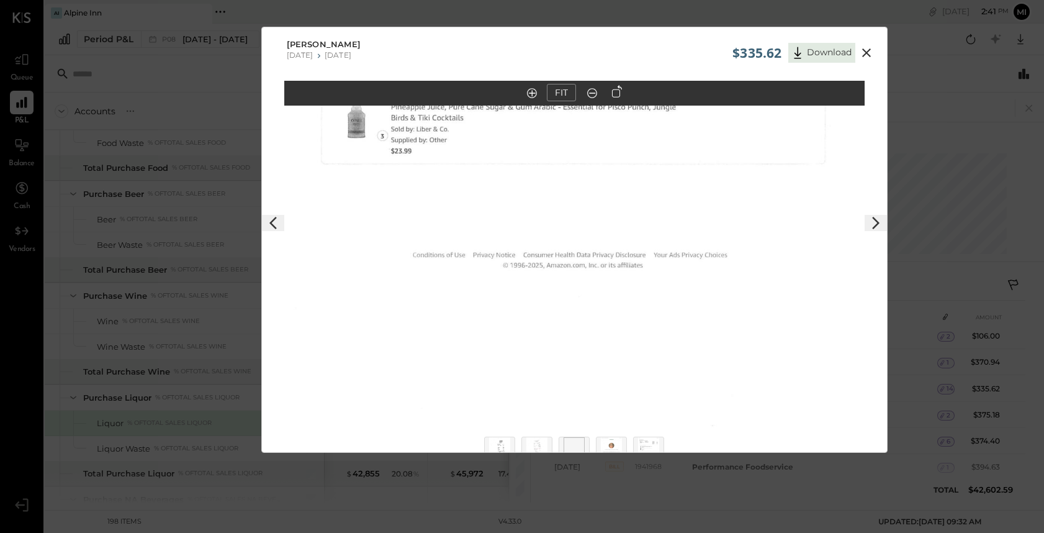
click at [874, 223] on icon at bounding box center [876, 222] width 15 height 15
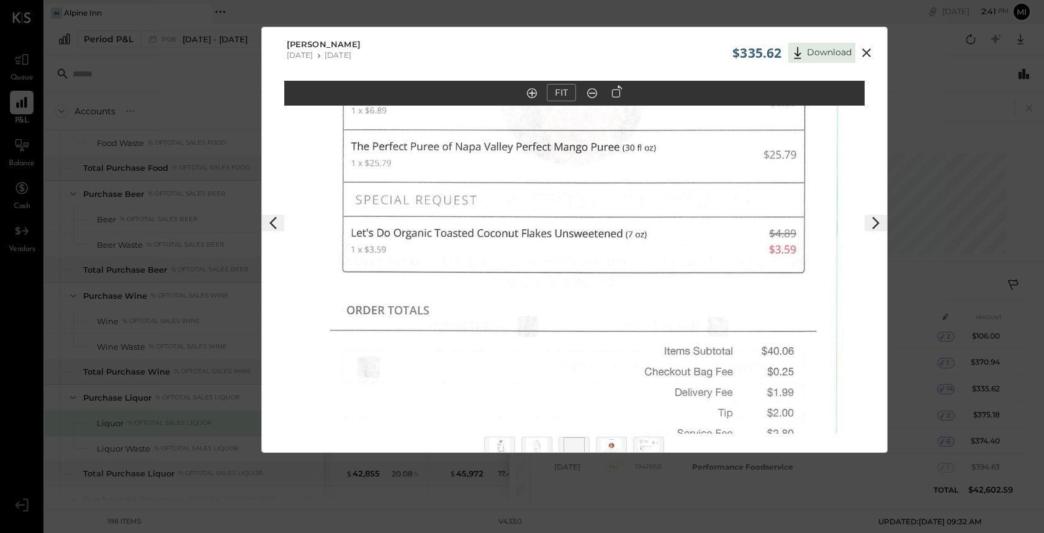
click at [874, 223] on icon at bounding box center [876, 222] width 15 height 15
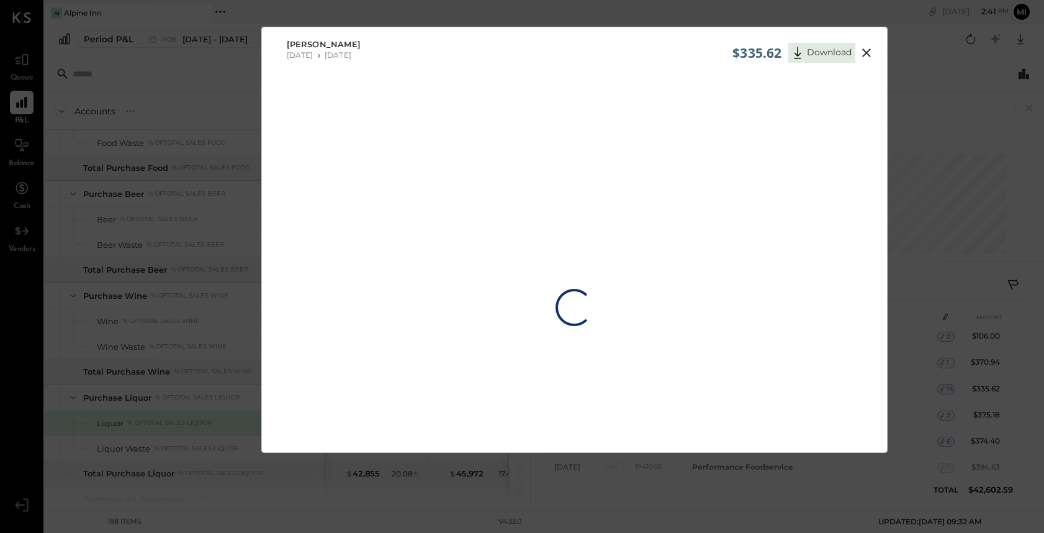
click at [874, 220] on div "Loading…" at bounding box center [574, 307] width 625 height 453
click at [865, 60] on button at bounding box center [867, 53] width 22 height 16
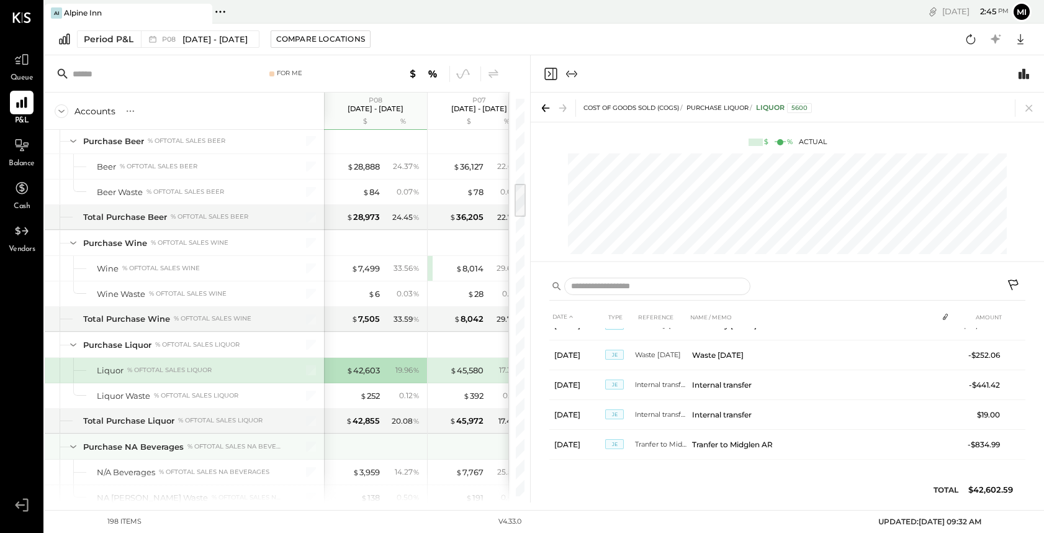
scroll to position [988, 0]
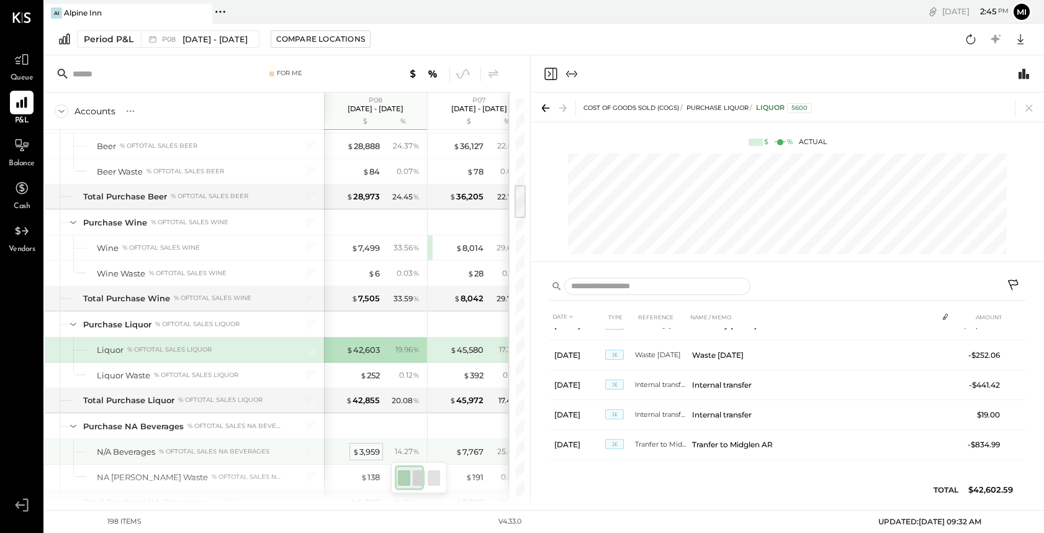
click at [371, 450] on div "$ 3,959" at bounding box center [366, 452] width 27 height 12
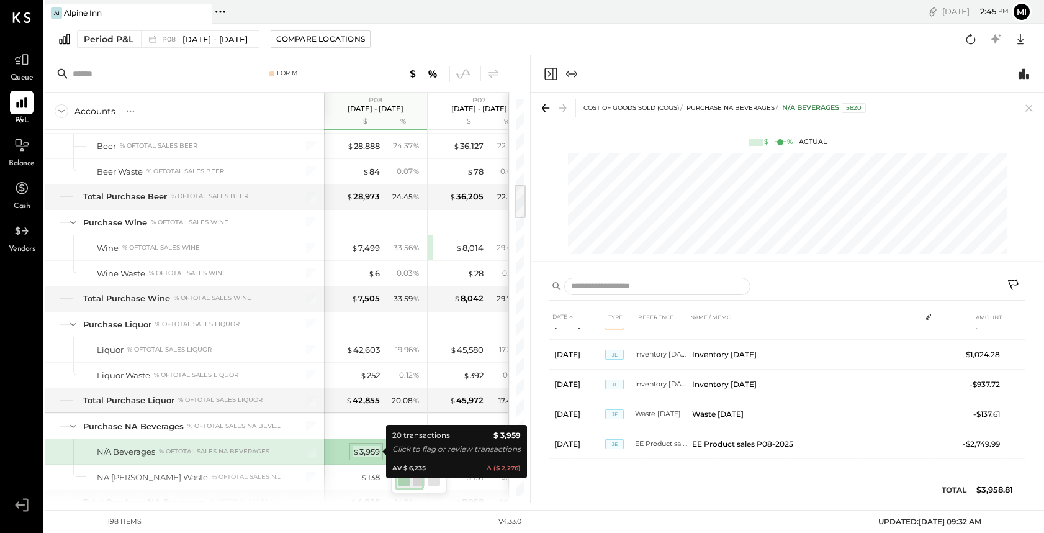
scroll to position [466, 0]
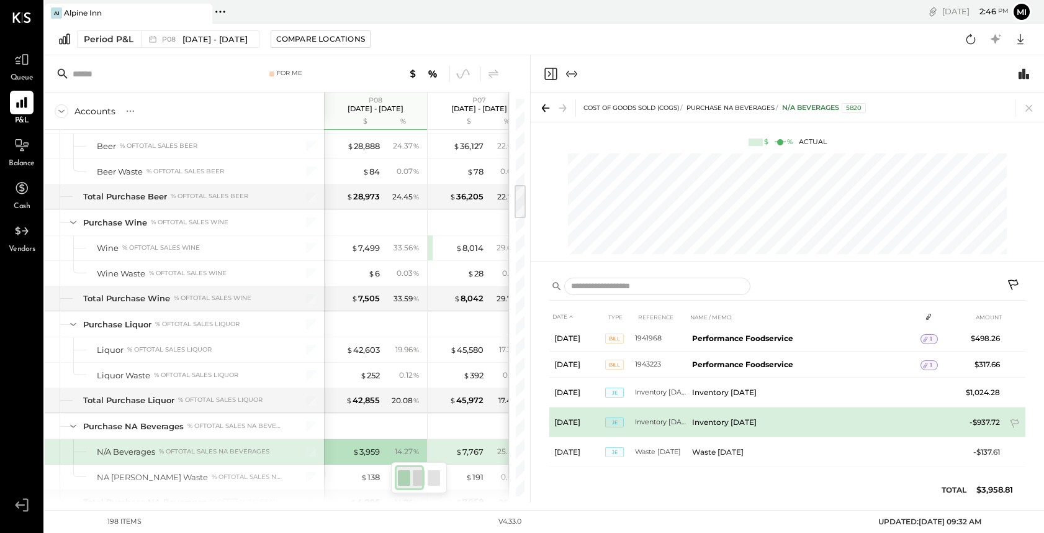
scroll to position [407, 0]
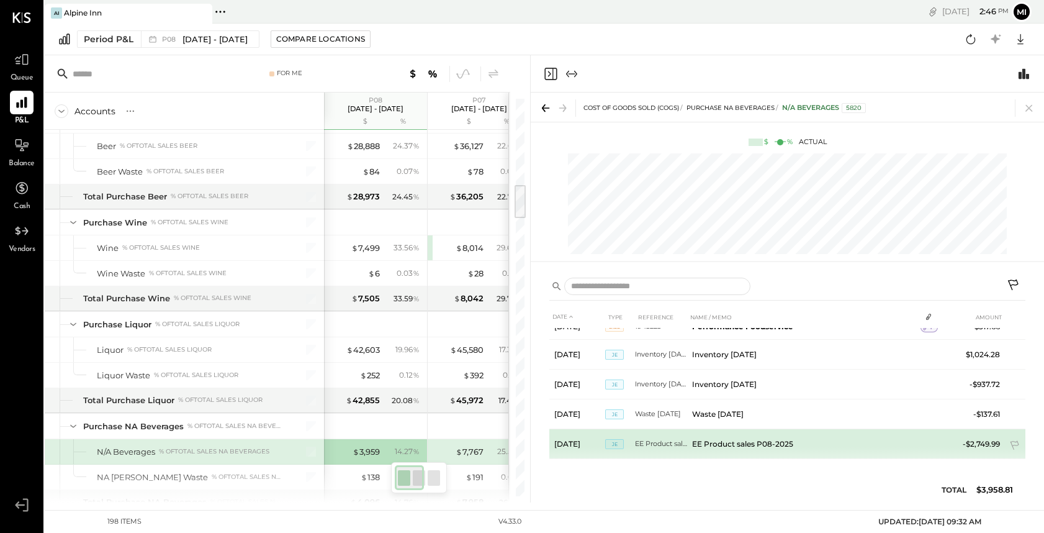
click at [709, 441] on td "EE Product sales P08-2025" at bounding box center [803, 444] width 233 height 30
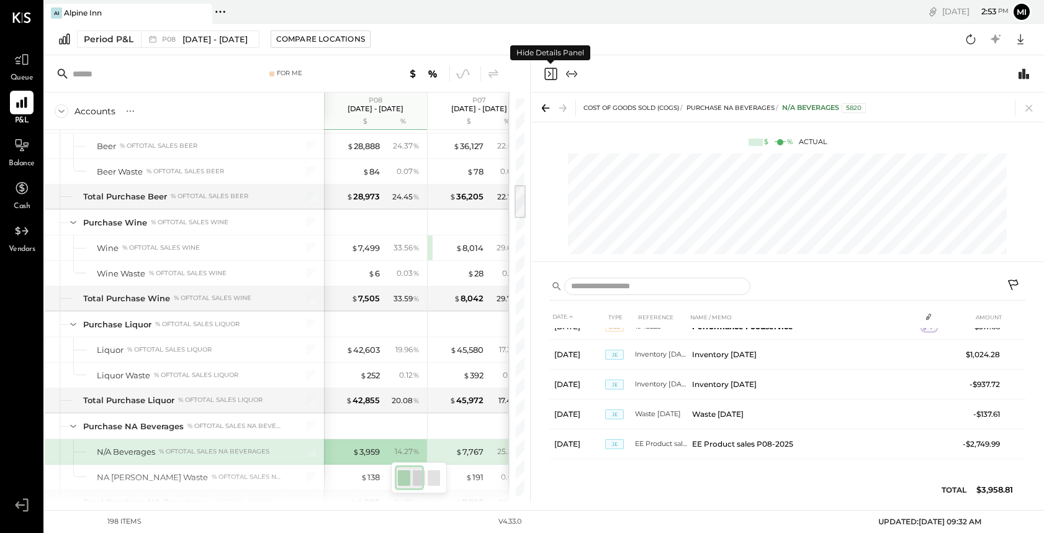
click at [551, 76] on icon "Close panel" at bounding box center [550, 73] width 15 height 15
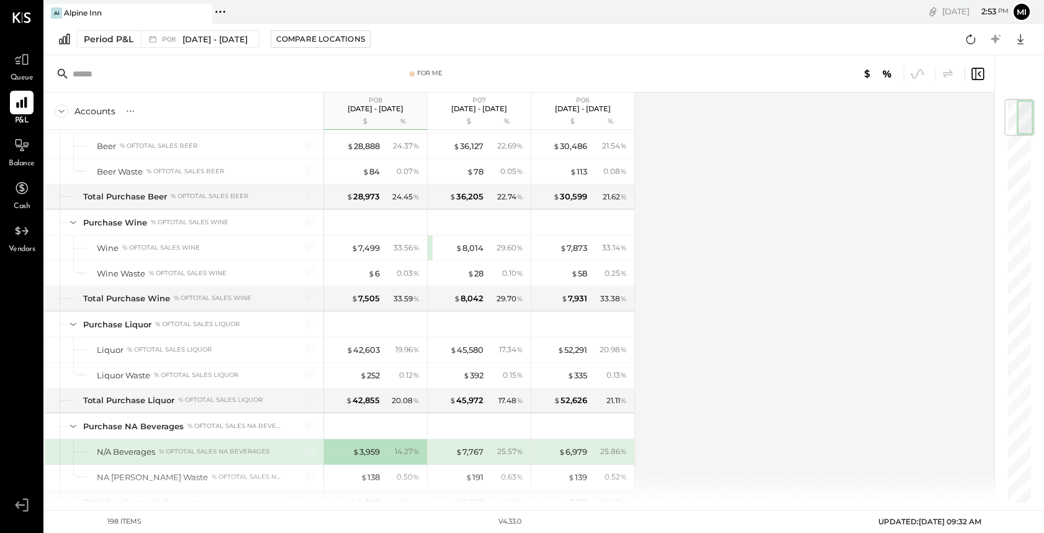
click at [126, 74] on input "text" at bounding box center [171, 74] width 196 height 22
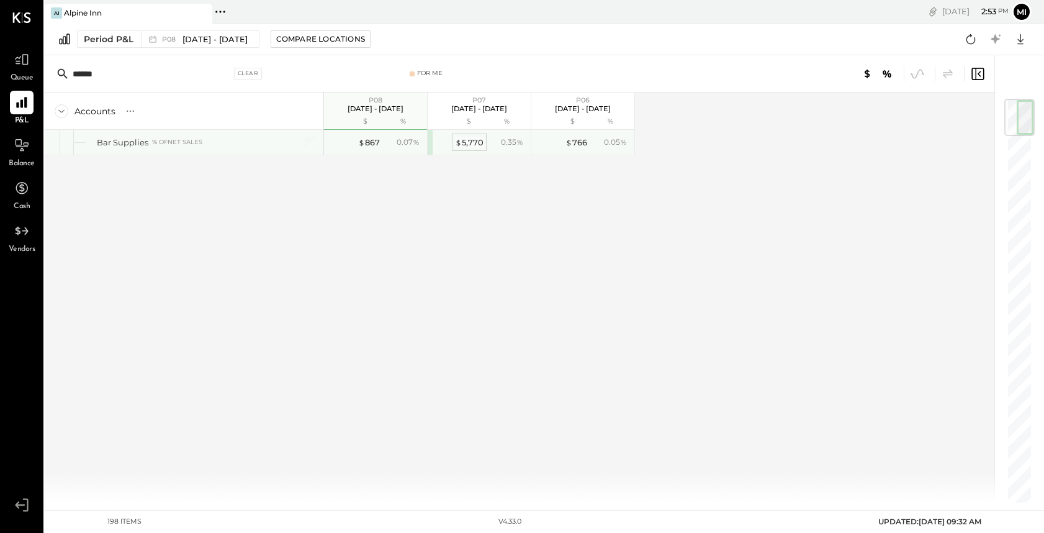
type input "******"
click at [476, 141] on div "$ 5,770" at bounding box center [469, 143] width 29 height 12
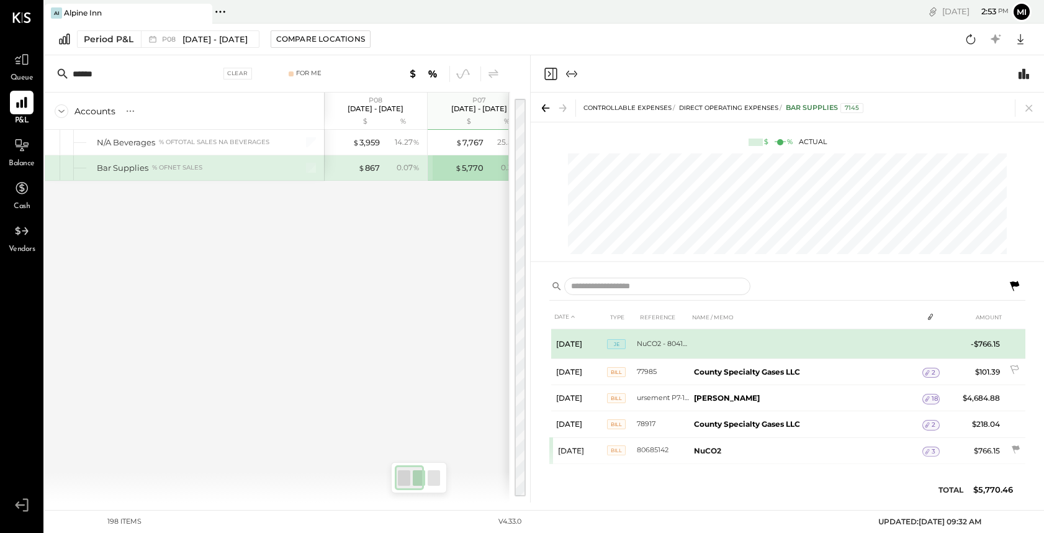
scroll to position [30, 0]
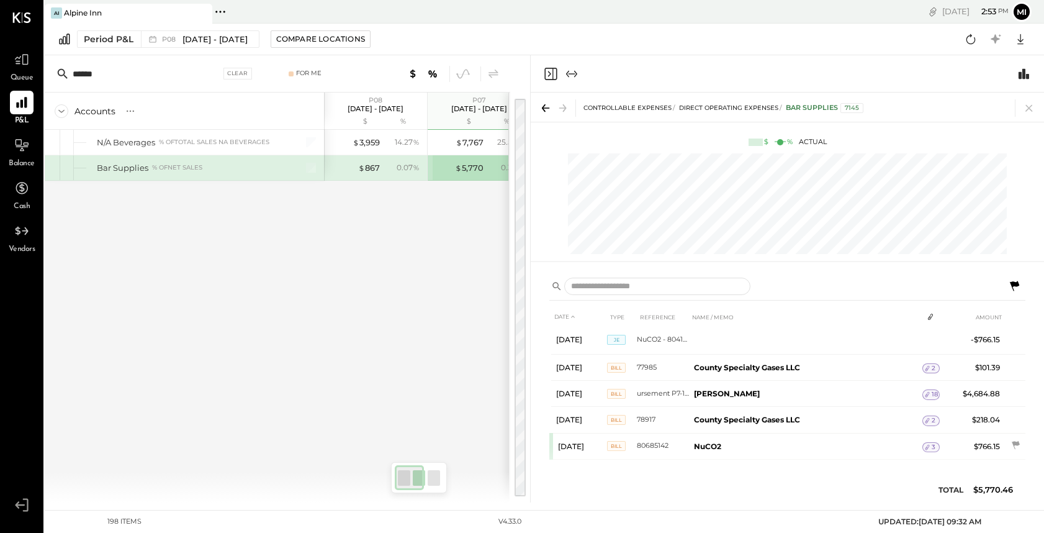
drag, startPoint x: 111, startPoint y: 75, endPoint x: 61, endPoint y: 74, distance: 49.7
click at [61, 74] on div "****** Clear" at bounding box center [156, 74] width 207 height 19
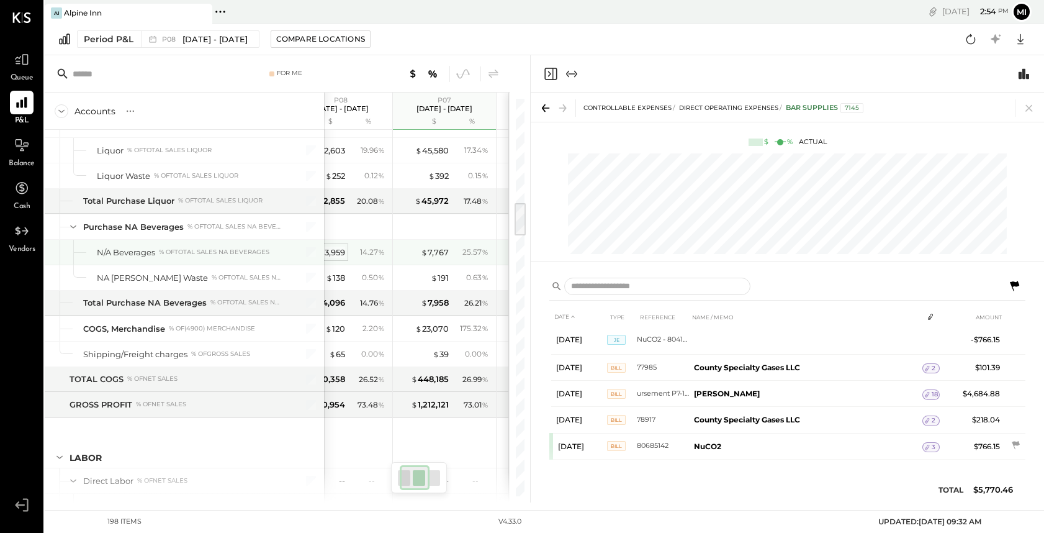
scroll to position [0, 35]
click at [337, 252] on div "$ 3,959" at bounding box center [330, 253] width 27 height 12
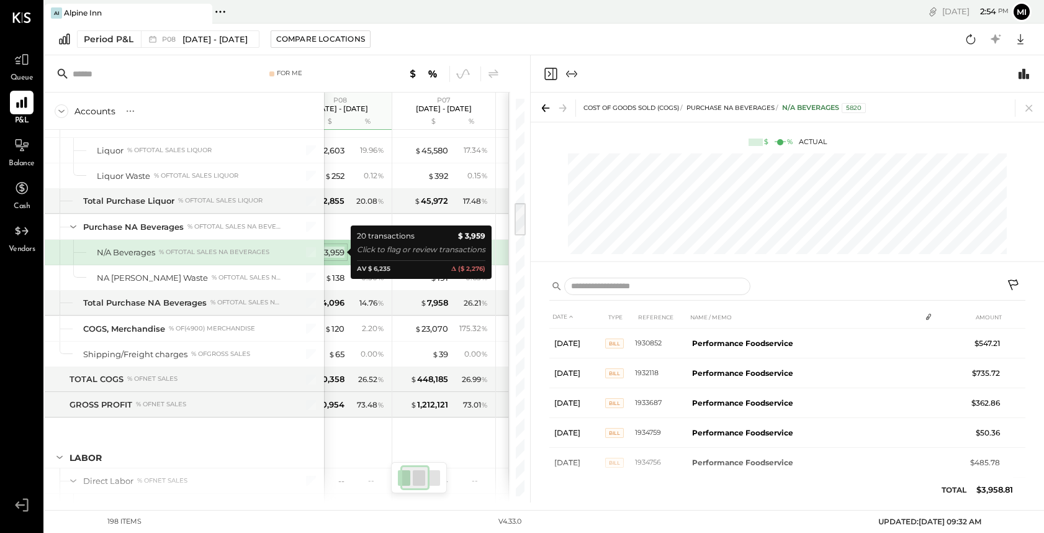
scroll to position [32, 0]
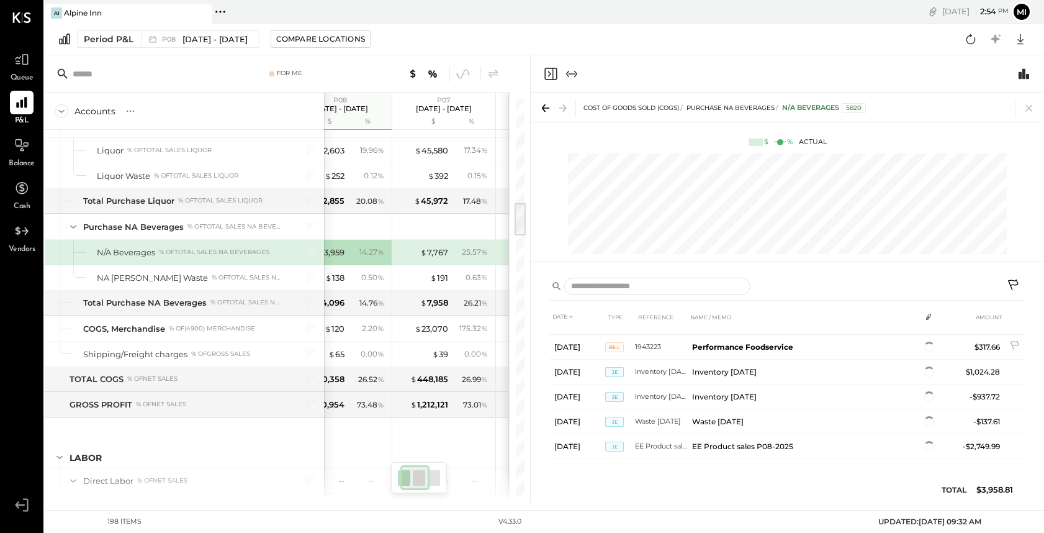
scroll to position [407, 0]
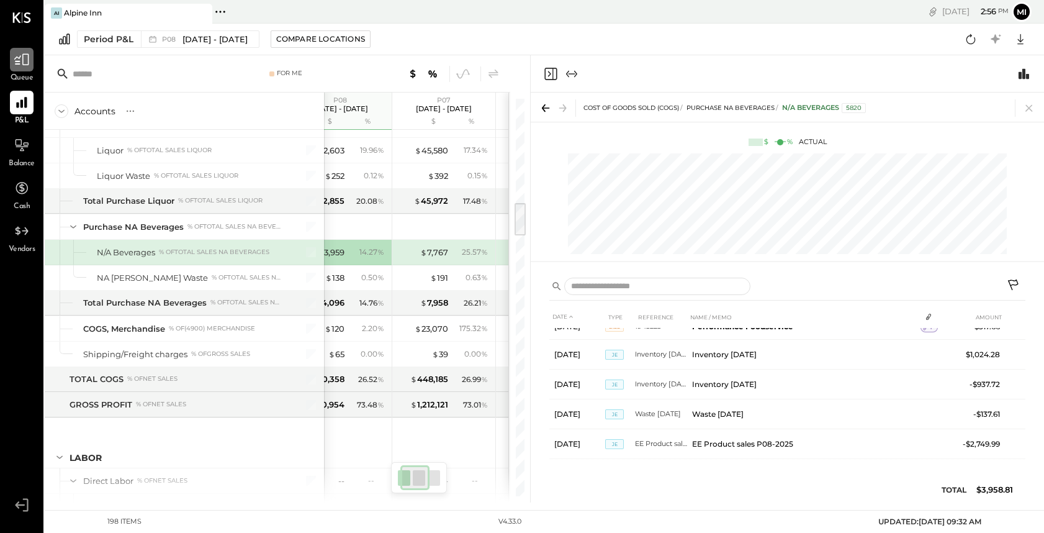
click at [24, 64] on icon at bounding box center [21, 60] width 15 height 12
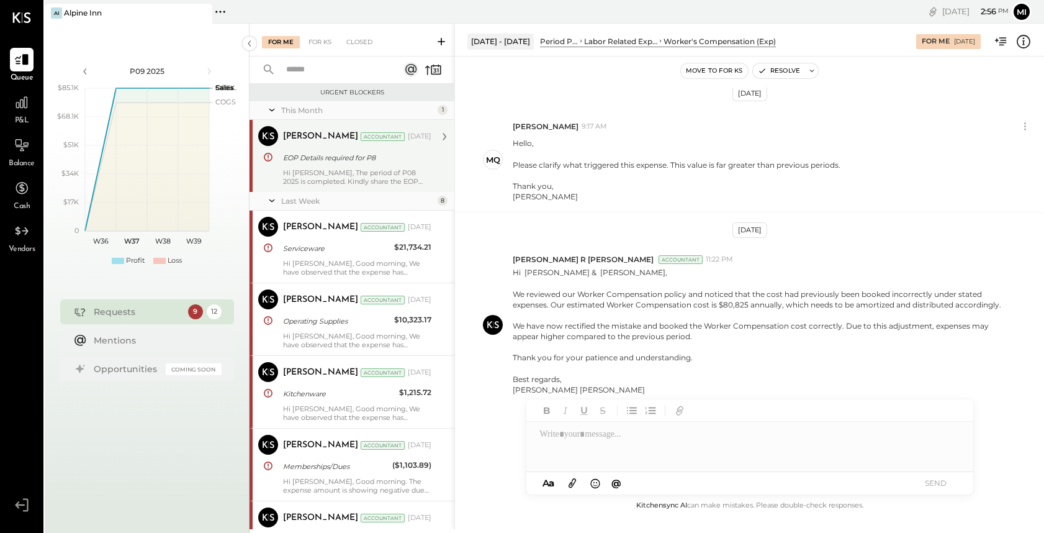
click at [344, 165] on div "EOP Details required for P8" at bounding box center [355, 157] width 145 height 15
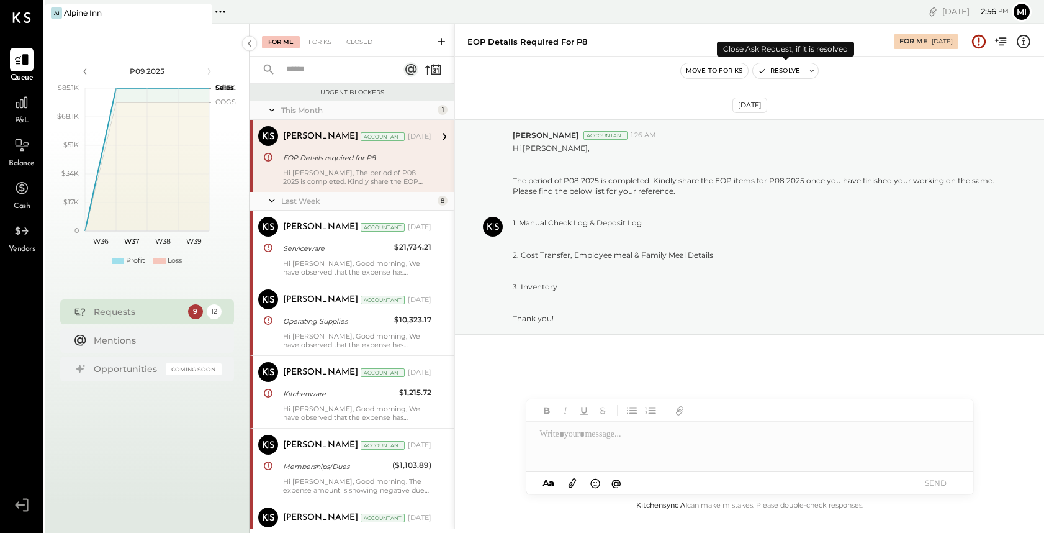
click at [778, 73] on button "Resolve" at bounding box center [779, 70] width 52 height 15
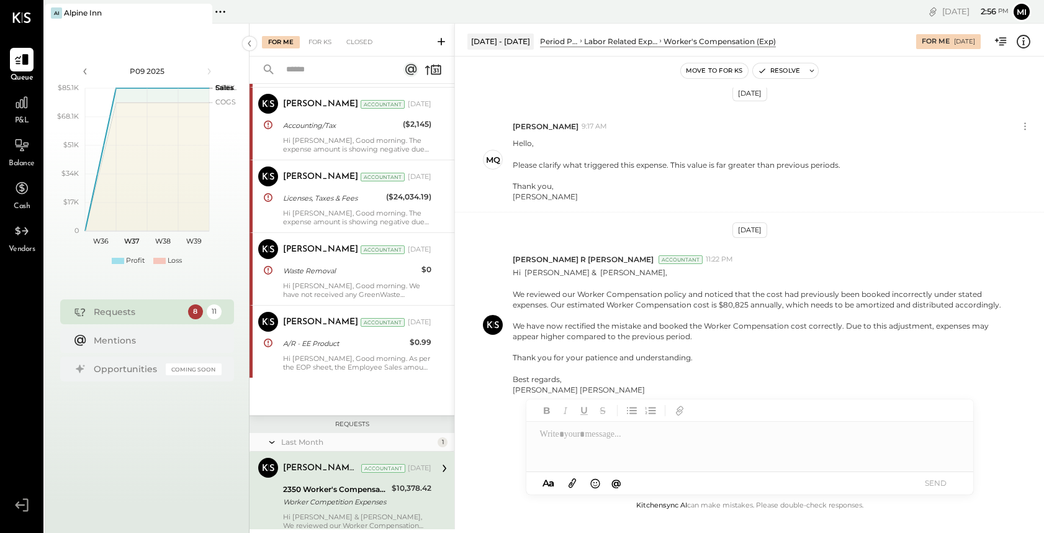
scroll to position [324, 0]
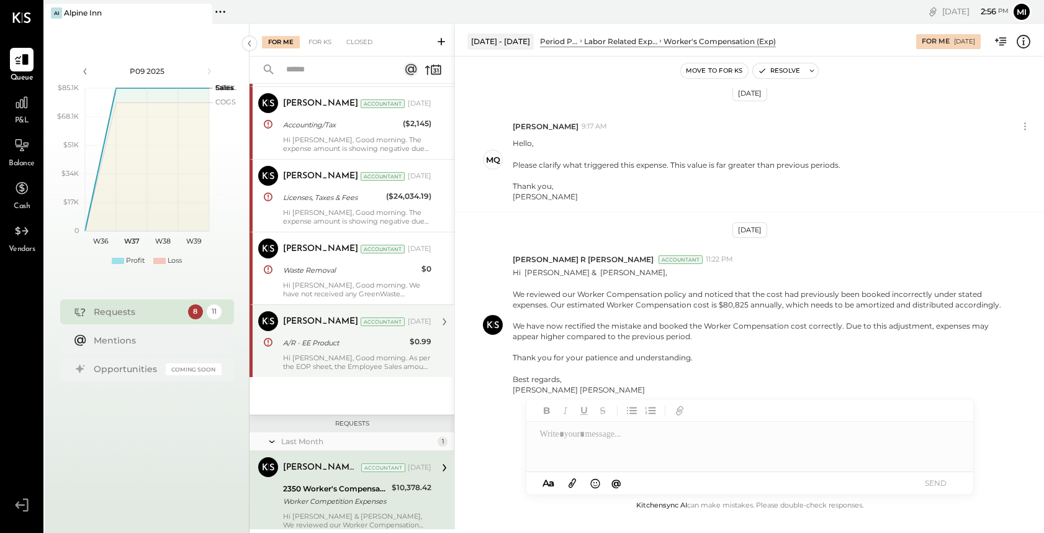
click at [350, 335] on div "A/R - EE Product" at bounding box center [344, 342] width 123 height 15
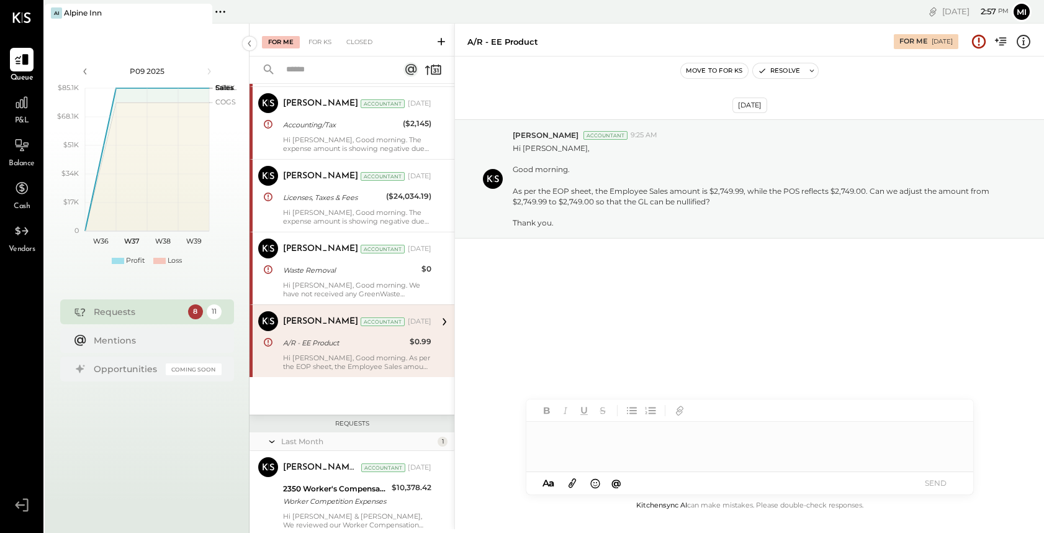
click at [623, 441] on div at bounding box center [750, 447] width 447 height 50
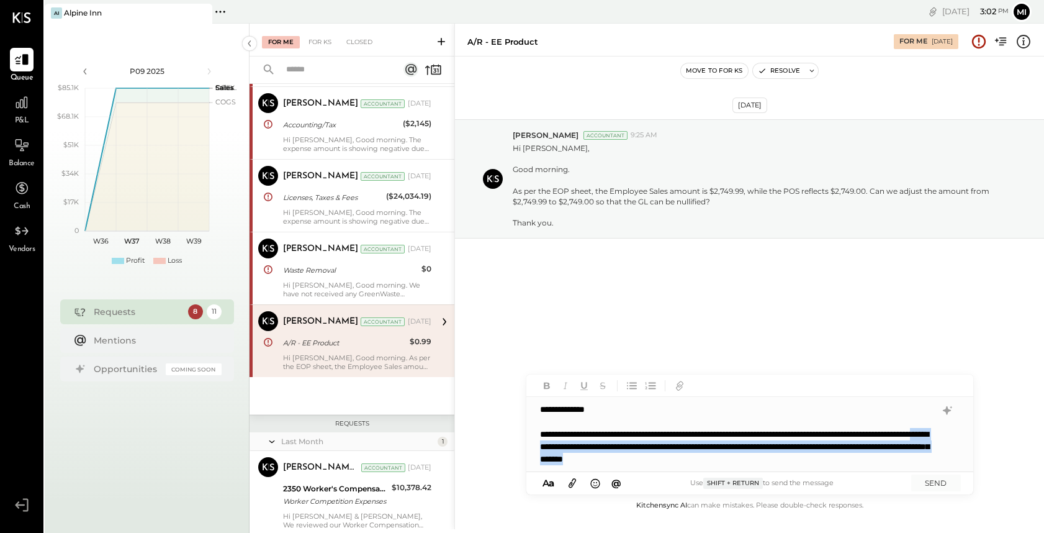
drag, startPoint x: 672, startPoint y: 445, endPoint x: 868, endPoint y: 456, distance: 195.9
click at [868, 458] on div "**********" at bounding box center [738, 446] width 396 height 37
copy div "**********"
click at [868, 456] on div "**********" at bounding box center [738, 446] width 396 height 37
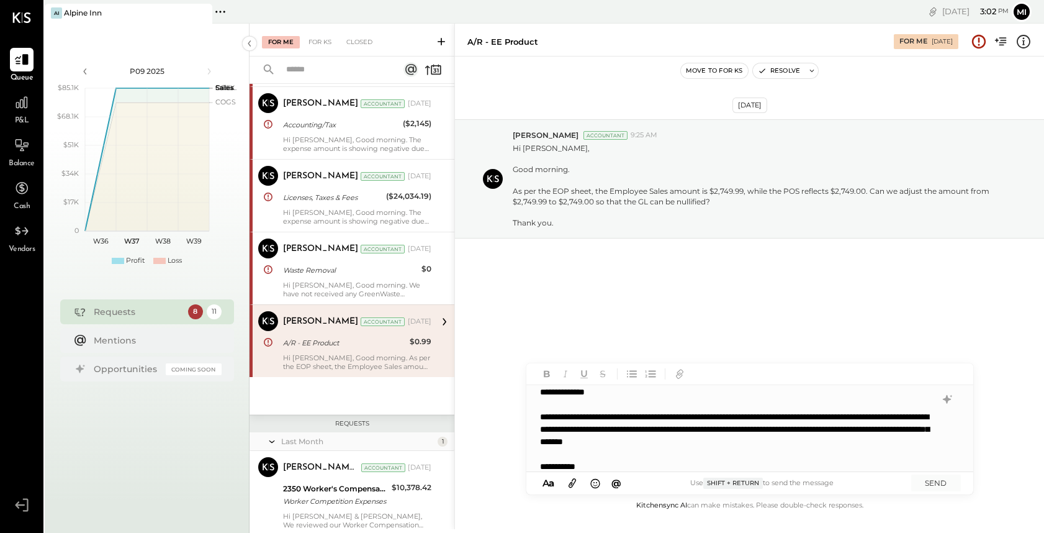
scroll to position [18, 0]
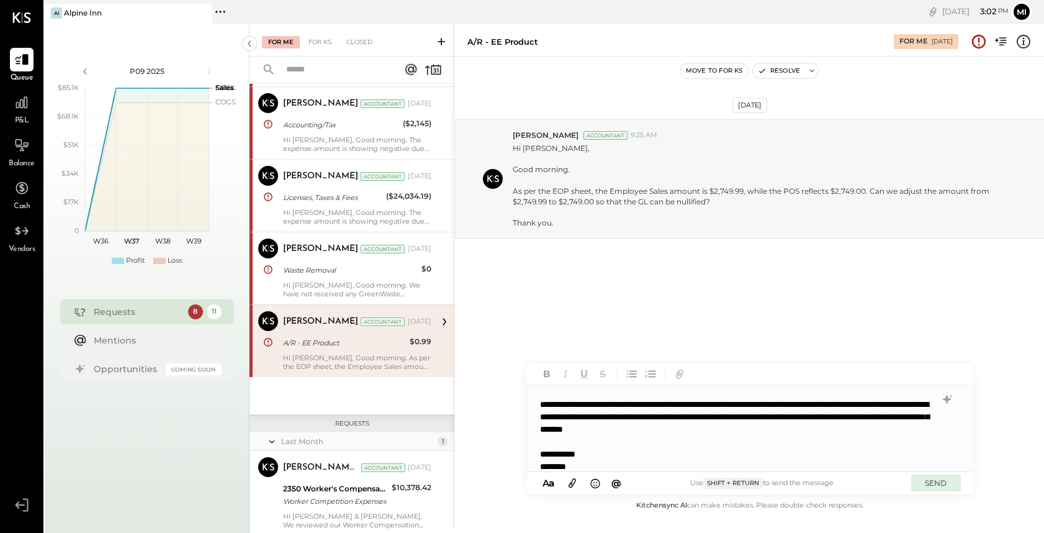
click at [940, 486] on button "SEND" at bounding box center [937, 482] width 50 height 17
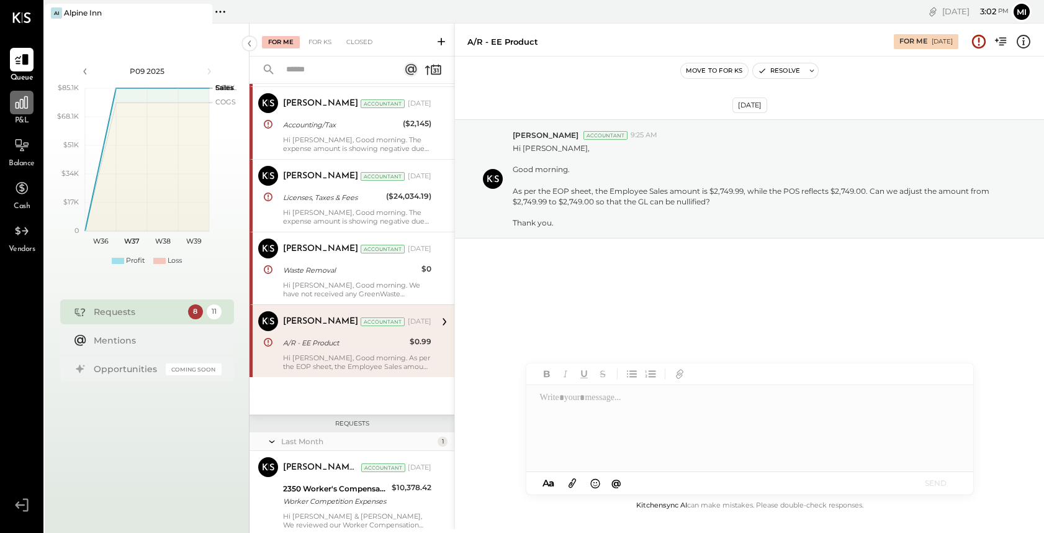
click at [22, 109] on icon at bounding box center [22, 102] width 16 height 16
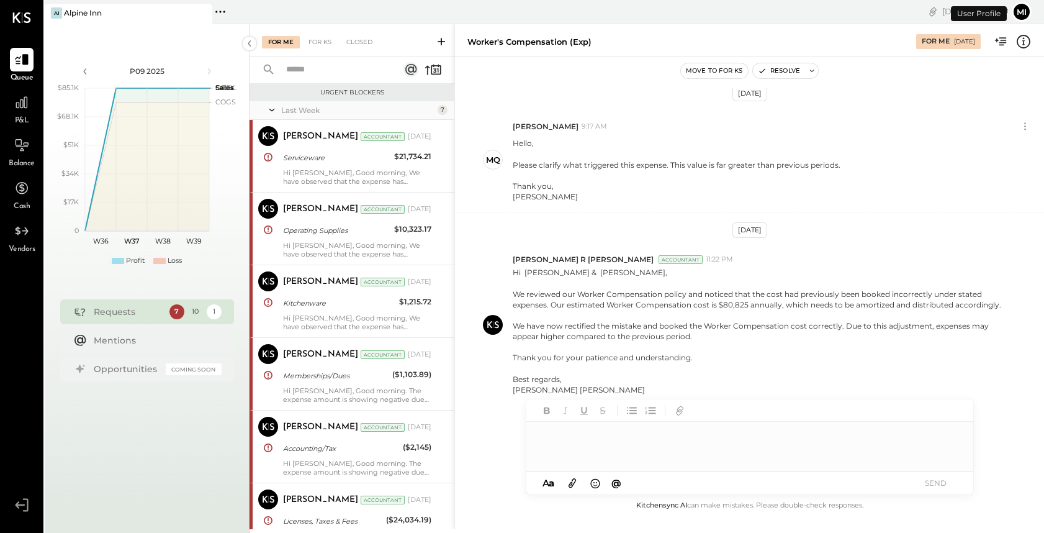
scroll to position [435, 0]
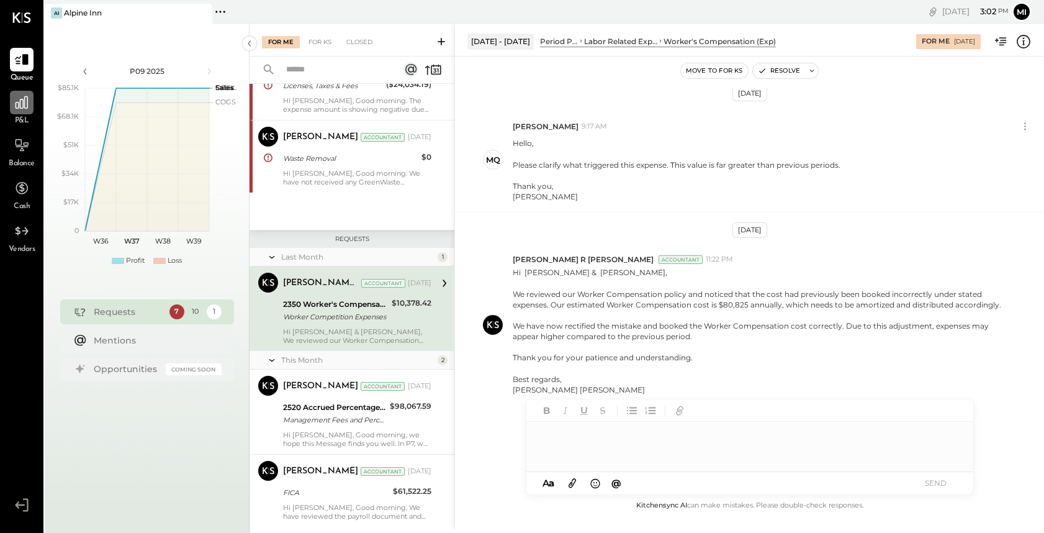
click at [25, 104] on icon at bounding box center [22, 102] width 16 height 16
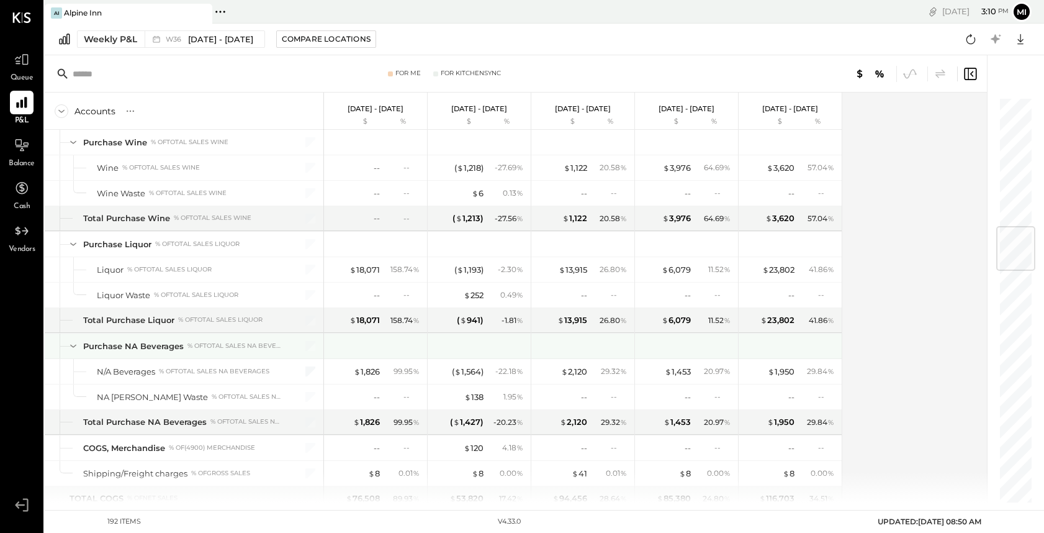
scroll to position [1059, 0]
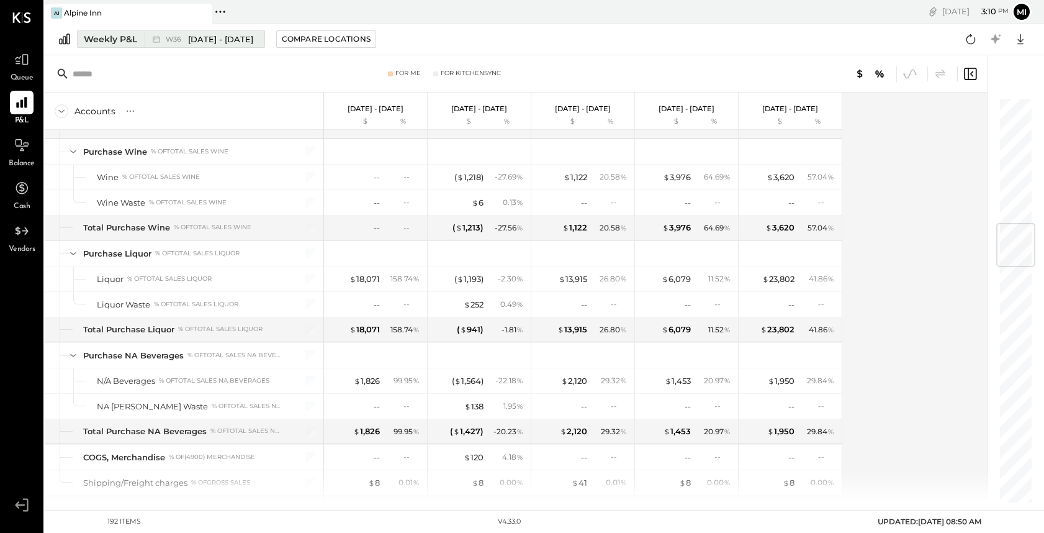
click at [106, 36] on div "Weekly P&L" at bounding box center [110, 39] width 53 height 12
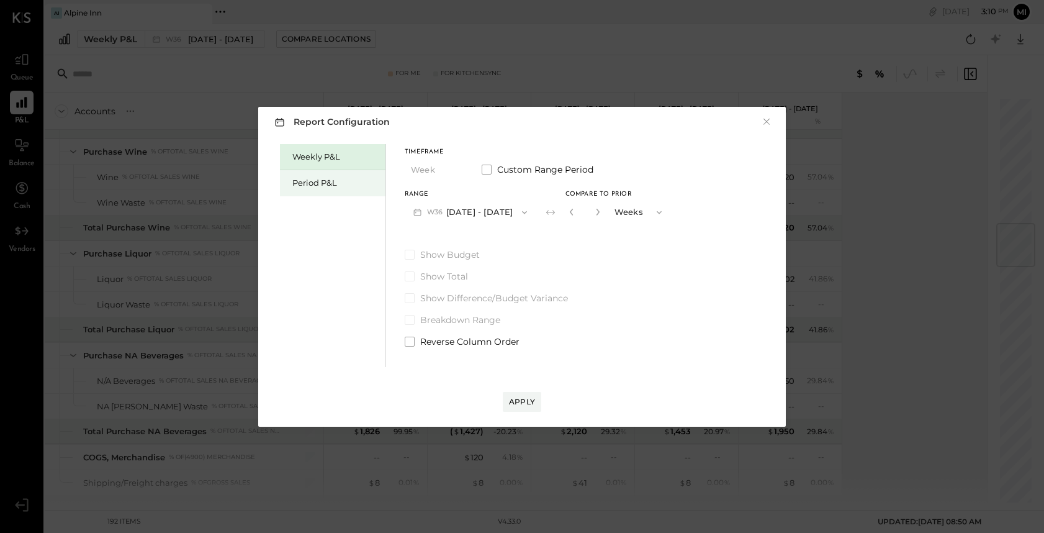
click at [332, 175] on div "Period P&L" at bounding box center [333, 183] width 106 height 26
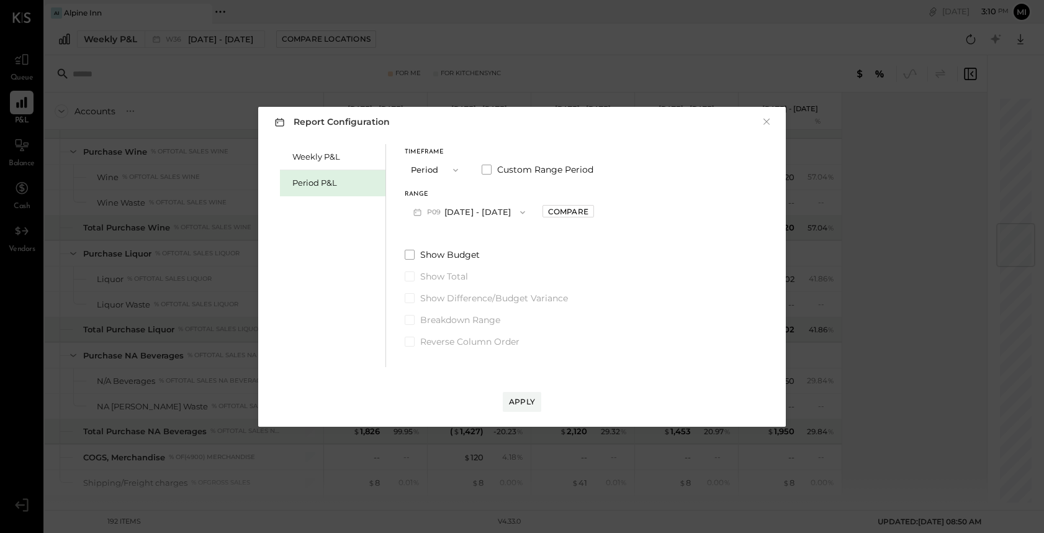
click at [480, 211] on button "P09 [DATE] - [DATE]" at bounding box center [469, 212] width 129 height 23
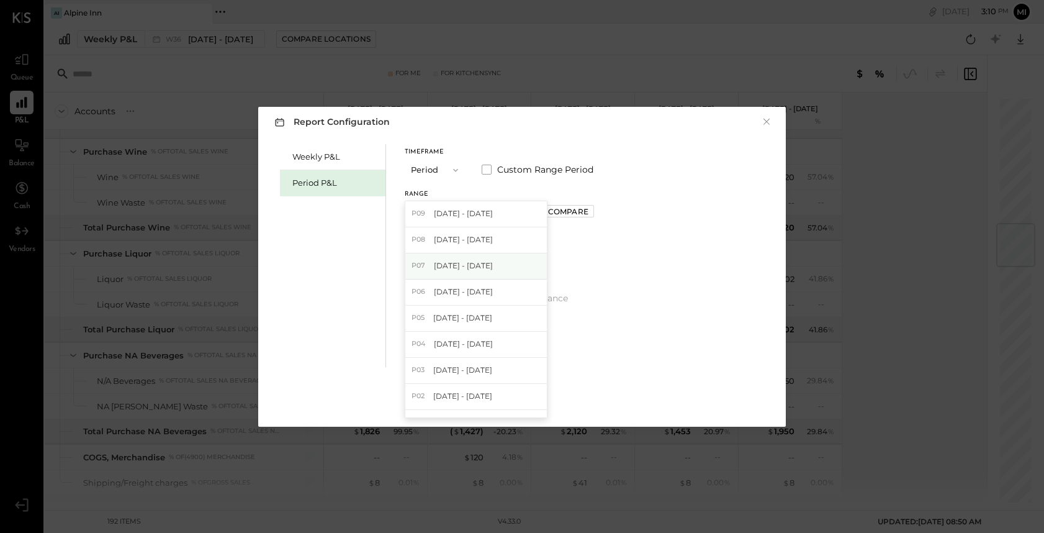
click at [469, 265] on span "[DATE] - [DATE]" at bounding box center [463, 265] width 59 height 11
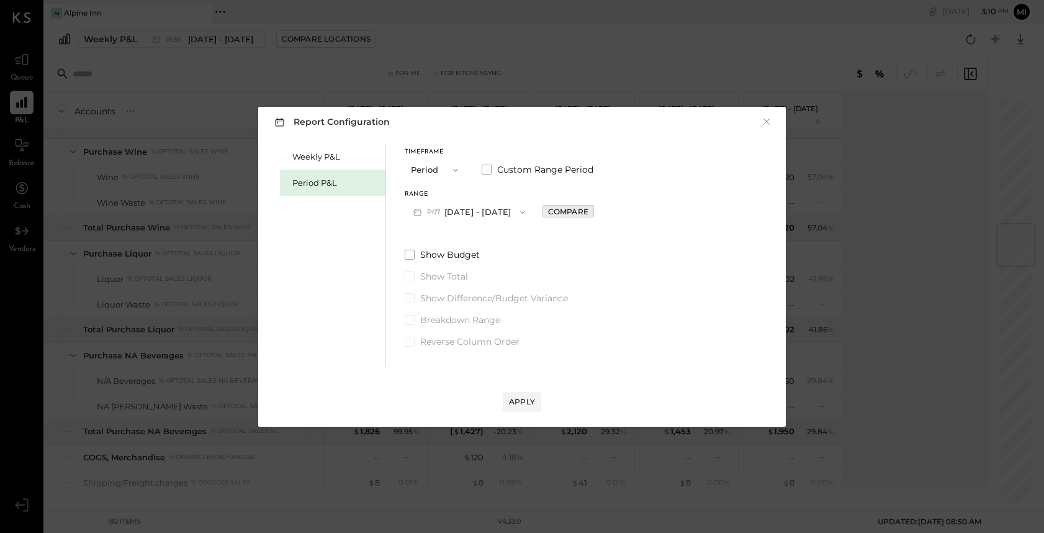
click at [583, 211] on div "Compare" at bounding box center [568, 211] width 40 height 11
click at [597, 213] on icon "button" at bounding box center [595, 212] width 3 height 7
type input "*"
click at [522, 397] on div "Apply" at bounding box center [522, 401] width 26 height 11
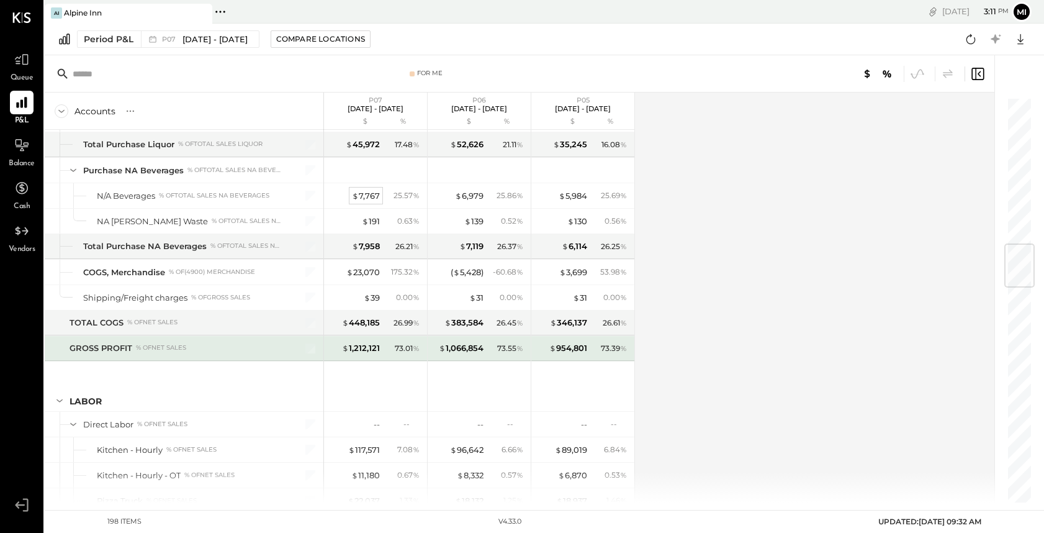
scroll to position [1225, 0]
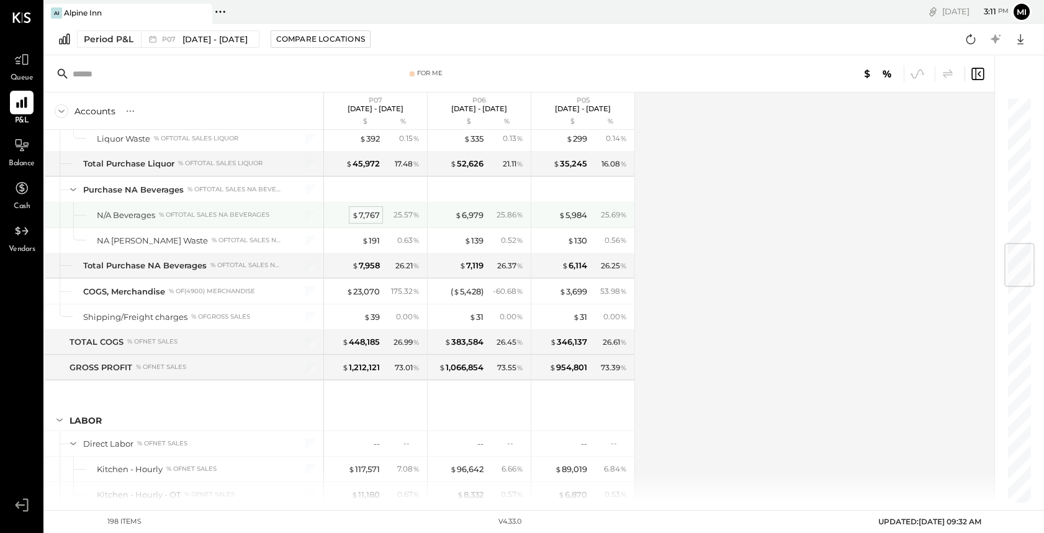
click at [364, 219] on div "$ 7,767" at bounding box center [366, 215] width 28 height 12
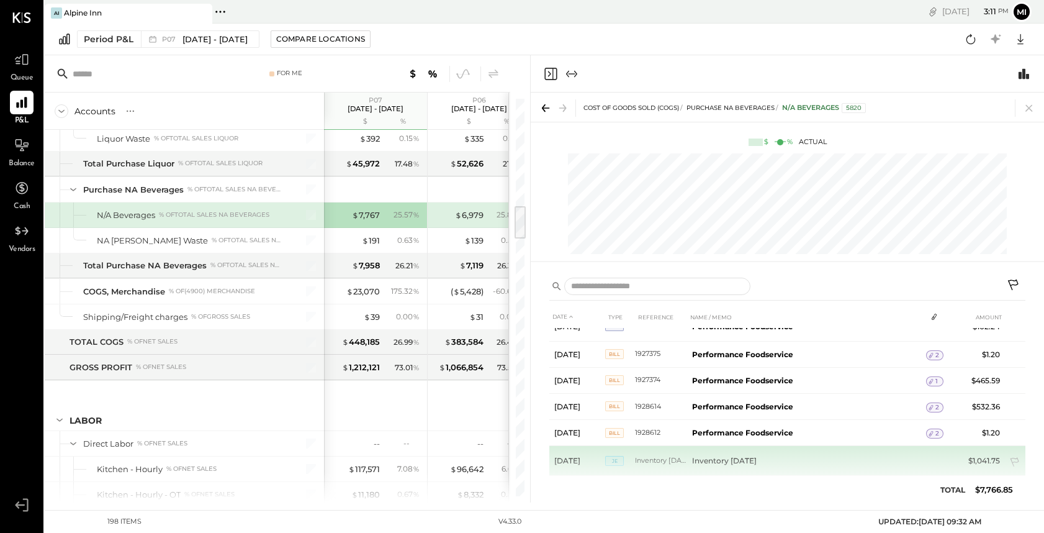
scroll to position [486, 0]
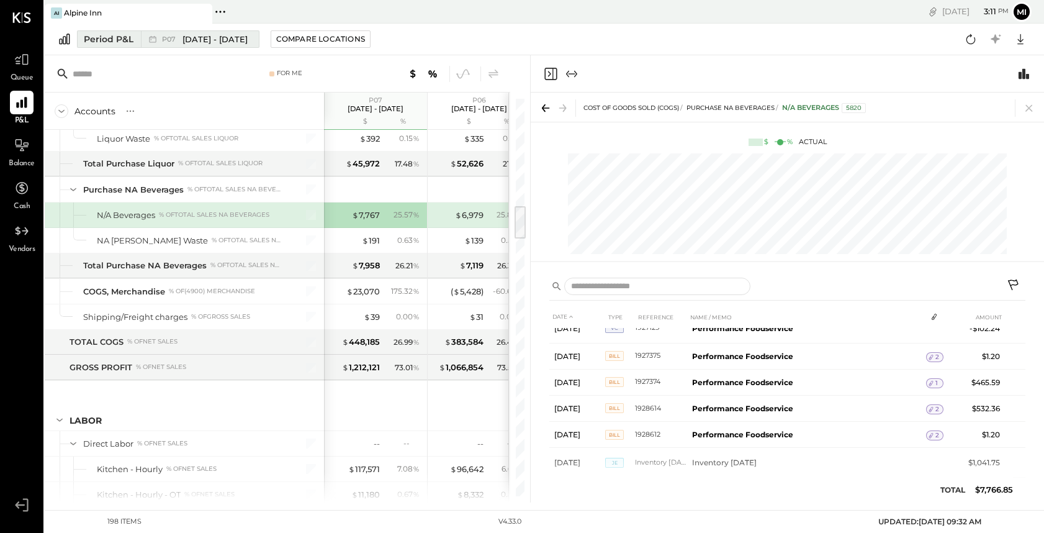
click at [122, 38] on div "Period P&L" at bounding box center [109, 39] width 50 height 12
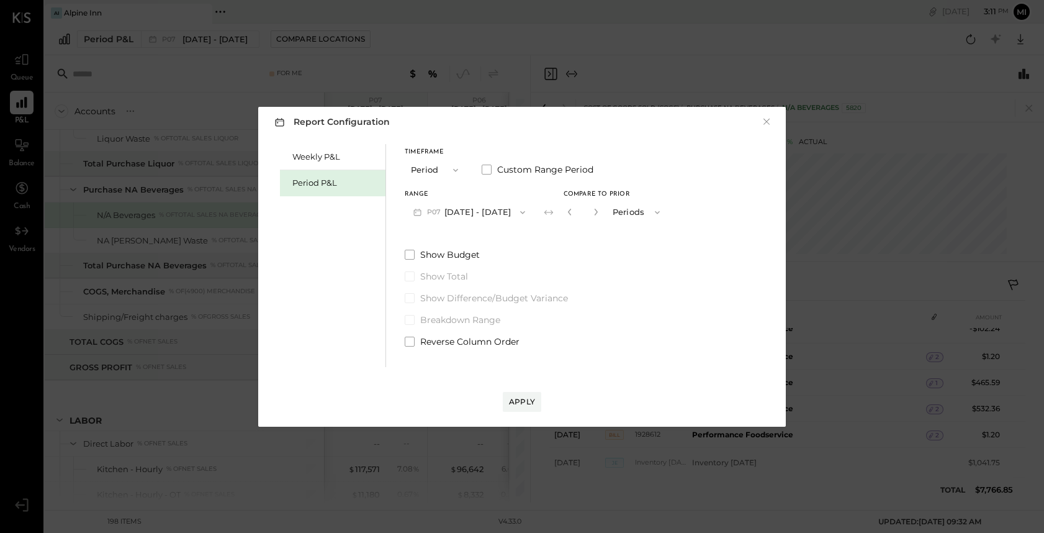
click at [510, 212] on button "P07 [DATE] - [DATE]" at bounding box center [469, 212] width 129 height 23
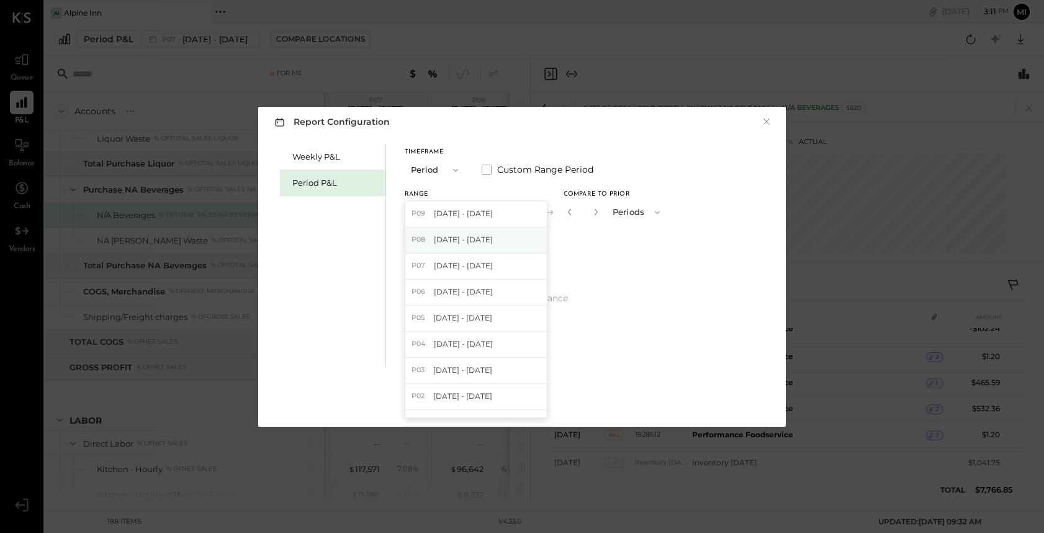
click at [467, 240] on span "[DATE] - [DATE]" at bounding box center [463, 239] width 59 height 11
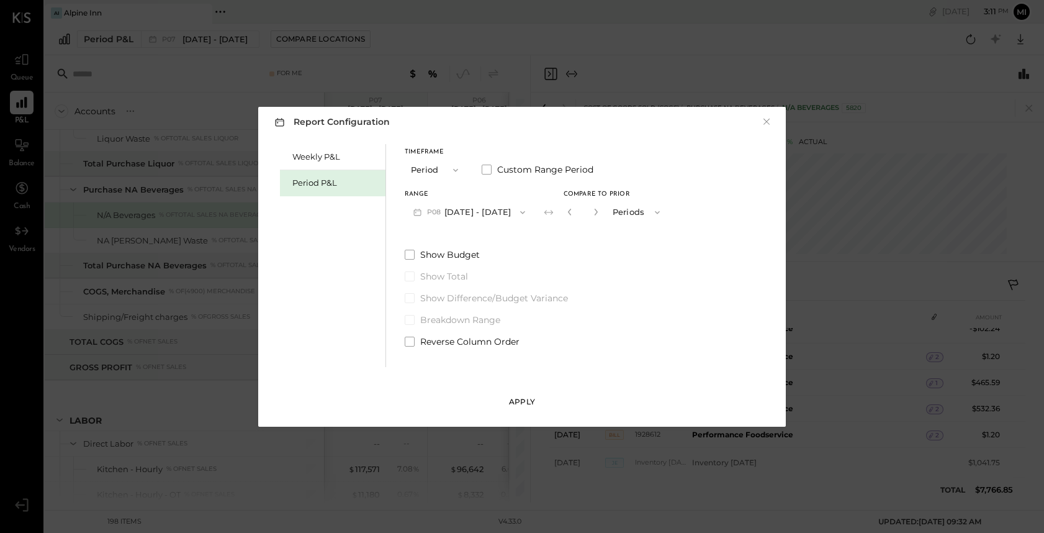
click at [523, 397] on div "Apply" at bounding box center [522, 401] width 26 height 11
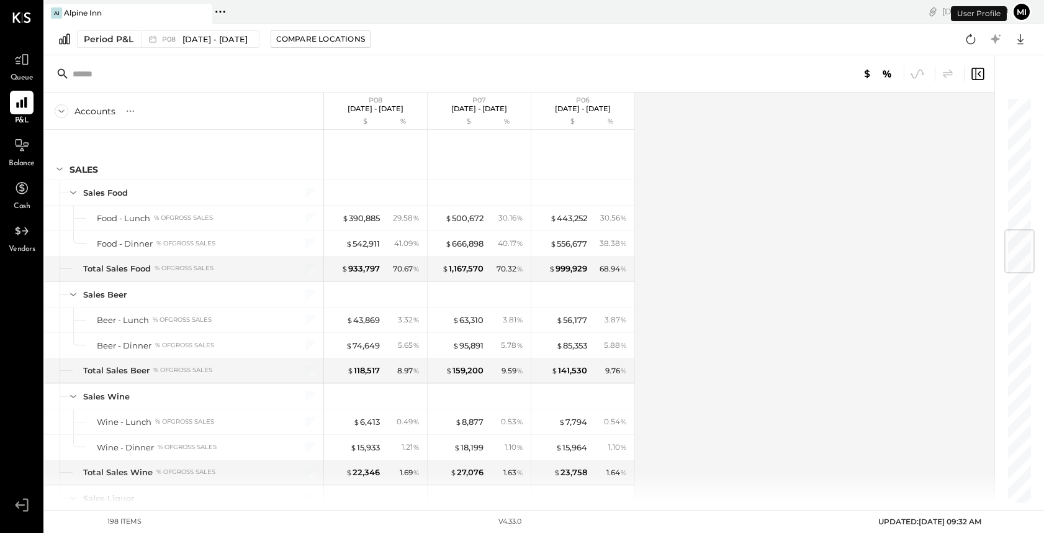
scroll to position [1111, 0]
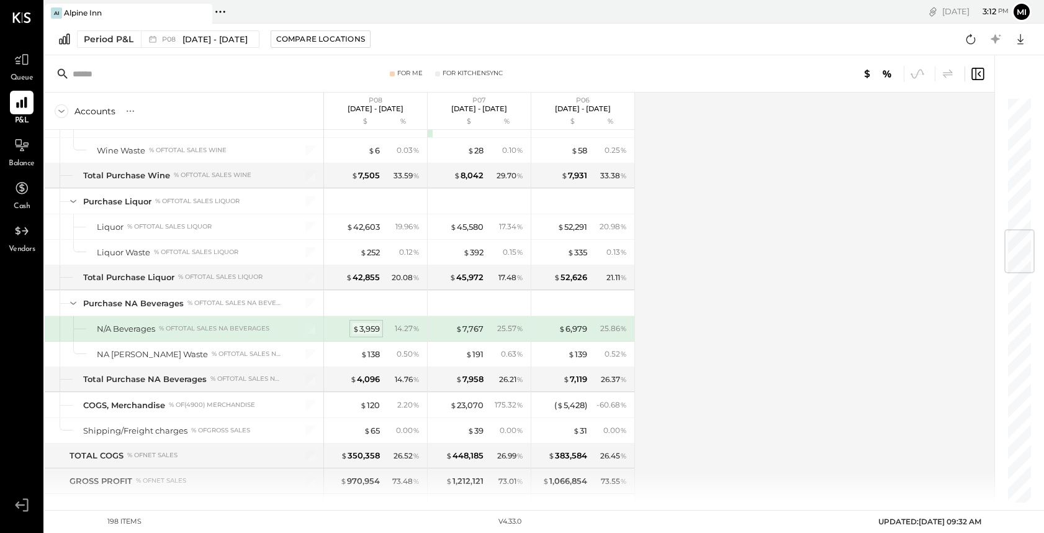
click at [364, 327] on div "$ 3,959" at bounding box center [366, 329] width 27 height 12
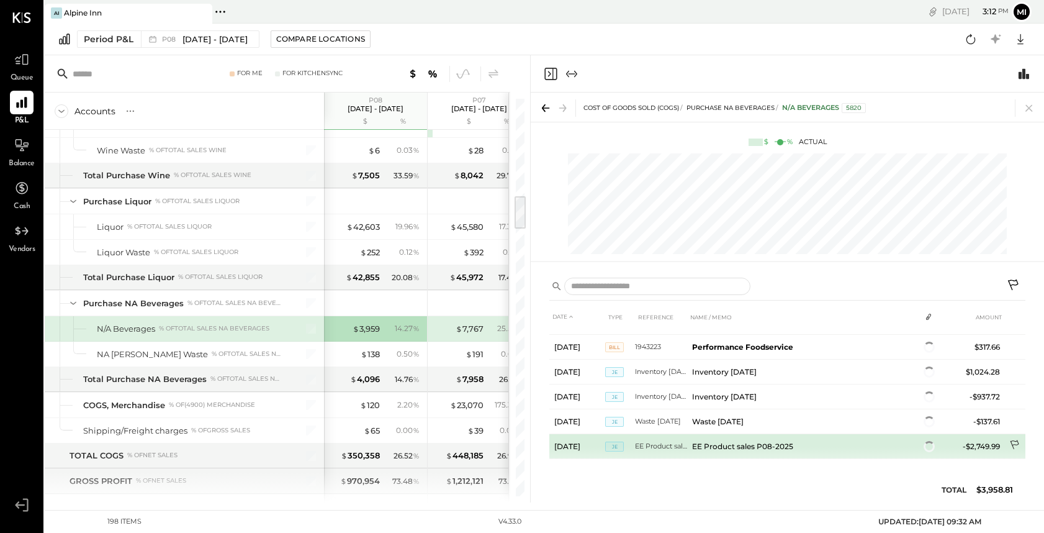
scroll to position [407, 0]
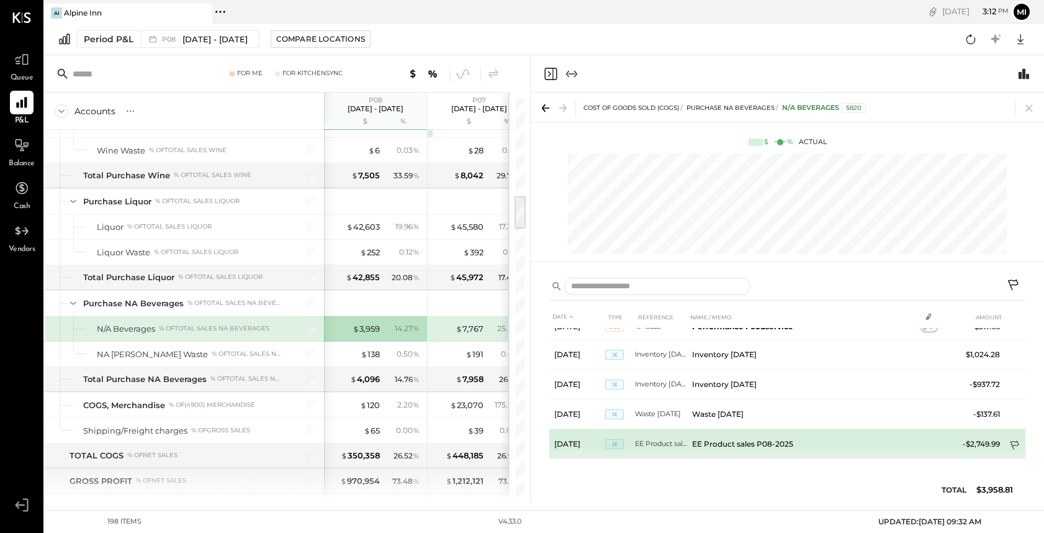
click at [1013, 442] on icon at bounding box center [1016, 446] width 12 height 12
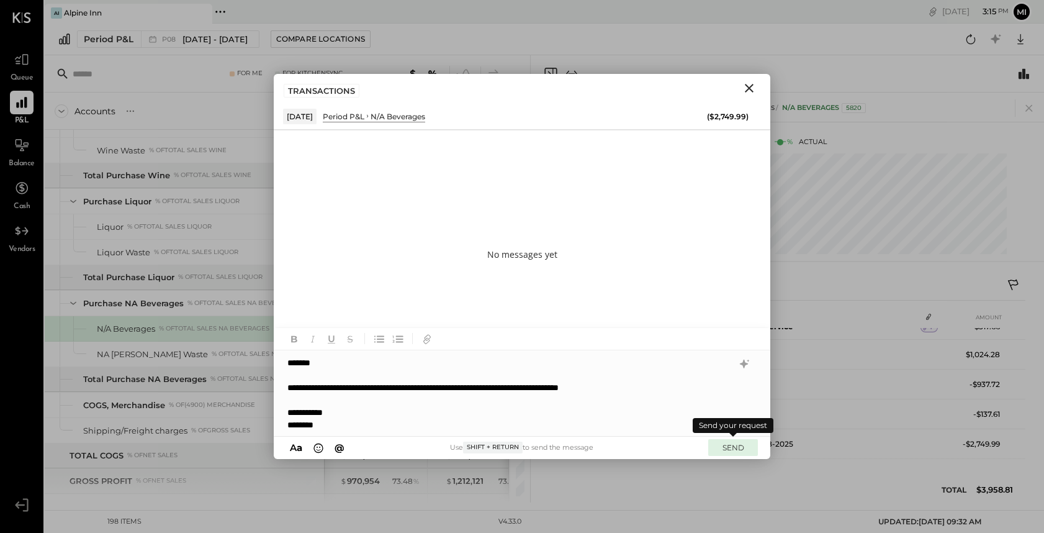
click at [730, 447] on button "SEND" at bounding box center [734, 447] width 50 height 17
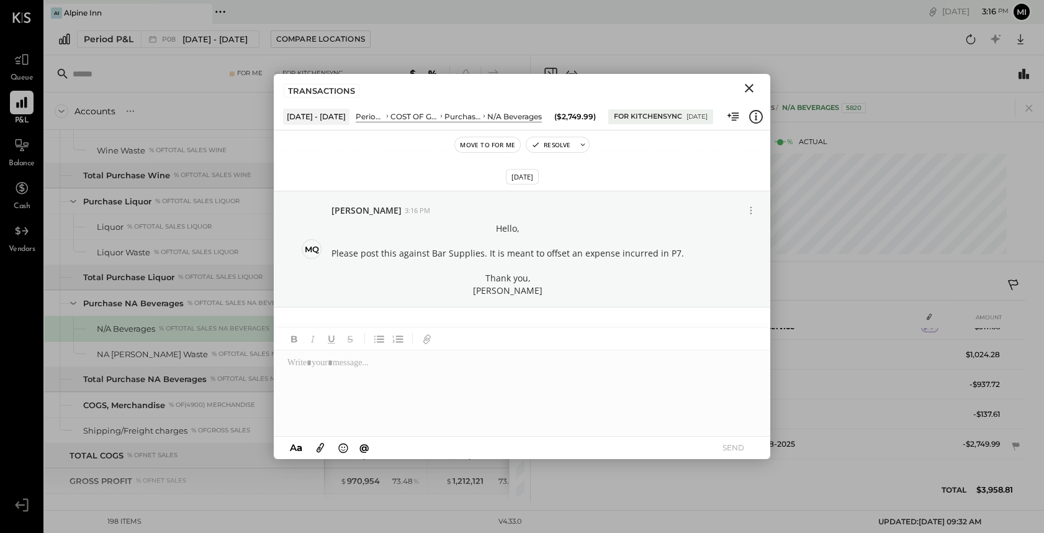
click at [749, 85] on icon "Close" at bounding box center [749, 88] width 15 height 15
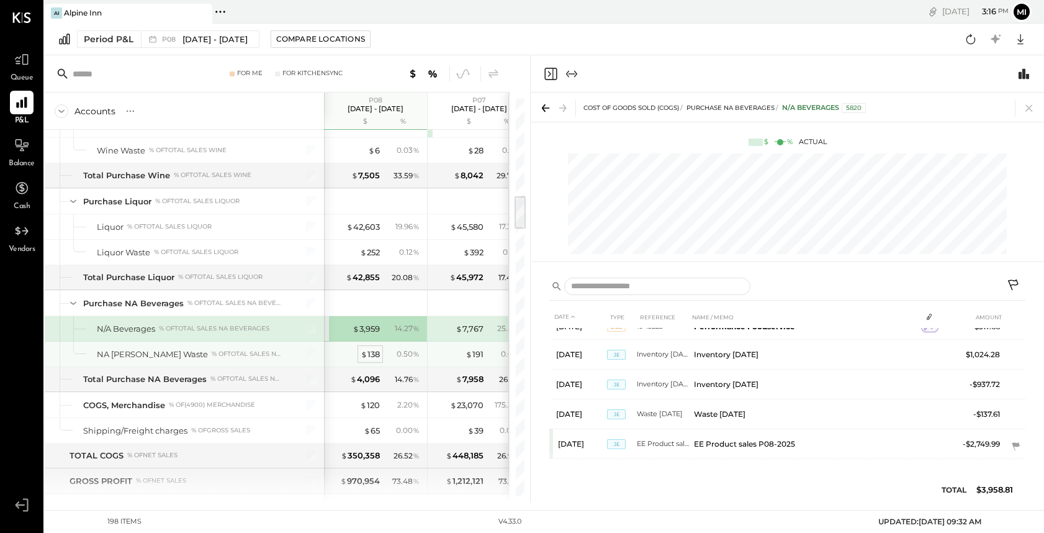
click at [371, 352] on div "$ 138" at bounding box center [370, 354] width 19 height 12
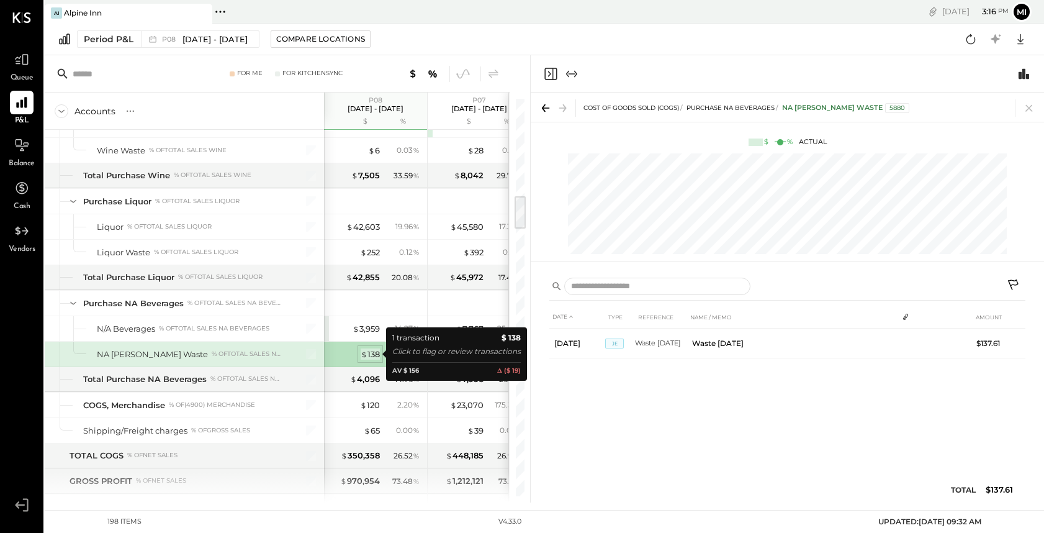
scroll to position [0, 0]
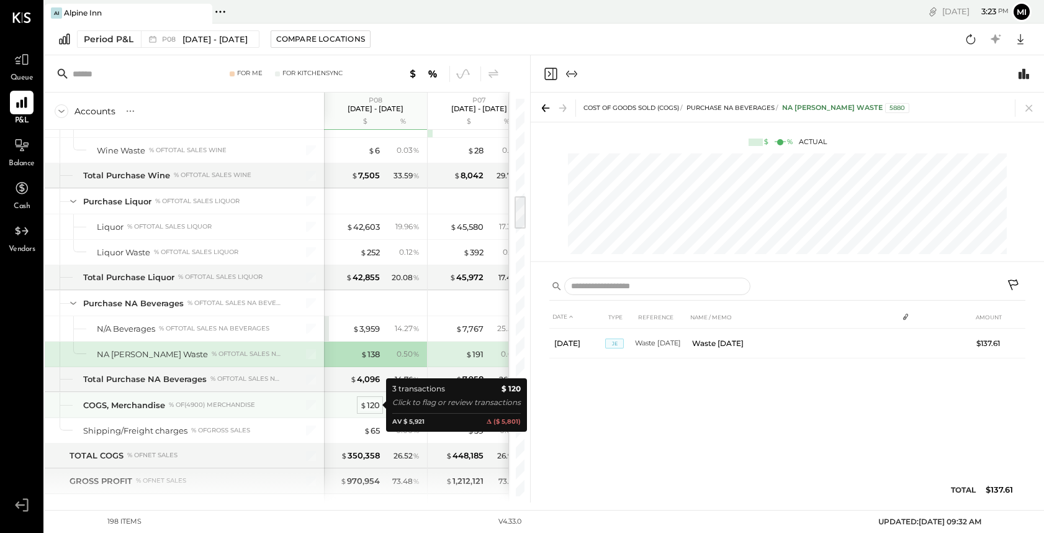
click at [372, 404] on div "$ 120" at bounding box center [370, 405] width 20 height 12
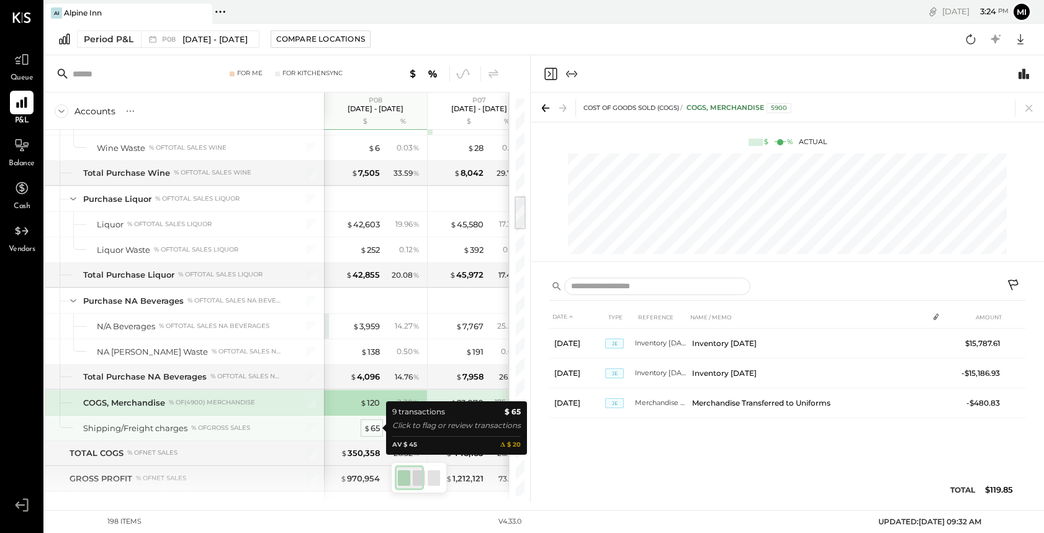
click at [374, 429] on div "$ 65" at bounding box center [372, 428] width 16 height 12
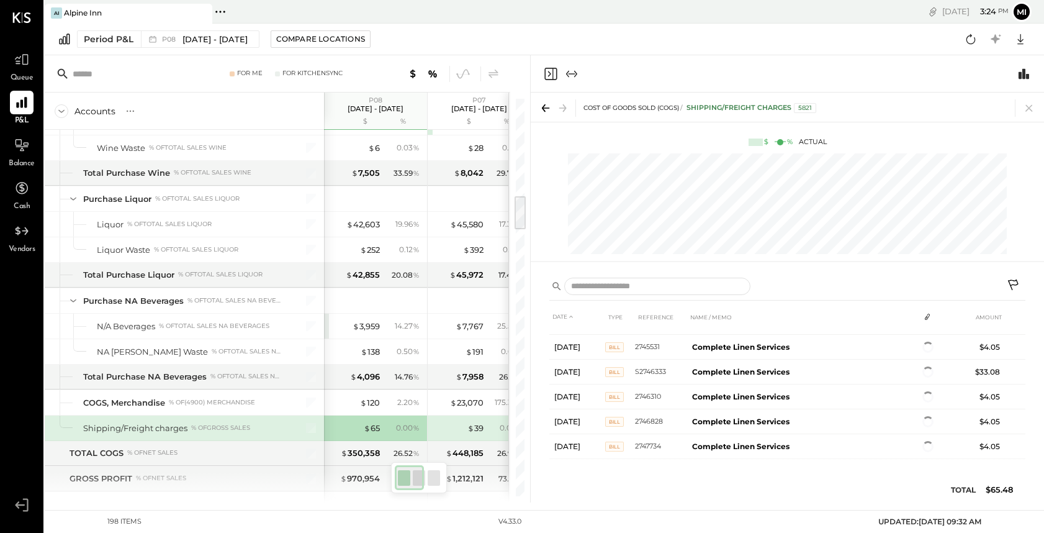
scroll to position [102, 0]
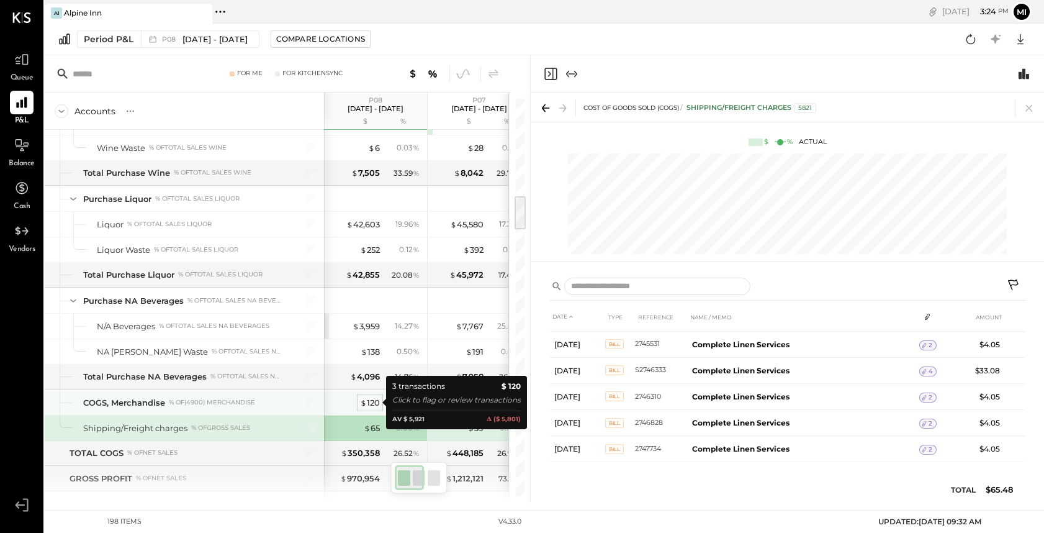
click at [367, 404] on div "$ 120" at bounding box center [370, 403] width 20 height 12
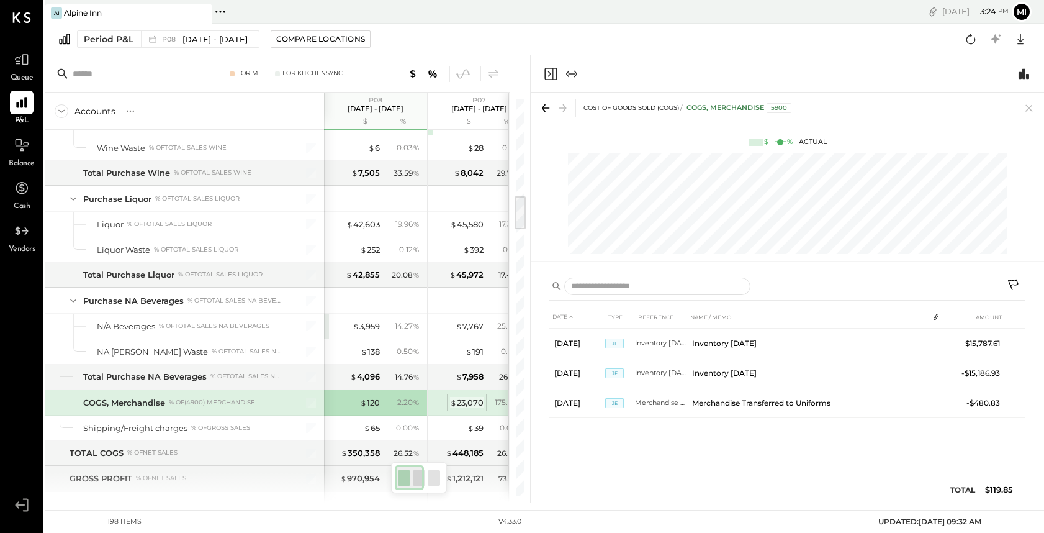
click at [469, 405] on div "$ 23,070" at bounding box center [467, 403] width 34 height 12
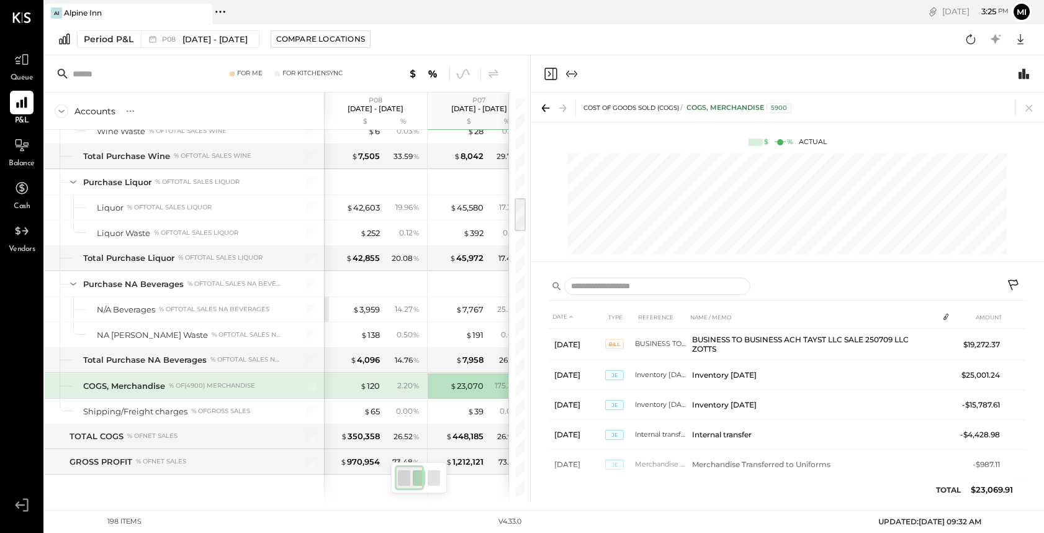
scroll to position [1133, 0]
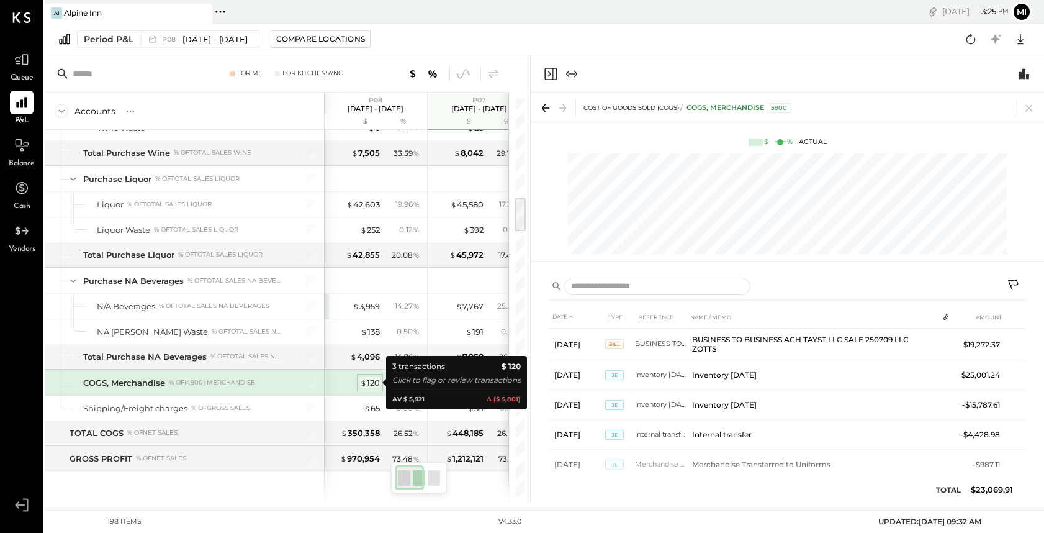
click at [368, 381] on div "$ 120" at bounding box center [370, 383] width 20 height 12
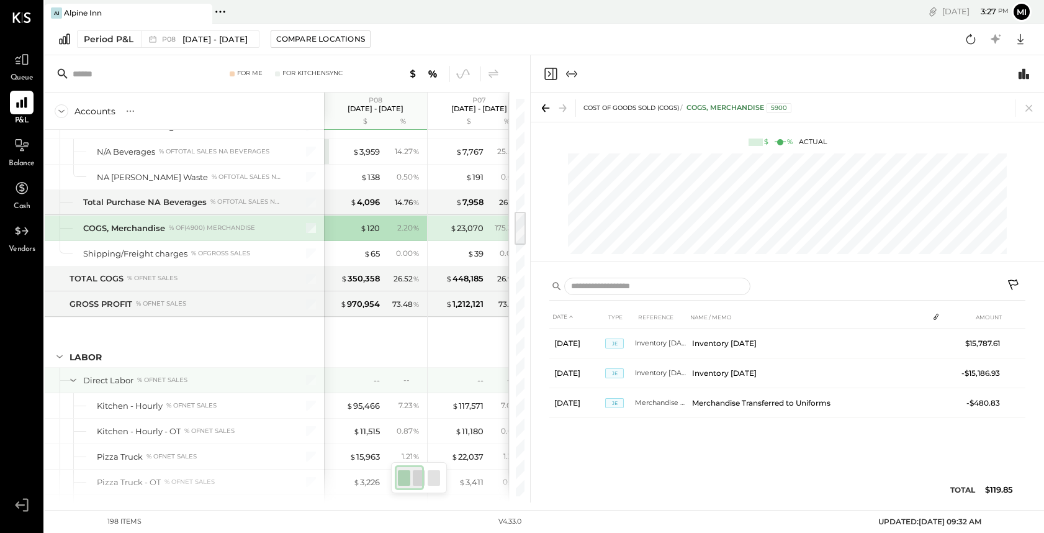
scroll to position [1290, 0]
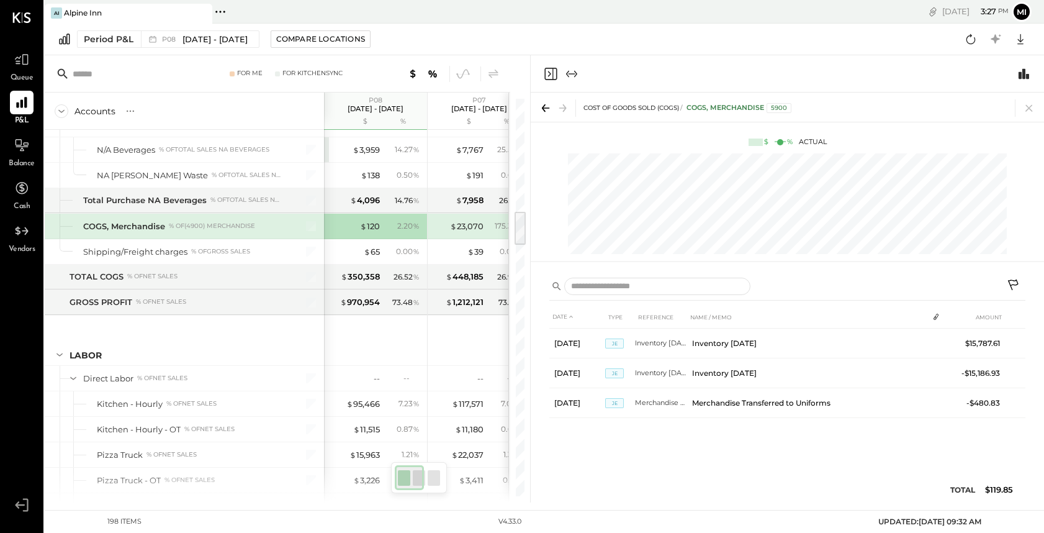
click at [553, 73] on icon "Close panel" at bounding box center [551, 74] width 12 height 12
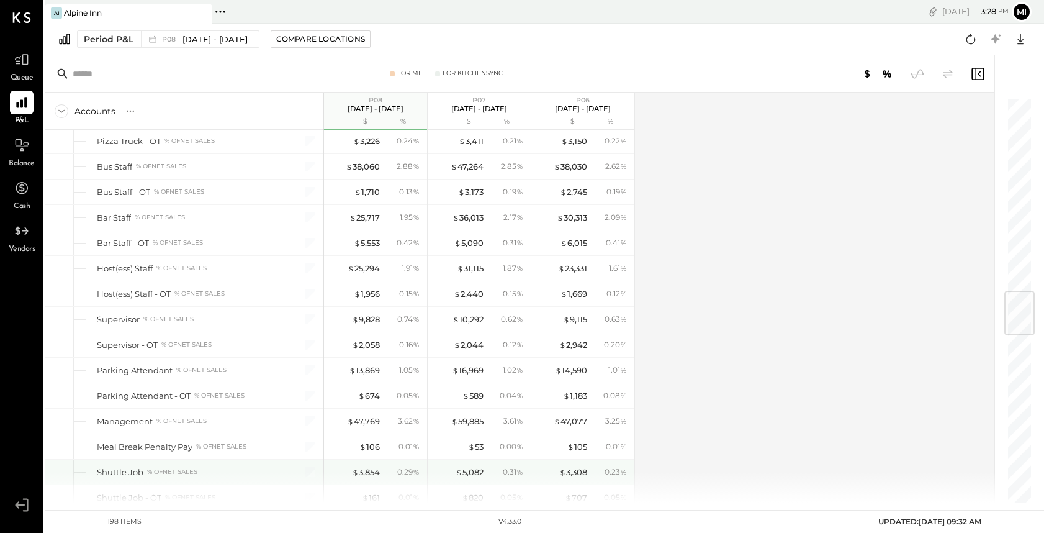
scroll to position [1629, 0]
click at [383, 460] on div "$ 3,854 0.29 %" at bounding box center [376, 471] width 93 height 25
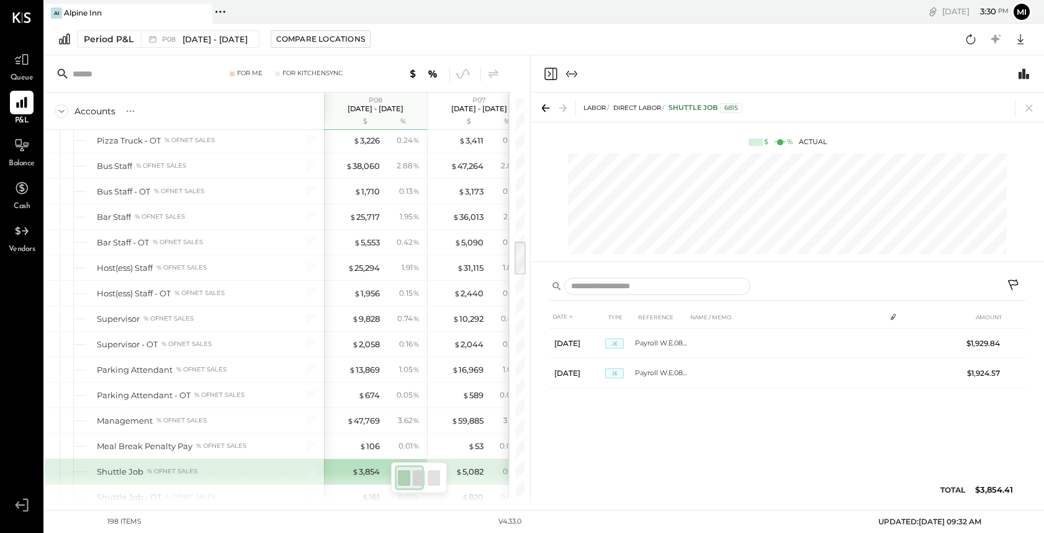
click at [383, 460] on div "$ 3,854 0.29 %" at bounding box center [376, 471] width 93 height 25
click at [549, 75] on icon "Close panel" at bounding box center [549, 74] width 3 height 6
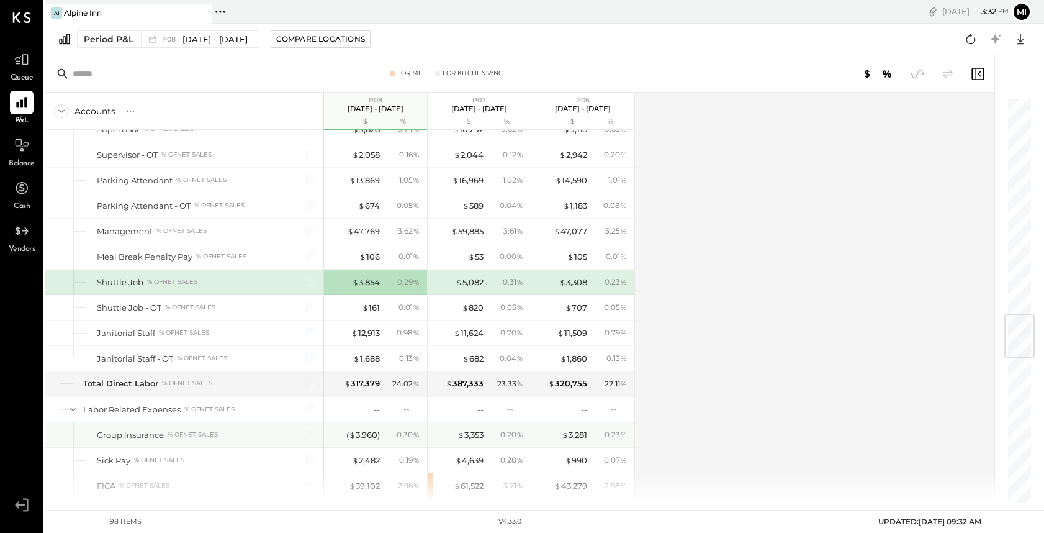
scroll to position [1824, 0]
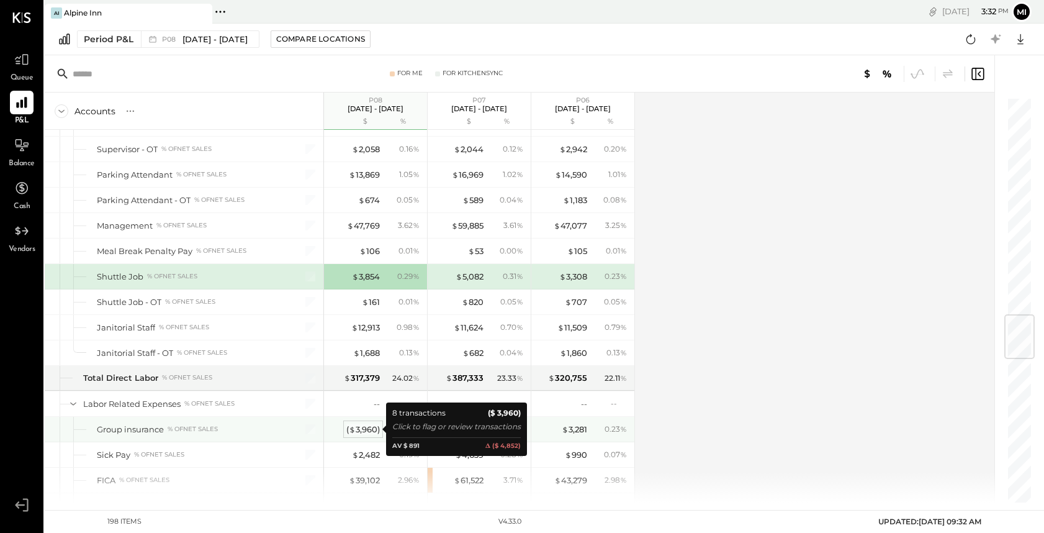
click at [363, 430] on div "( $ 3,960 )" at bounding box center [363, 429] width 34 height 12
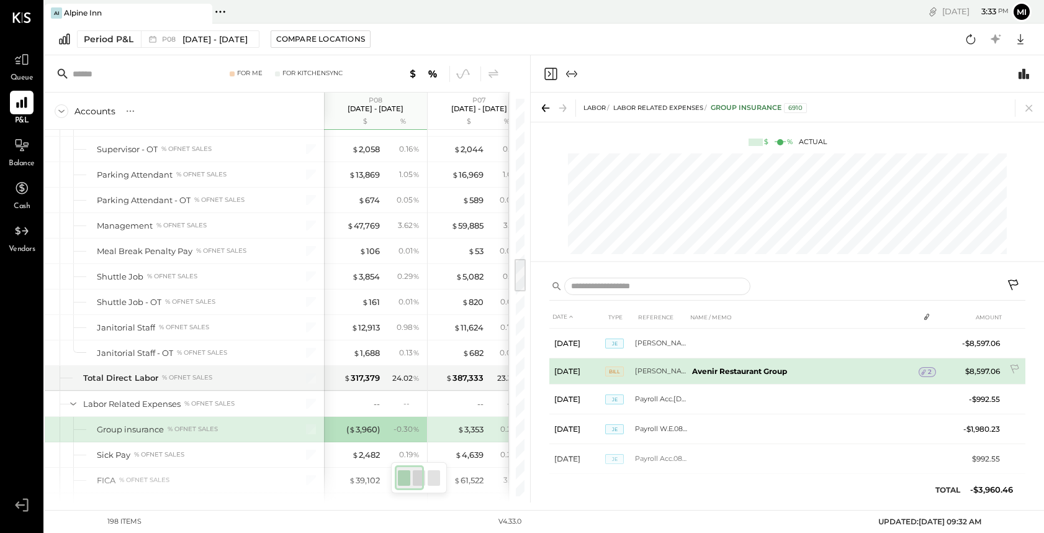
click at [926, 373] on icon at bounding box center [924, 372] width 9 height 9
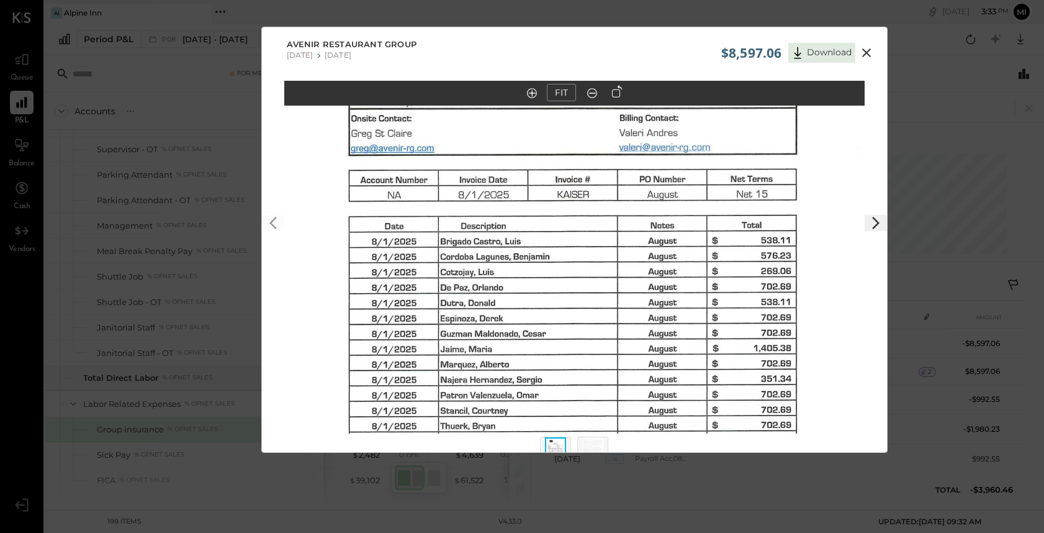
scroll to position [28, 0]
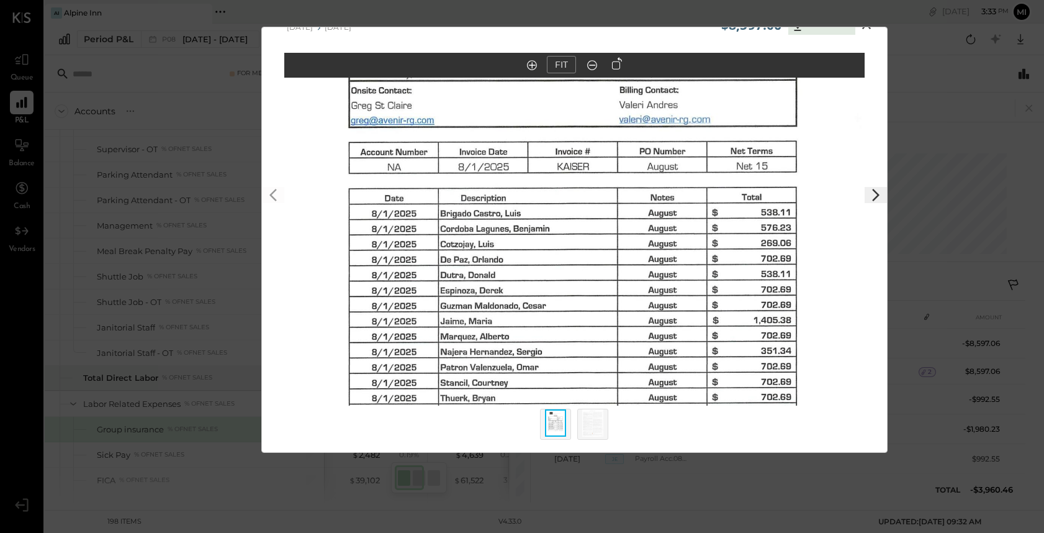
click at [597, 427] on img at bounding box center [592, 422] width 21 height 27
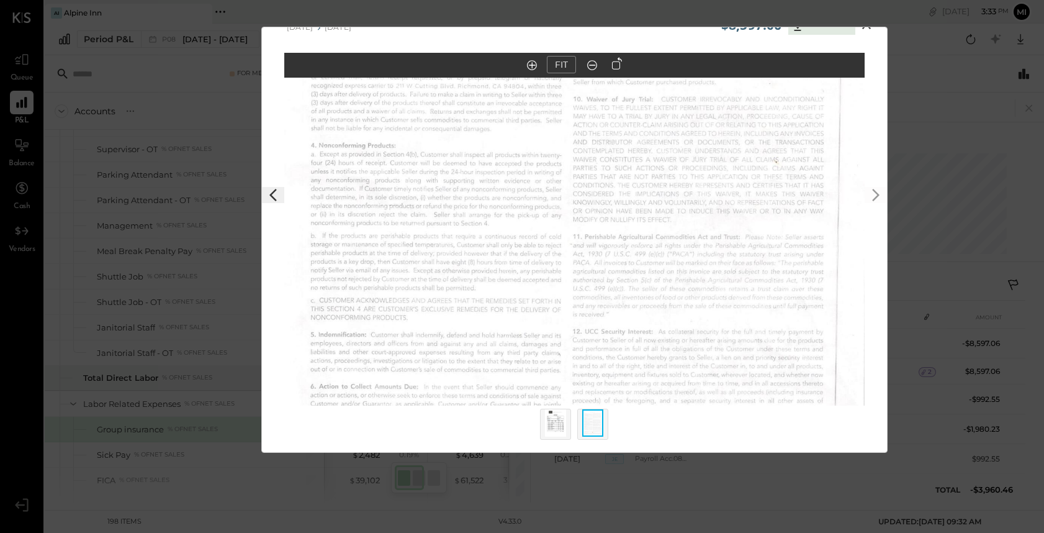
click at [278, 196] on icon at bounding box center [273, 195] width 15 height 15
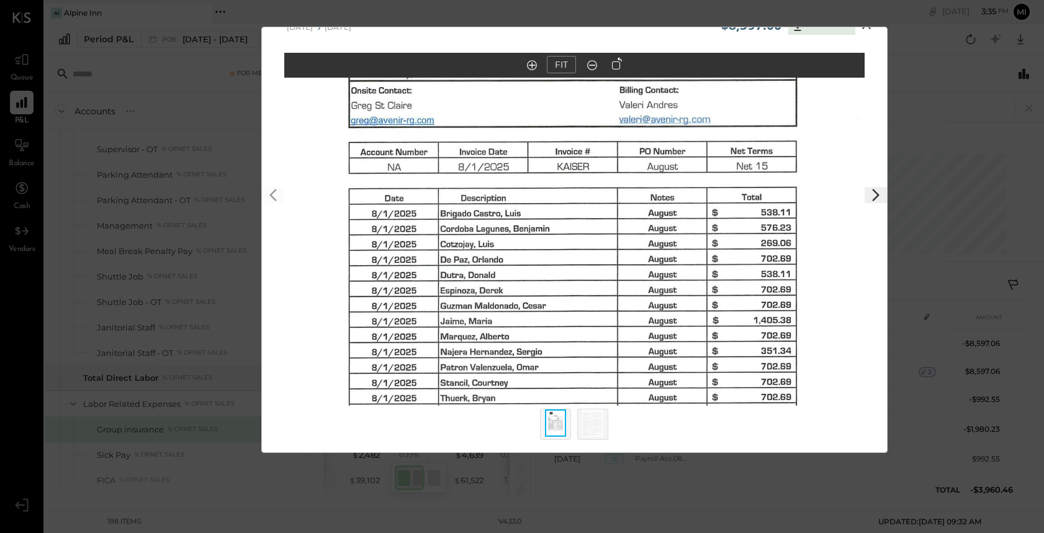
click at [874, 195] on icon at bounding box center [876, 195] width 15 height 15
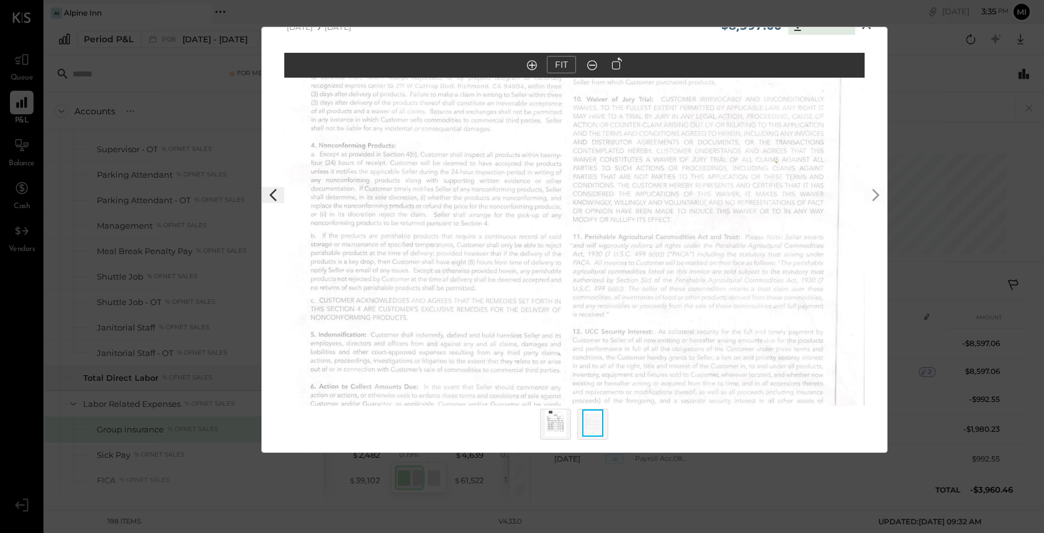
scroll to position [0, 0]
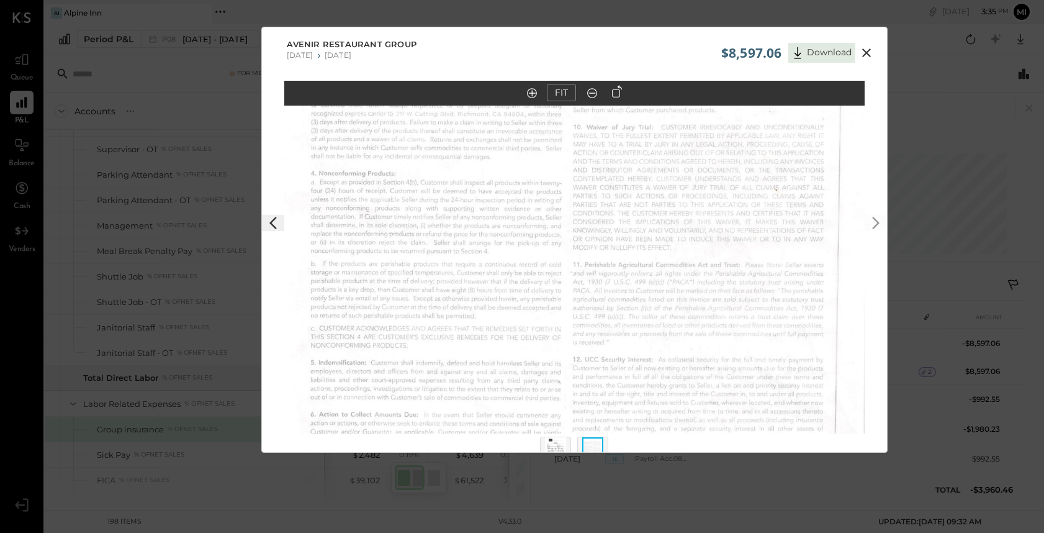
click at [863, 51] on icon at bounding box center [867, 52] width 9 height 9
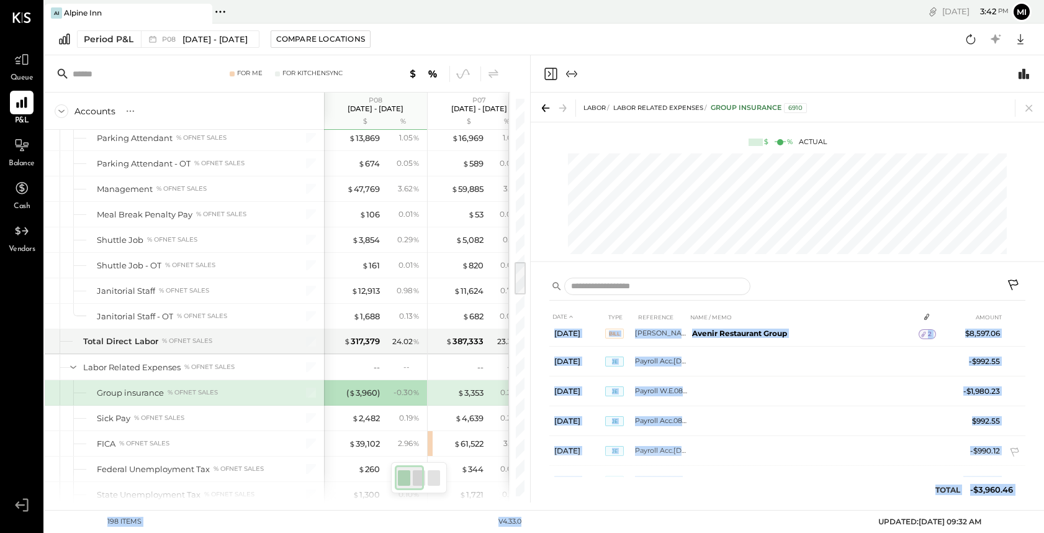
scroll to position [104, 0]
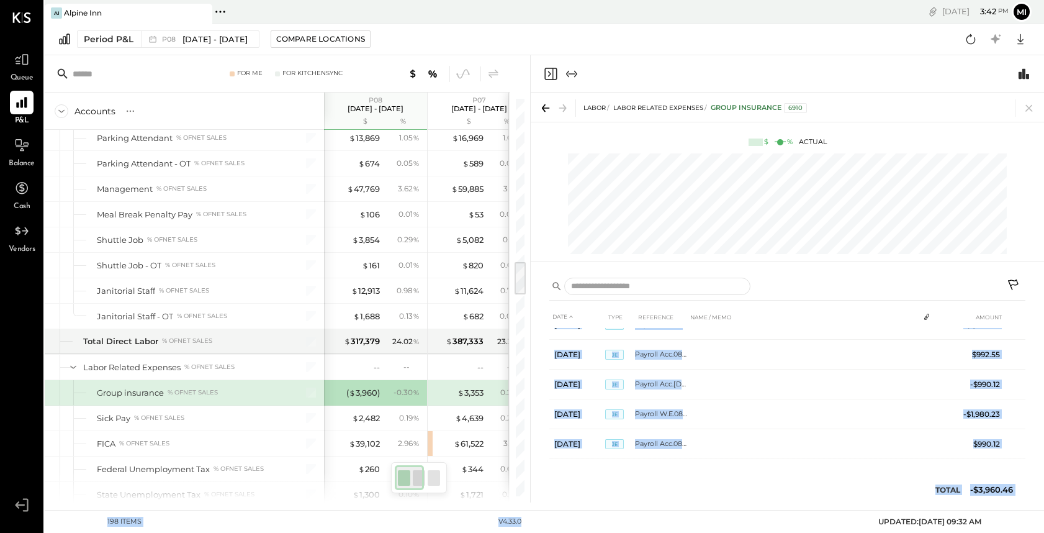
drag, startPoint x: 544, startPoint y: 340, endPoint x: 720, endPoint y: 514, distance: 247.2
click at [720, 515] on main "AI Alpine Inn Pinned Locations ( 1 ) Alpine Inn No locations detected [DATE] 3 …" at bounding box center [545, 266] width 1000 height 533
copy main "DATE TYPE REFERENCE NAME / MEMO AMOUNT [DATE] [PERSON_NAME]-54R -$8,597.06 [DAT…"
click at [766, 487] on div "DATE TYPE REFERENCE NAME / MEMO AMOUNT [DATE] [PERSON_NAME]-54R -$8,597.06 [DAT…" at bounding box center [788, 407] width 476 height 203
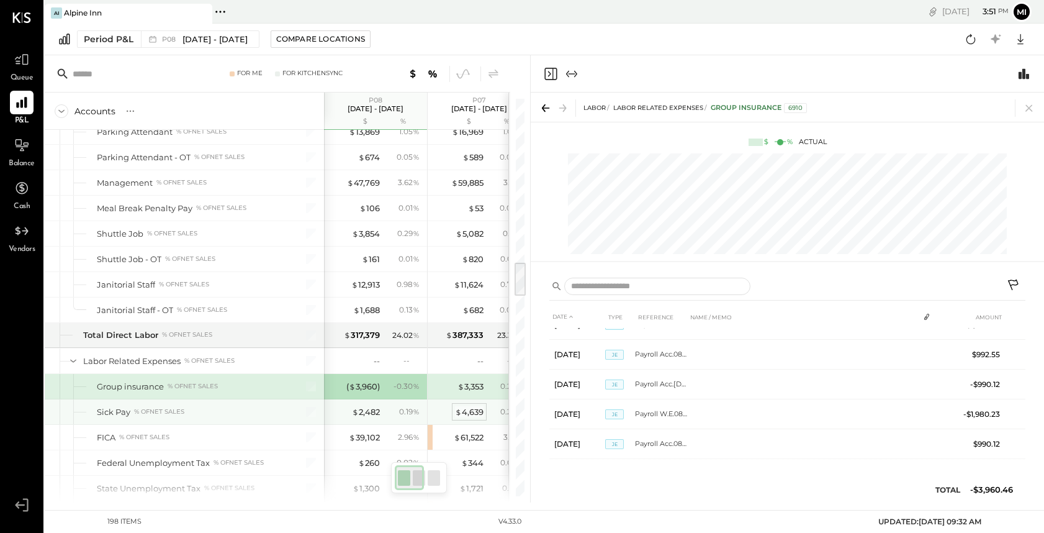
scroll to position [1870, 0]
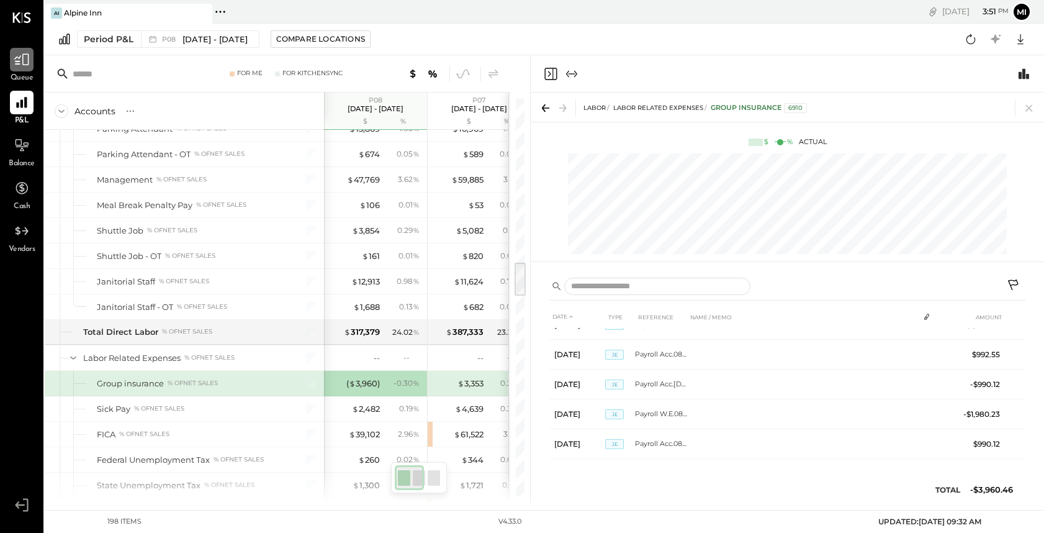
click at [21, 59] on icon at bounding box center [22, 60] width 16 height 16
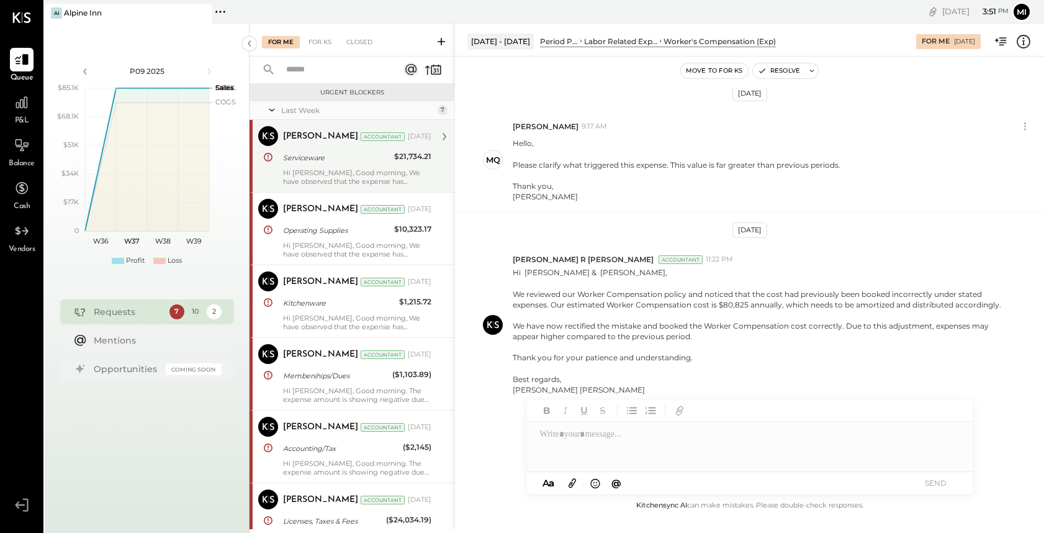
click at [319, 183] on div "Hi [PERSON_NAME], Good morning, We have observed that the expense has decreased…" at bounding box center [357, 176] width 148 height 17
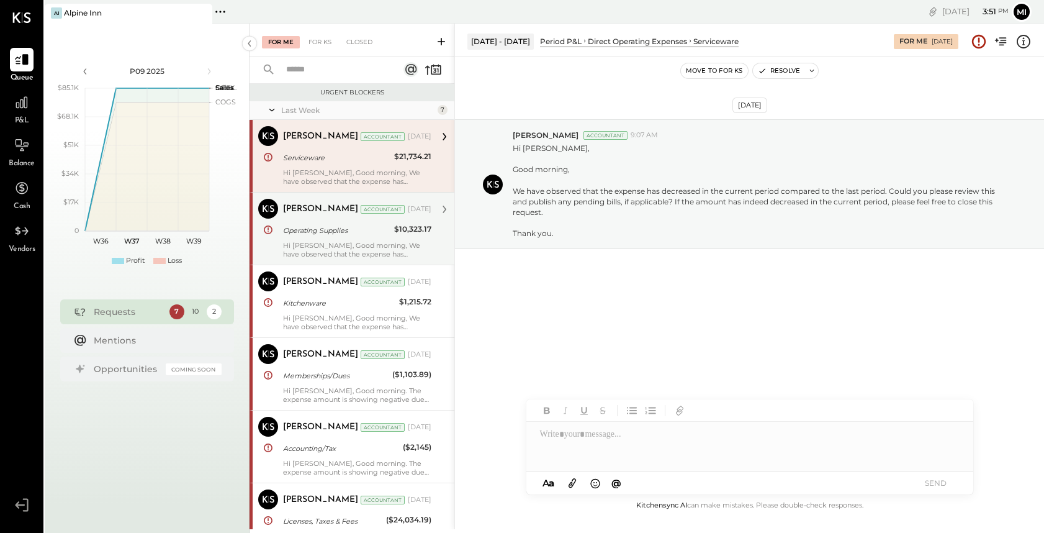
click at [324, 238] on div "[PERSON_NAME] Accountant [DATE] Operating Supplies $10,323.17 Hi [PERSON_NAME],…" at bounding box center [357, 229] width 148 height 60
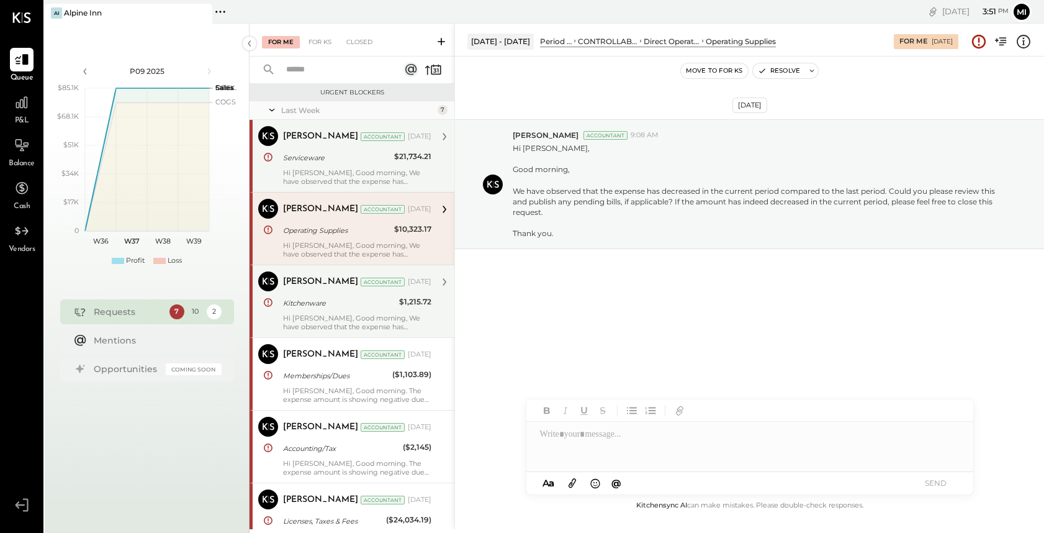
click at [332, 310] on div "[PERSON_NAME] Accountant [DATE] Kitchenware $1,215.72 Hi [PERSON_NAME], Good mo…" at bounding box center [357, 301] width 148 height 60
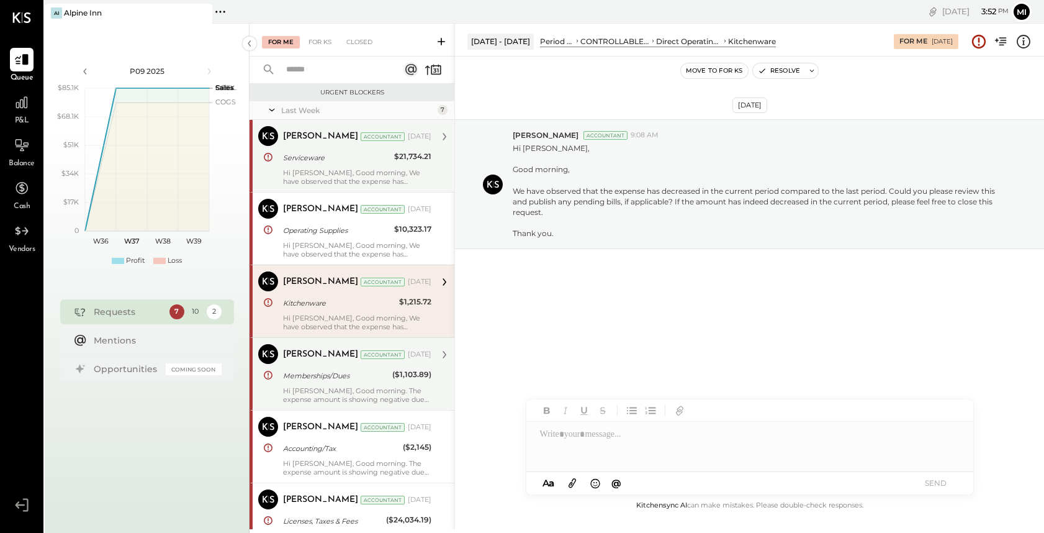
click at [339, 380] on div "Memberships/Dues" at bounding box center [336, 375] width 106 height 12
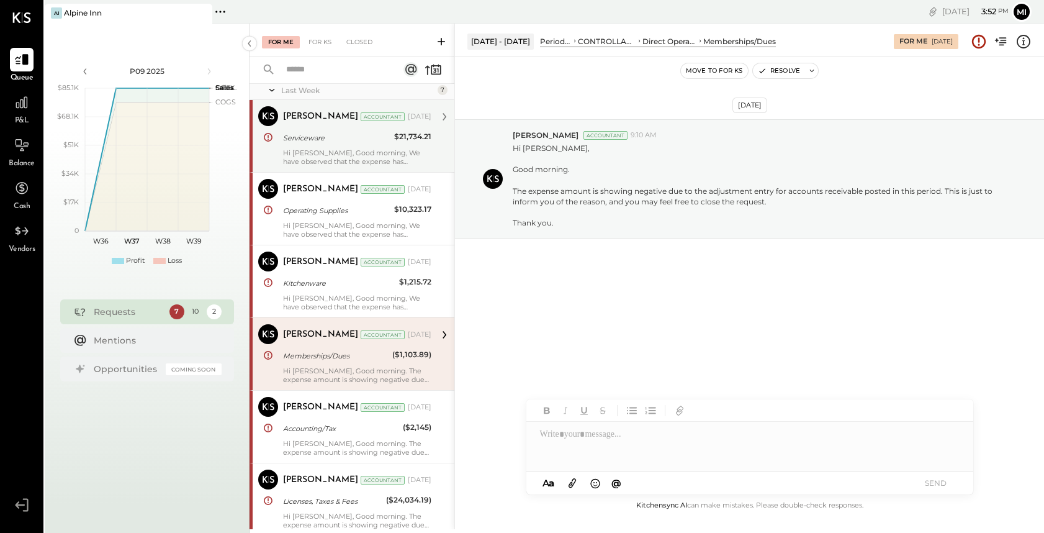
scroll to position [23, 0]
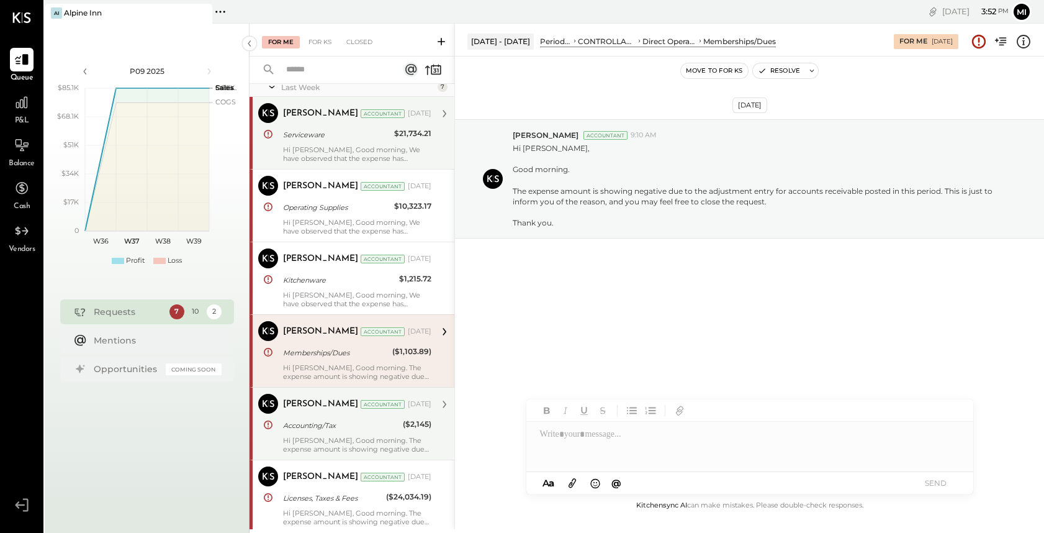
click at [324, 436] on div "Hi [PERSON_NAME], Good morning. The expense amount is showing negative due to t…" at bounding box center [357, 444] width 148 height 17
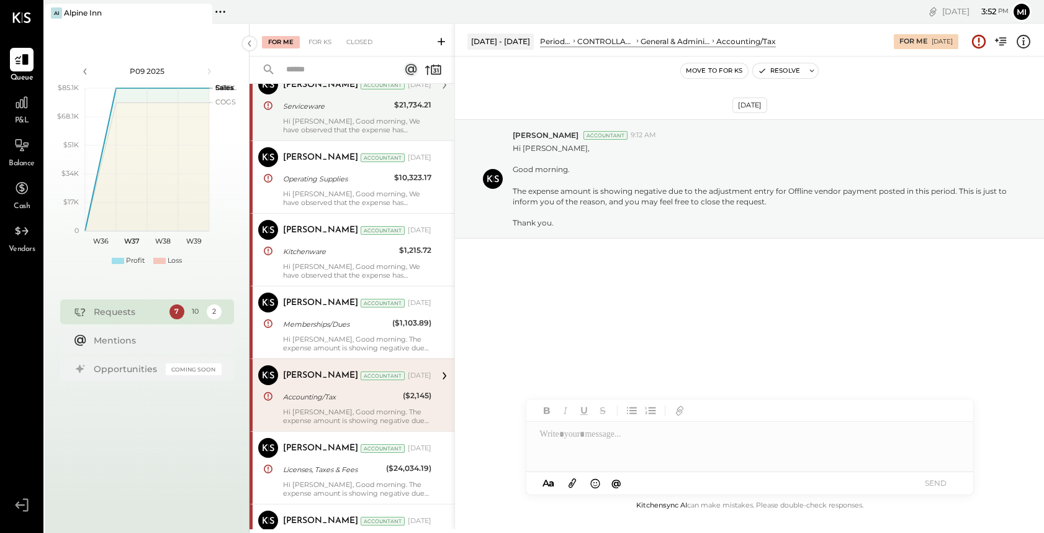
scroll to position [52, 0]
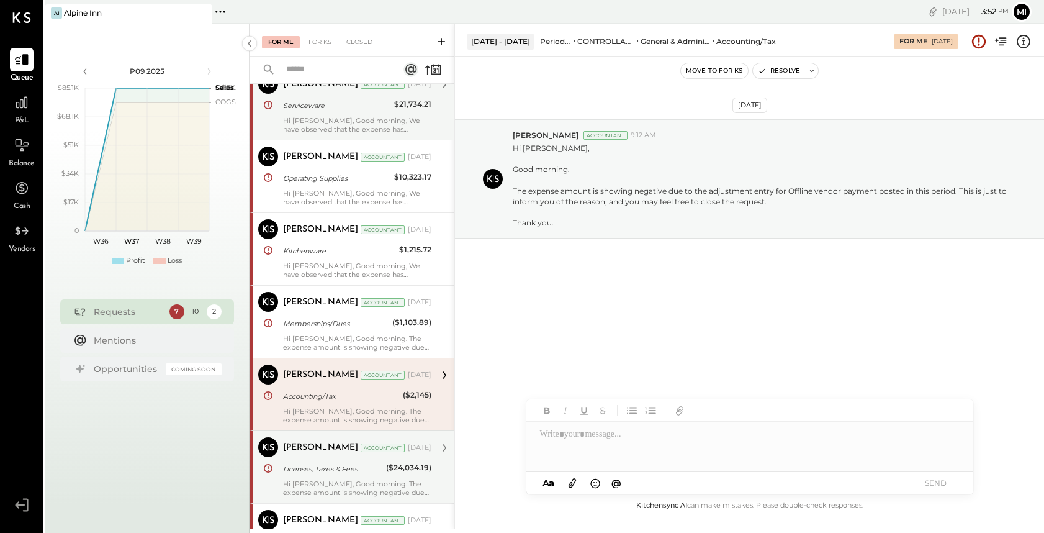
click at [333, 471] on div "Licenses, Taxes & Fees" at bounding box center [332, 469] width 99 height 12
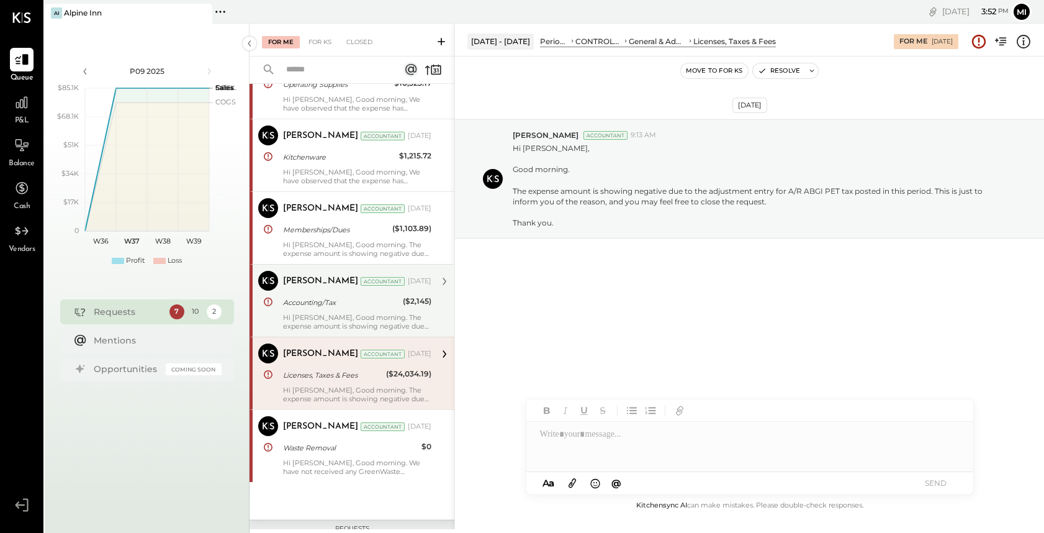
scroll to position [158, 0]
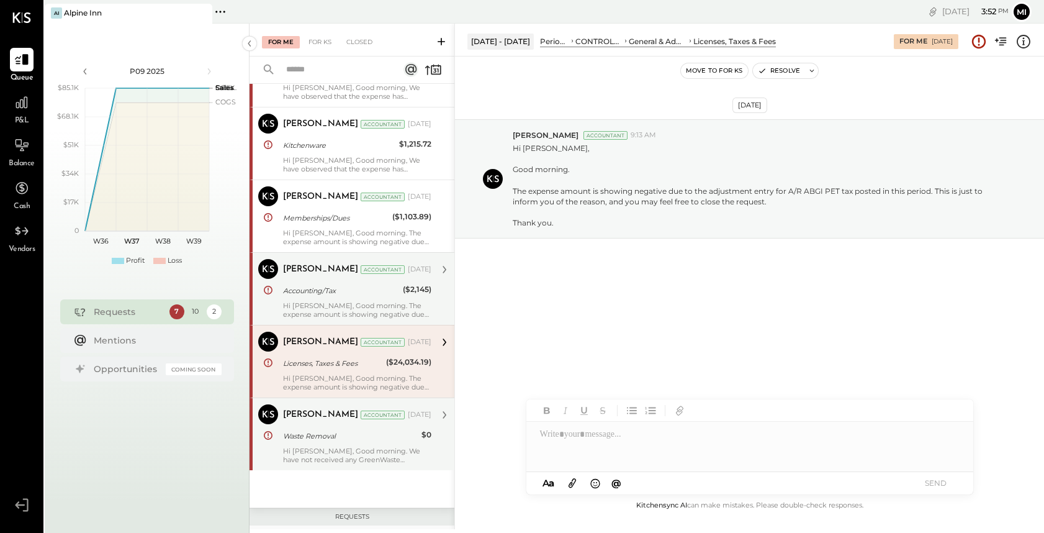
click at [336, 446] on div "Hi [PERSON_NAME], Good morning. We have not received any GreenWaste Recovery Co…" at bounding box center [357, 454] width 148 height 17
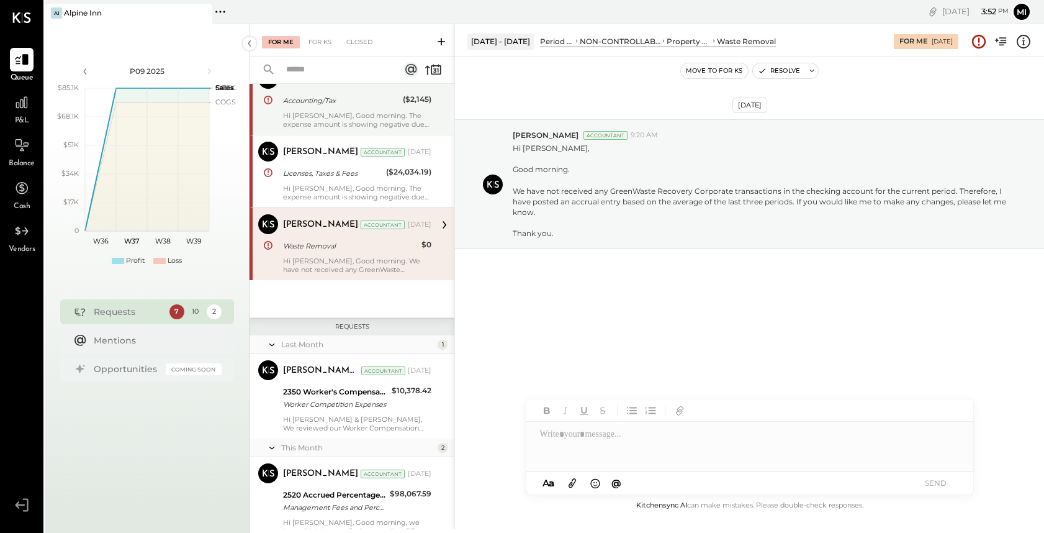
scroll to position [355, 0]
